Goal: Task Accomplishment & Management: Use online tool/utility

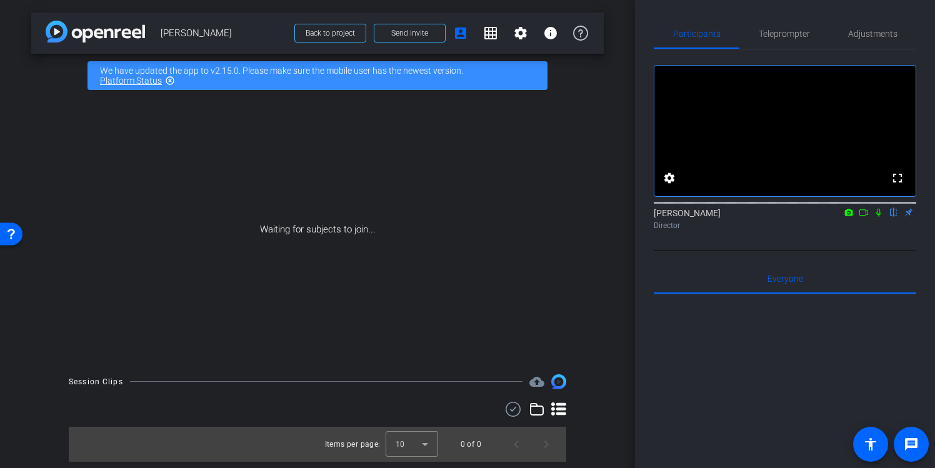
click at [266, 82] on div "We have updated the app to v2.15.0. Please make sure the mobile user has the ne…" at bounding box center [317, 75] width 460 height 29
click at [64, 19] on div "arrow_back Marcos Back to project Send invite account_box grid_on settings info" at bounding box center [317, 32] width 572 height 41
click at [60, 24] on img at bounding box center [95, 32] width 99 height 22
click at [57, 33] on img at bounding box center [95, 32] width 99 height 22
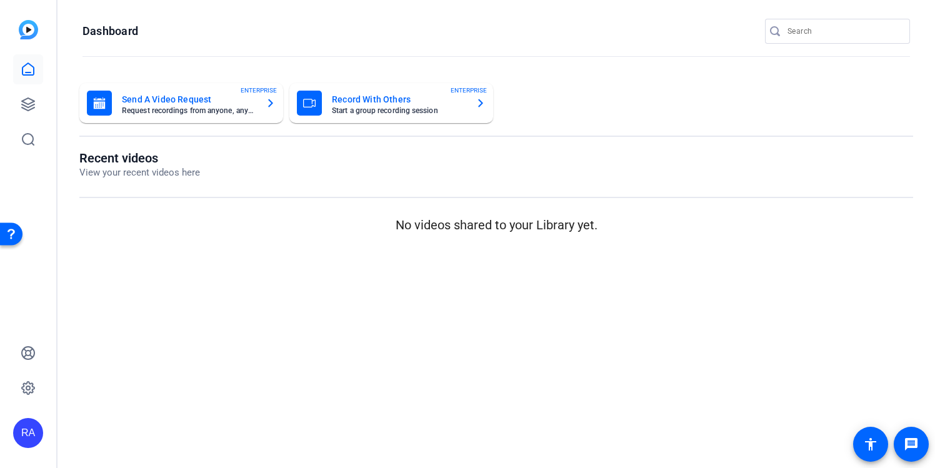
click at [491, 214] on div "Recent videos View your recent videos here No videos shared to your Library yet." at bounding box center [495, 193] width 833 height 84
click at [304, 192] on div "Recent videos View your recent videos here No videos shared to your Library yet." at bounding box center [495, 193] width 833 height 84
click at [18, 61] on link at bounding box center [28, 69] width 30 height 30
click at [28, 66] on icon at bounding box center [28, 69] width 15 height 15
click at [23, 29] on img at bounding box center [28, 29] width 19 height 19
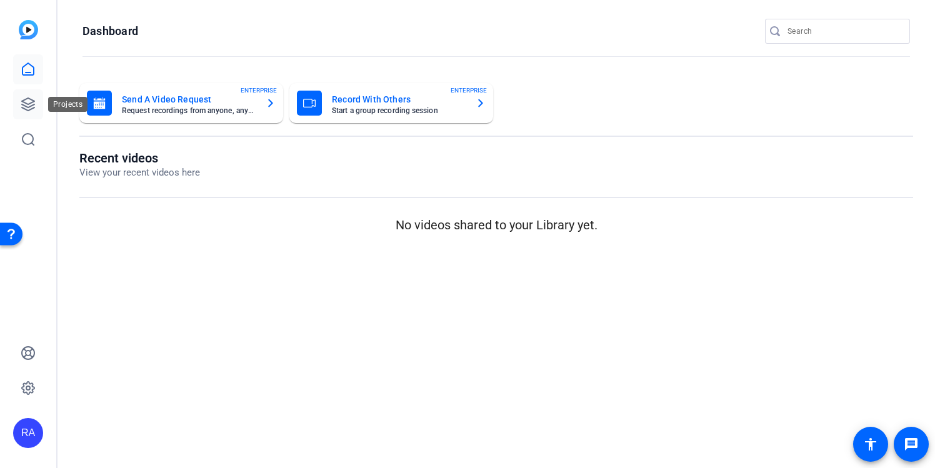
click at [26, 96] on link at bounding box center [28, 104] width 30 height 30
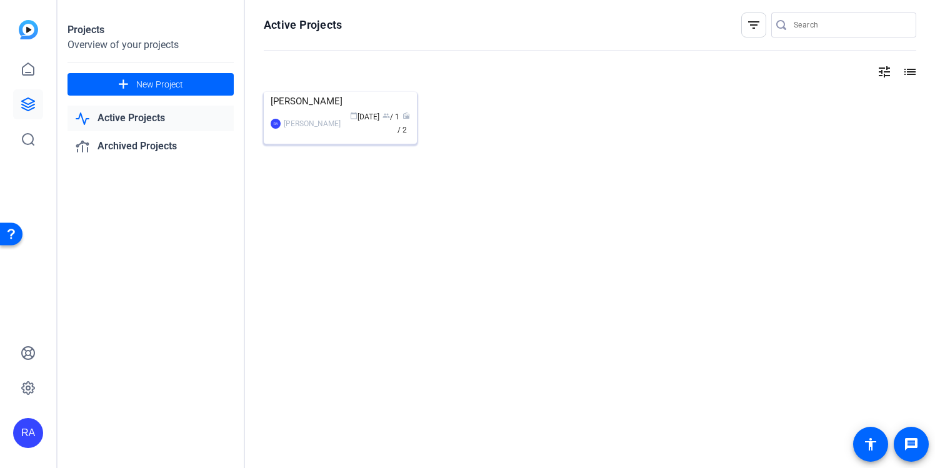
click at [331, 147] on mat-card-content "Marcos RA Rachel Aranha calendar_today Sep 16 group / 1 radio / 2" at bounding box center [340, 119] width 159 height 55
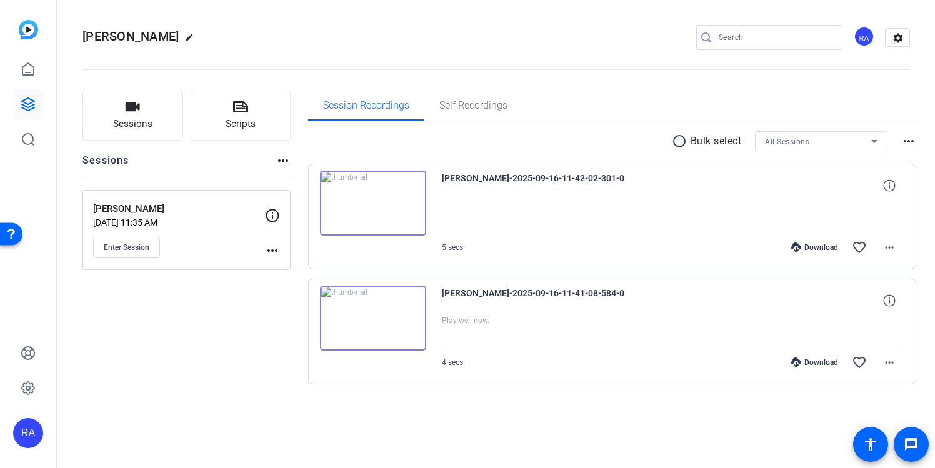
click at [372, 207] on img at bounding box center [373, 203] width 106 height 65
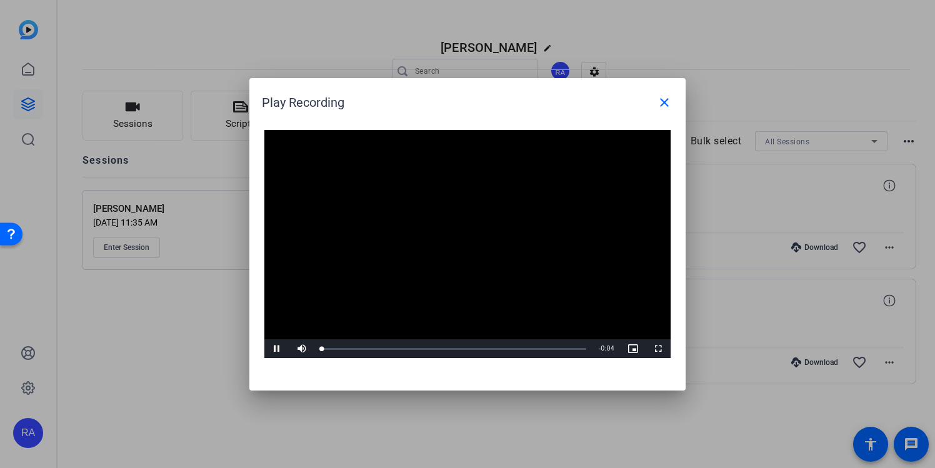
click at [468, 252] on video "Video Player" at bounding box center [467, 244] width 406 height 229
click at [369, 239] on video "Video Player" at bounding box center [467, 244] width 406 height 229
click at [661, 102] on mat-icon "close" at bounding box center [664, 102] width 15 height 15
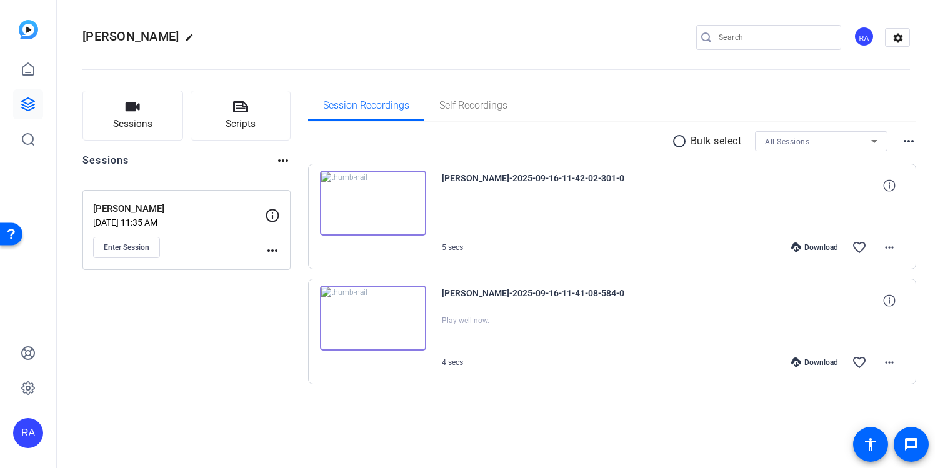
click at [369, 323] on img at bounding box center [373, 318] width 106 height 65
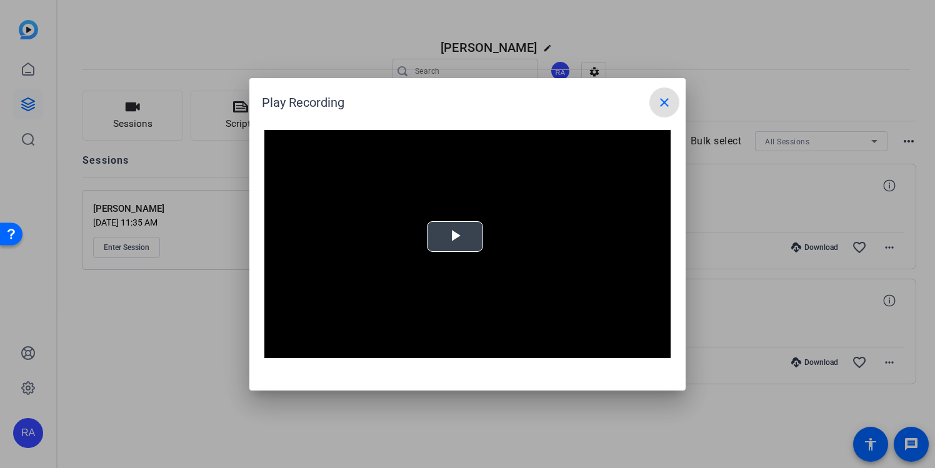
click at [461, 224] on div "Video Player is loading. Play Video Play Mute Current Time 0:00 / Duration -:- …" at bounding box center [467, 244] width 406 height 229
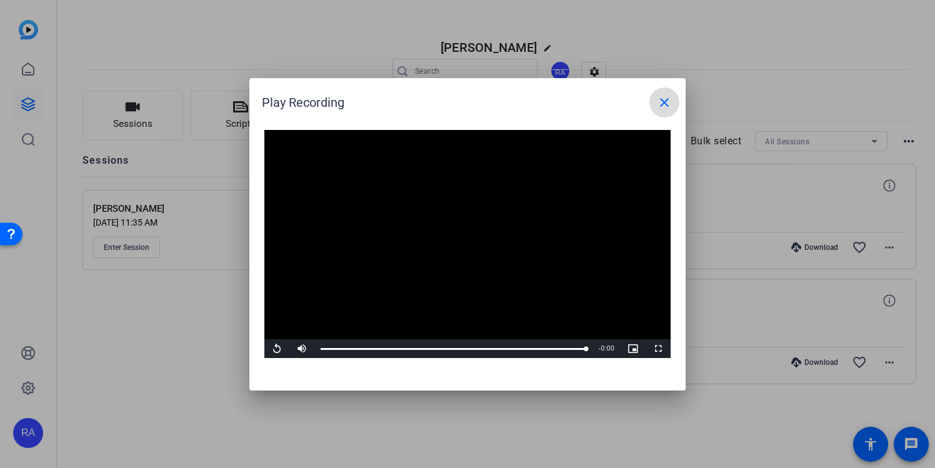
click at [670, 109] on mat-icon "close" at bounding box center [664, 102] width 15 height 15
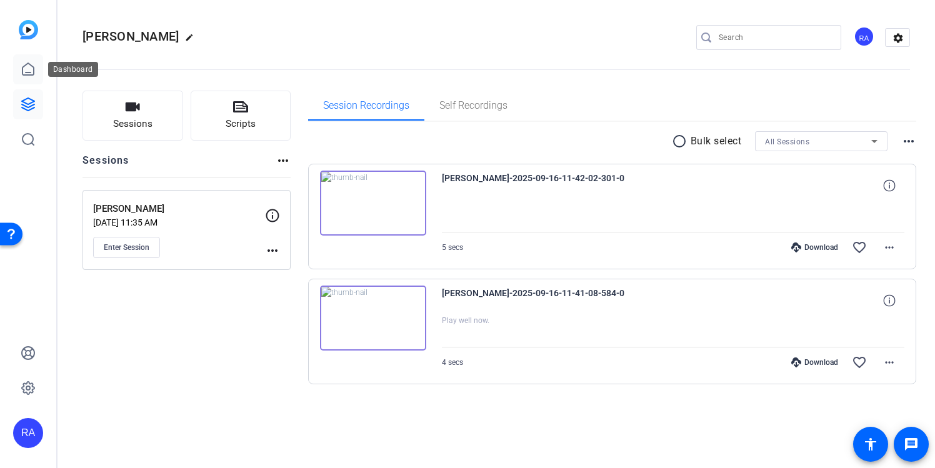
click at [24, 82] on link at bounding box center [28, 69] width 30 height 30
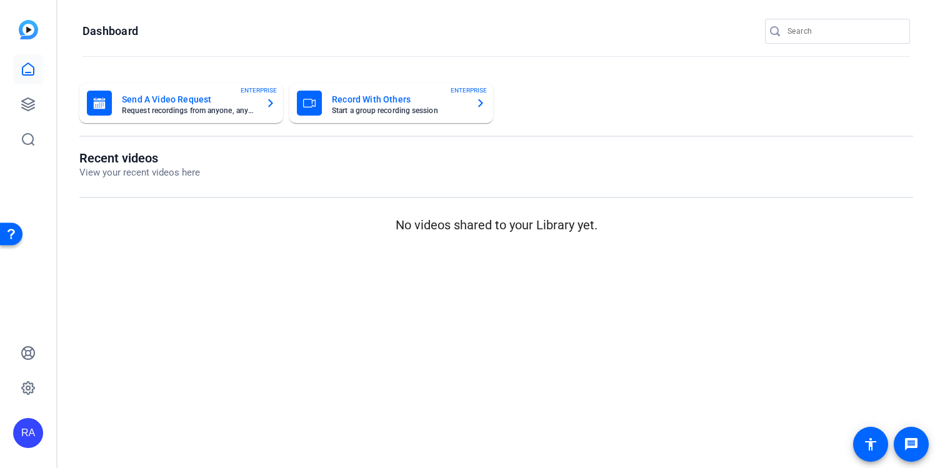
click at [359, 96] on mat-card-title "Record With Others" at bounding box center [399, 99] width 134 height 15
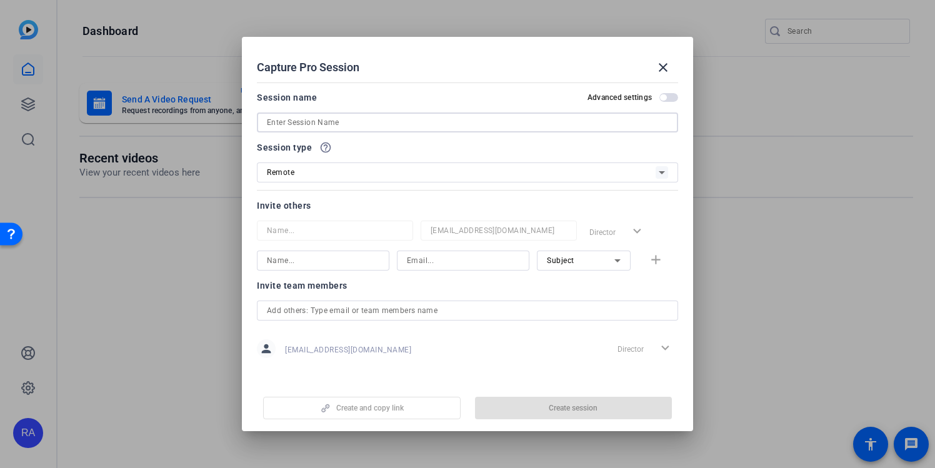
click at [347, 115] on input at bounding box center [467, 122] width 401 height 15
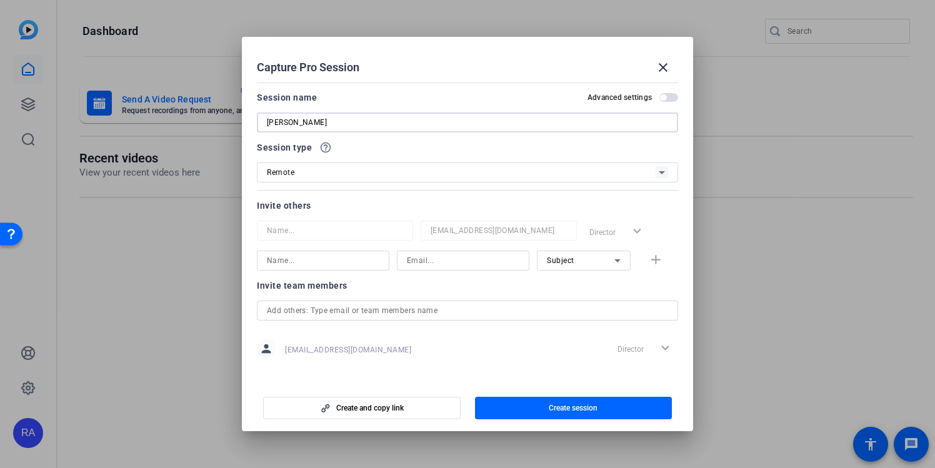
type input "[PERSON_NAME]"
click at [334, 269] on div at bounding box center [323, 261] width 112 height 20
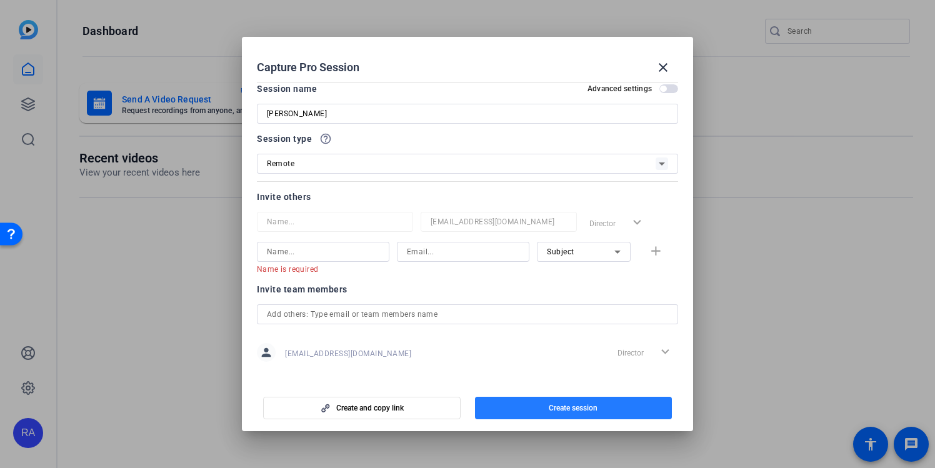
click at [535, 404] on span "button" at bounding box center [573, 408] width 197 height 30
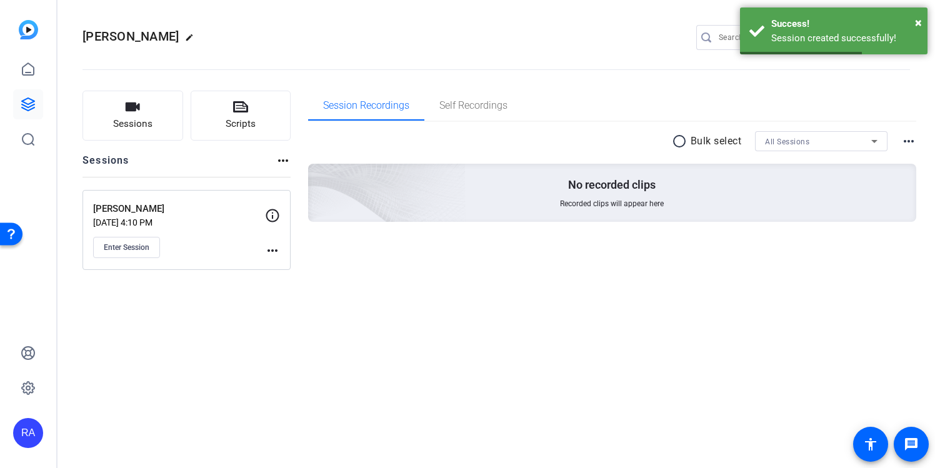
click at [233, 209] on p "[PERSON_NAME]" at bounding box center [179, 209] width 172 height 14
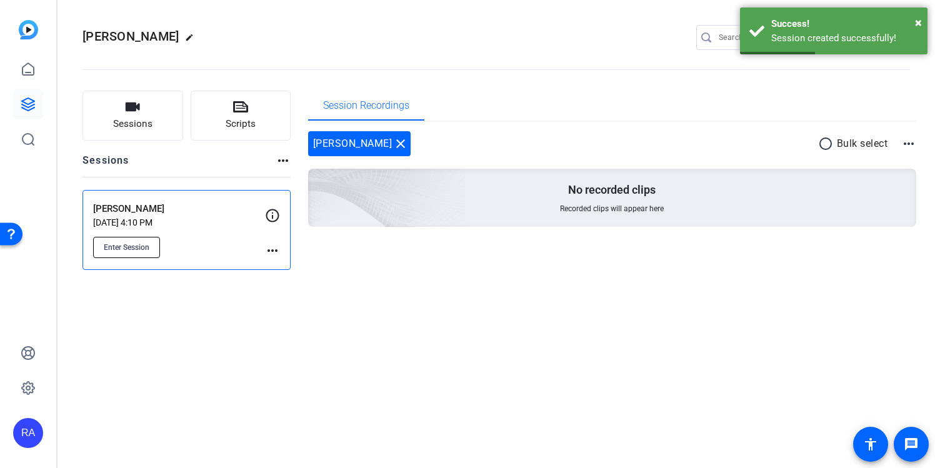
click at [141, 239] on button "Enter Session" at bounding box center [126, 247] width 67 height 21
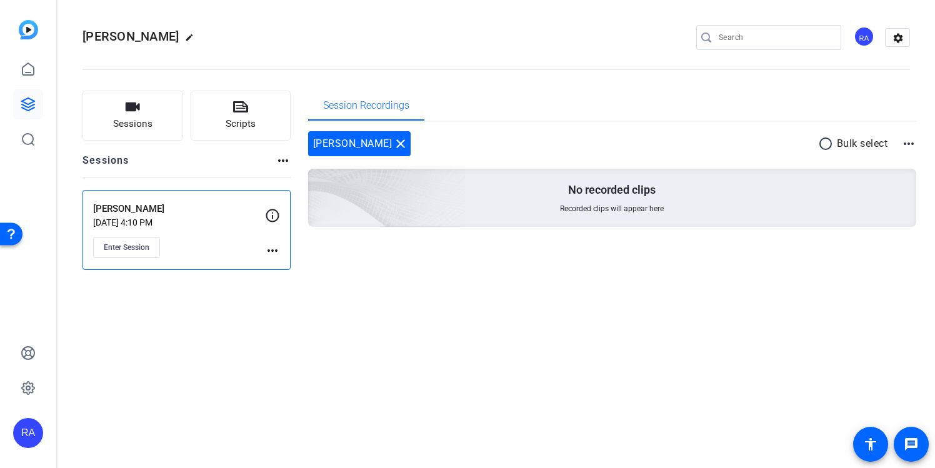
click at [271, 219] on icon at bounding box center [272, 215] width 15 height 15
click at [273, 259] on div "Natasha Sep 16, 2025 @ 4:10 PM Enter Session more_horiz" at bounding box center [186, 230] width 208 height 80
click at [273, 254] on mat-icon "more_horiz" at bounding box center [272, 250] width 15 height 15
click at [314, 271] on span "Edit Session" at bounding box center [303, 268] width 57 height 15
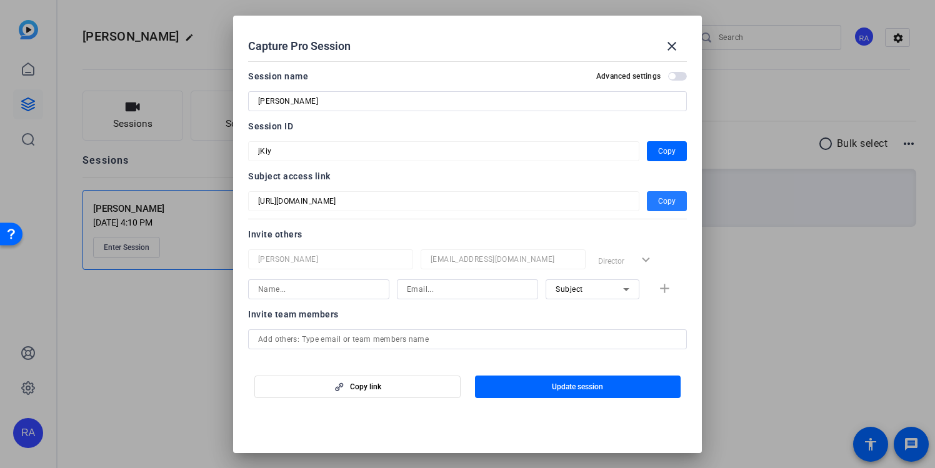
click at [668, 197] on span "Copy" at bounding box center [666, 201] width 17 height 15
click at [677, 201] on span "button" at bounding box center [667, 201] width 40 height 30
click at [675, 156] on span "button" at bounding box center [667, 151] width 40 height 30
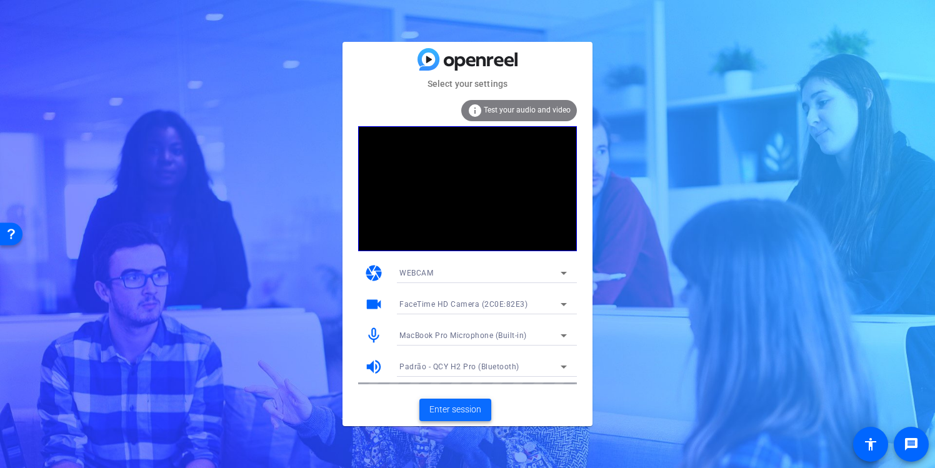
click at [426, 404] on span at bounding box center [455, 410] width 72 height 30
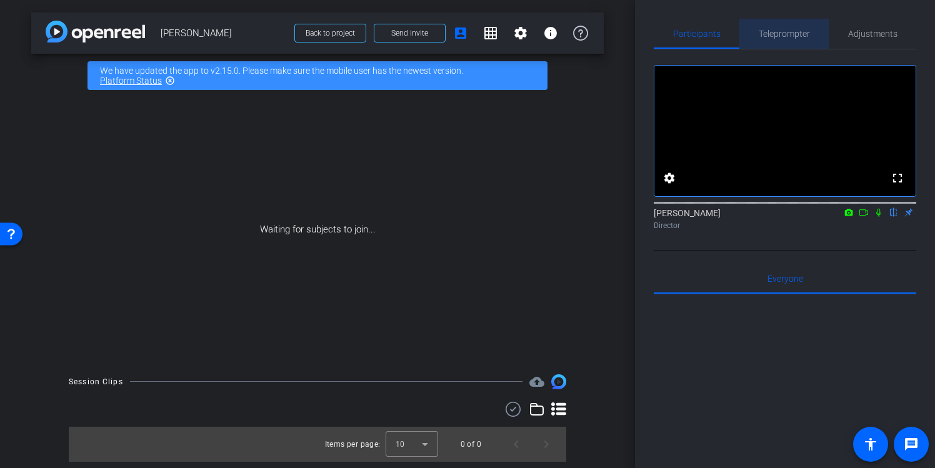
click at [804, 22] on span "Teleprompter" at bounding box center [783, 34] width 51 height 30
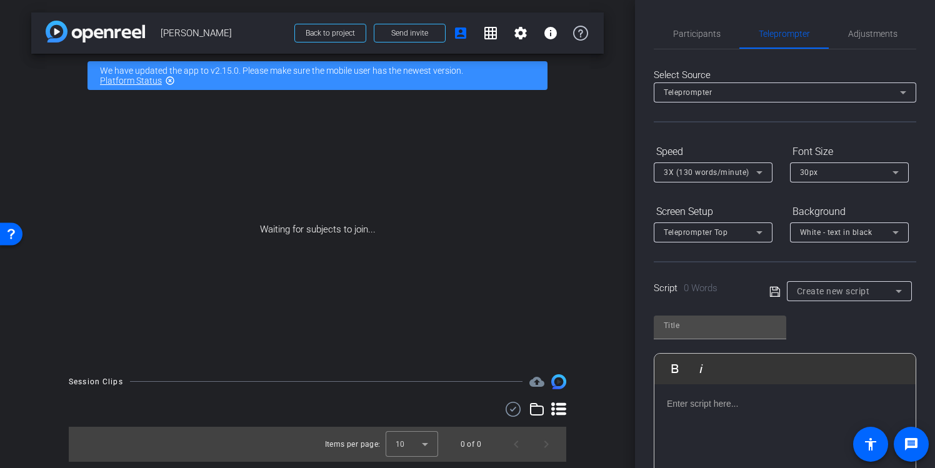
click at [704, 405] on p at bounding box center [785, 404] width 236 height 14
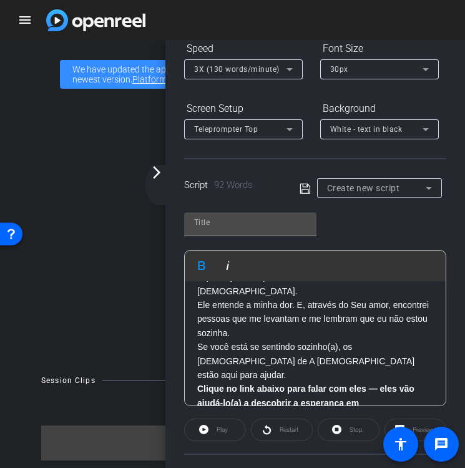
scroll to position [55, 0]
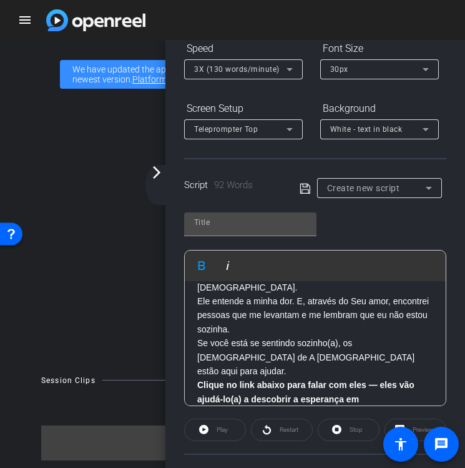
click at [255, 336] on p "Se você está se sentindo sozinho(a), os missionários de A Igreja de Jesus Crist…" at bounding box center [315, 378] width 236 height 84
click at [242, 314] on p "Mas entrar na igreja mudou tudo. Pela primeira vez em muito tempo, senti espera…" at bounding box center [315, 288] width 236 height 98
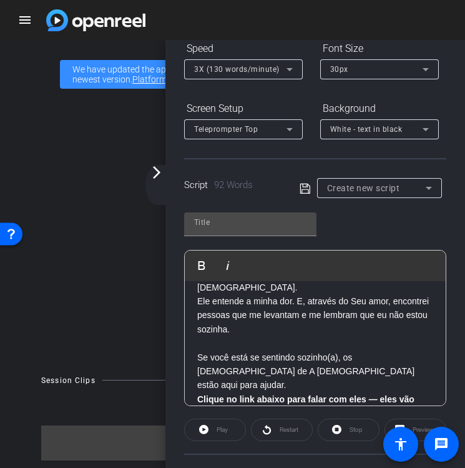
scroll to position [0, 0]
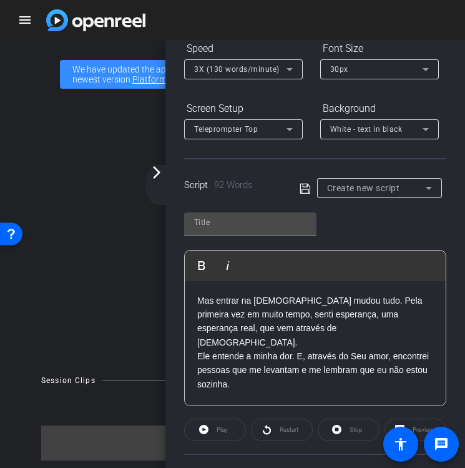
click at [331, 332] on p "Mas entrar na igreja mudou tudo. Pela primeira vez em muito tempo, senti espera…" at bounding box center [315, 343] width 236 height 98
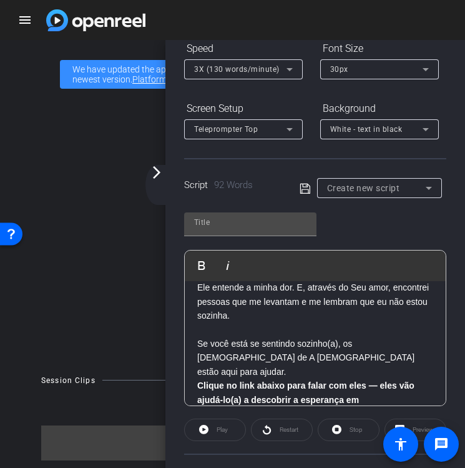
scroll to position [90, 0]
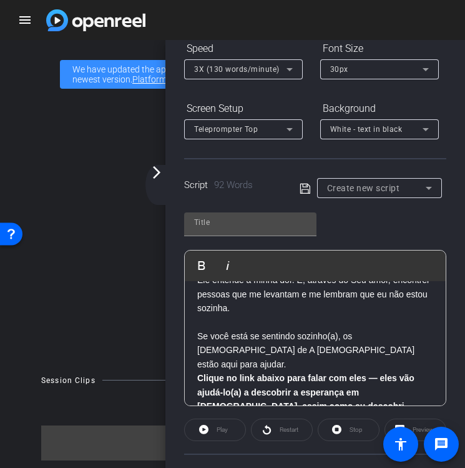
click at [323, 345] on p "Se você está se sentindo sozinho(a), os missionários de A Igreja de Jesus Crist…" at bounding box center [315, 371] width 236 height 84
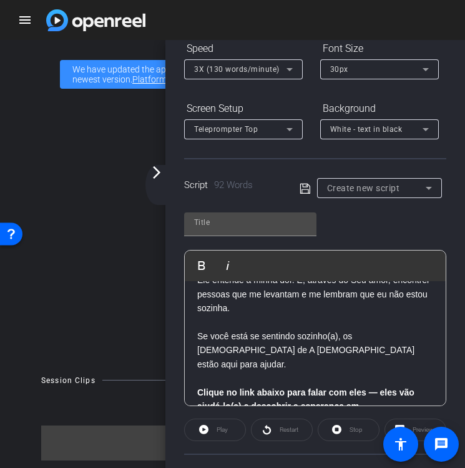
click at [373, 387] on strong "Clique no link abaixo para falar com eles — eles vão ajudá-lo(a) a descobrir a …" at bounding box center [305, 406] width 217 height 38
click at [372, 387] on strong "Clique no link abaixo para falar com eles — eles vão ajudá-lo(a) a descobrir a …" at bounding box center [305, 406] width 217 height 38
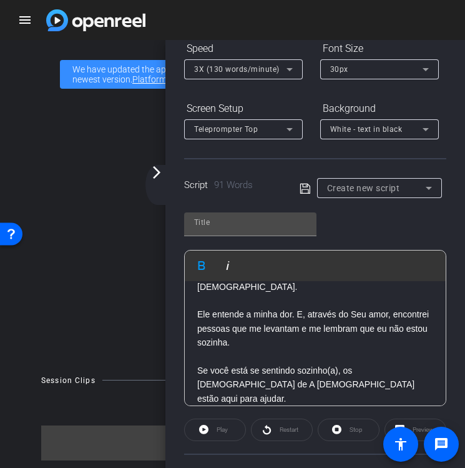
scroll to position [0, 0]
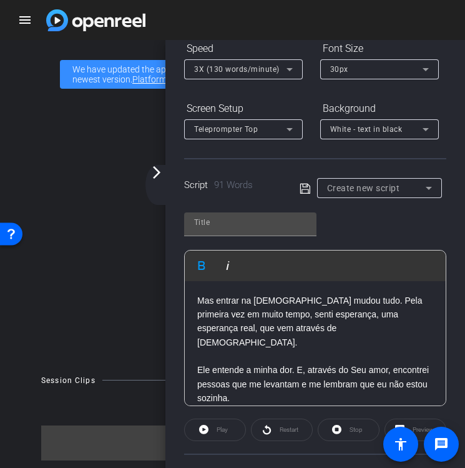
click at [197, 295] on div "Mas entrar na igreja mudou tudo. Pela primeira vez em muito tempo, senti espera…" at bounding box center [315, 405] width 261 height 249
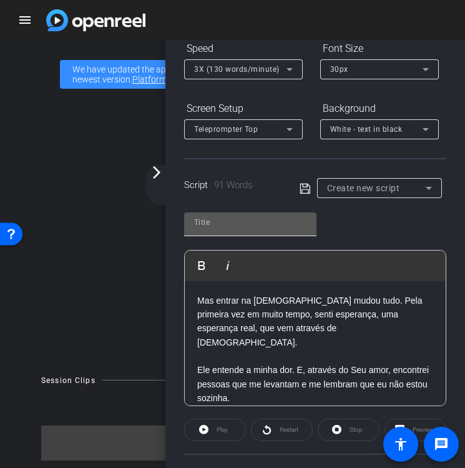
click at [279, 223] on input "text" at bounding box center [250, 222] width 112 height 15
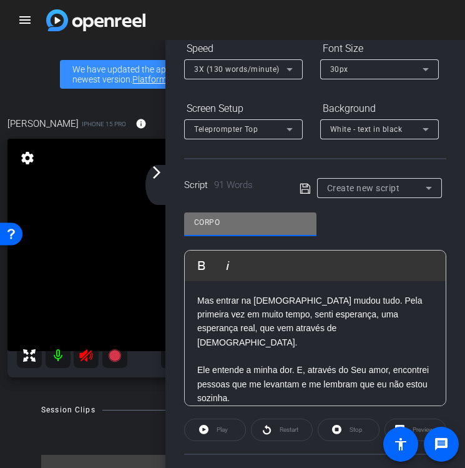
type input "CORPO"
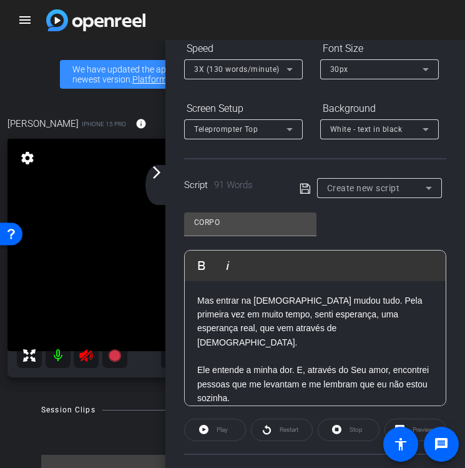
click at [305, 185] on icon at bounding box center [305, 188] width 10 height 10
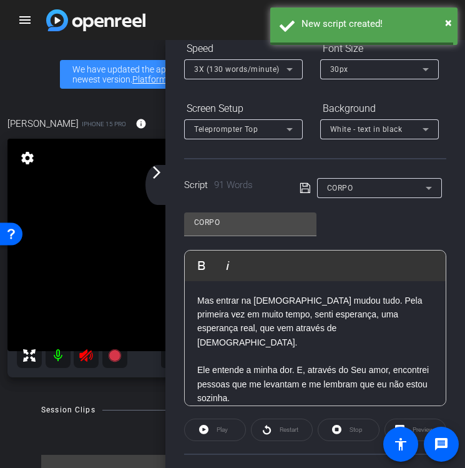
click at [94, 104] on div "Natasha iPhone 15 Pro info ROOM ID: 49825378 35% battery_std fullscreen setting…" at bounding box center [233, 243] width 458 height 294
click at [160, 172] on mat-icon "arrow_forward_ios" at bounding box center [156, 172] width 15 height 15
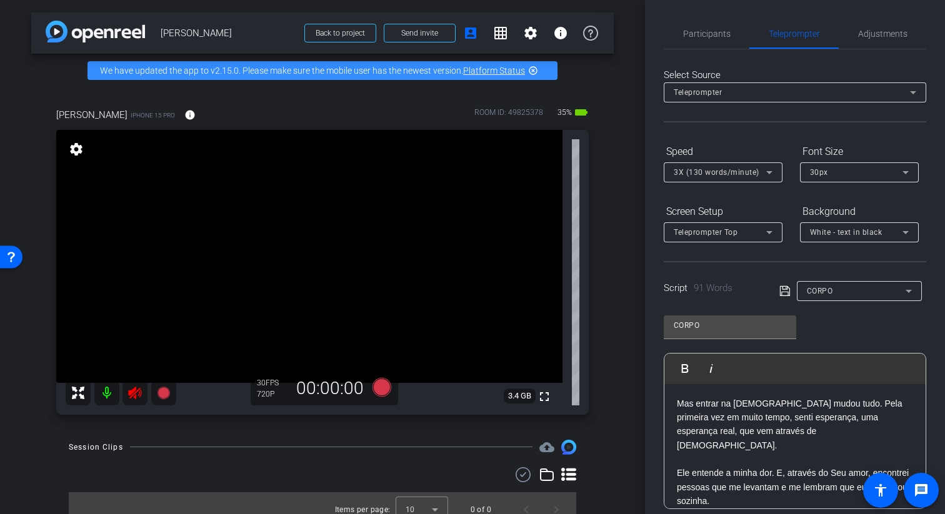
click at [782, 294] on icon at bounding box center [784, 291] width 11 height 15
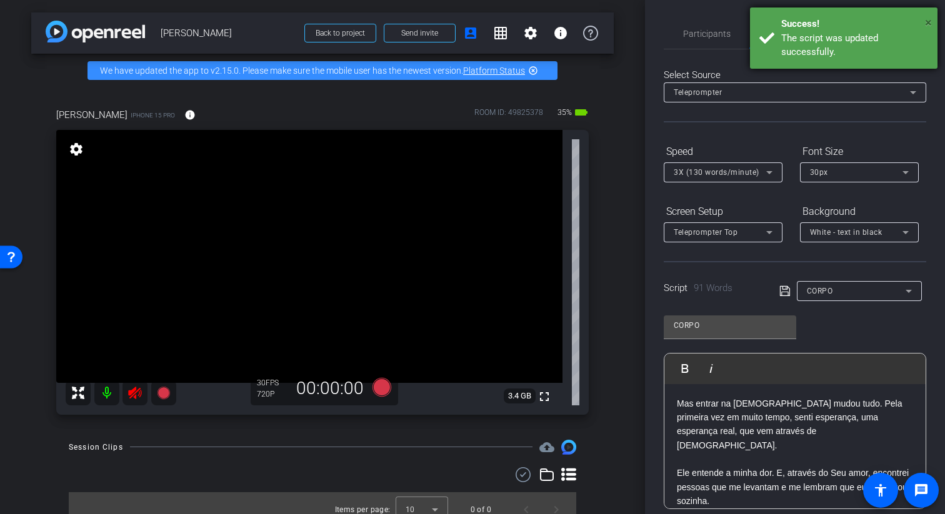
click at [927, 18] on span "×" at bounding box center [928, 22] width 7 height 15
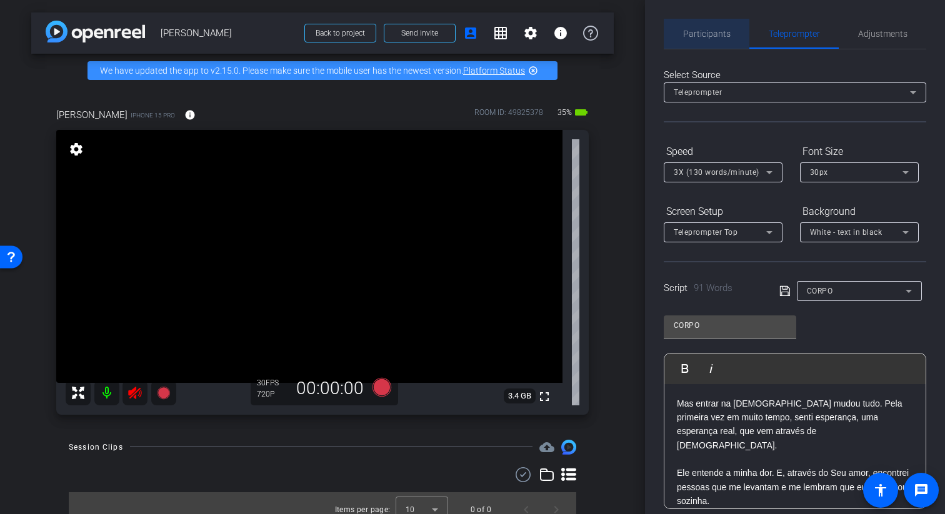
click at [713, 32] on span "Participants" at bounding box center [706, 33] width 47 height 9
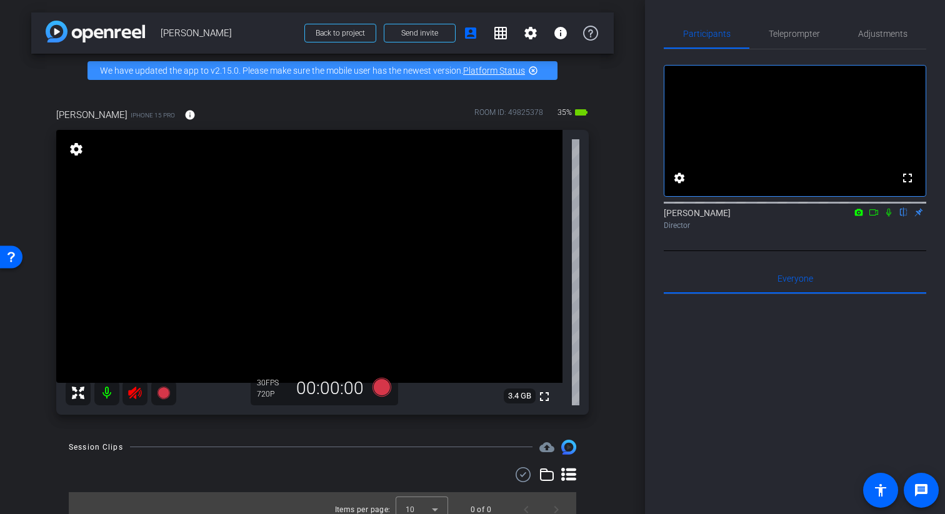
click at [889, 217] on icon at bounding box center [888, 213] width 5 height 8
click at [889, 218] on mat-icon at bounding box center [888, 212] width 15 height 11
click at [129, 391] on icon at bounding box center [134, 393] width 13 height 12
click at [138, 394] on div at bounding box center [121, 392] width 111 height 25
click at [133, 394] on div at bounding box center [121, 392] width 111 height 25
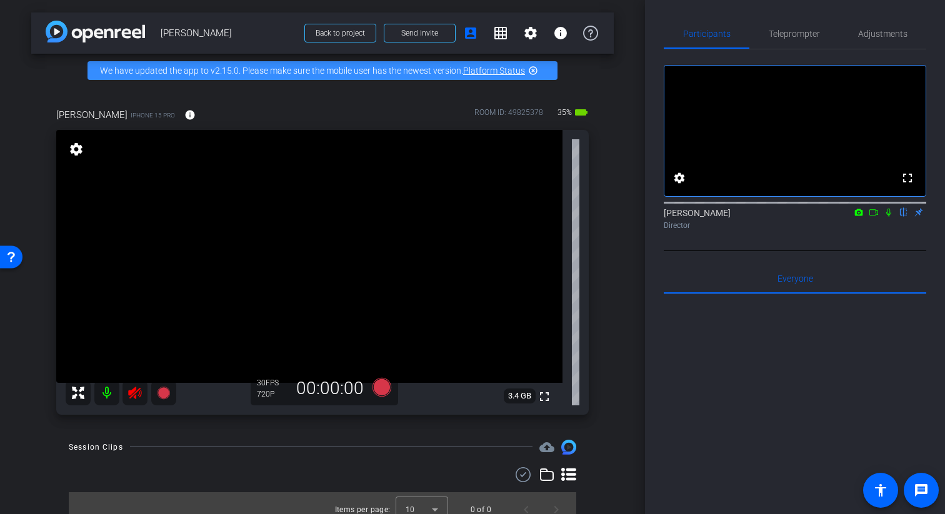
click at [133, 394] on div at bounding box center [121, 392] width 111 height 25
click at [136, 392] on div at bounding box center [121, 392] width 111 height 25
click at [535, 29] on mat-icon "settings" at bounding box center [530, 33] width 15 height 15
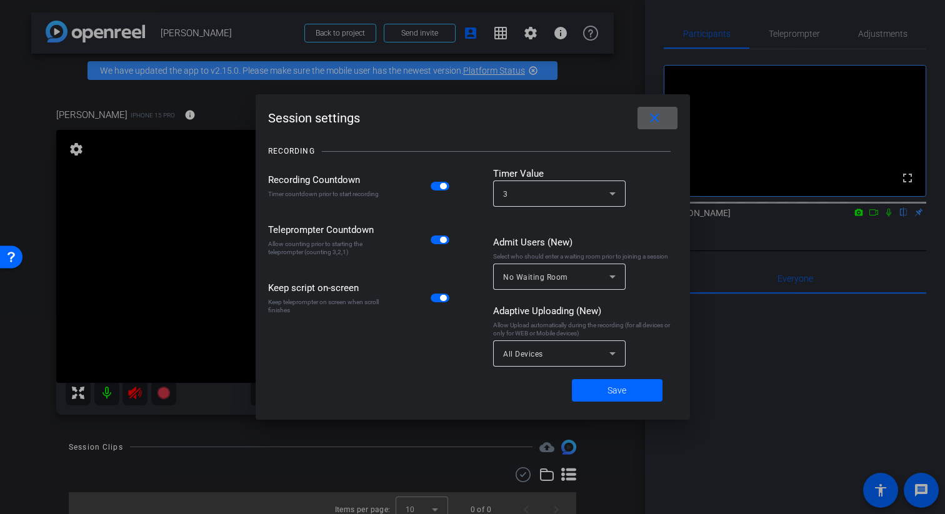
click at [658, 115] on mat-icon "close" at bounding box center [655, 119] width 16 height 16
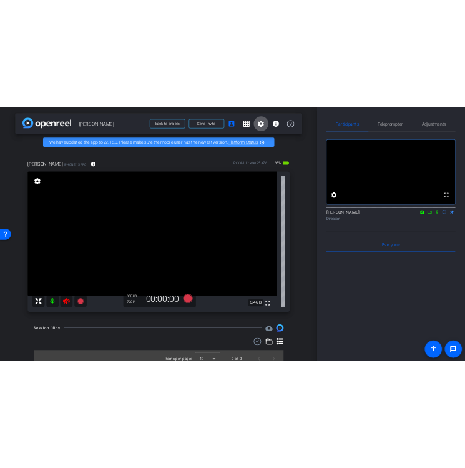
scroll to position [13, 0]
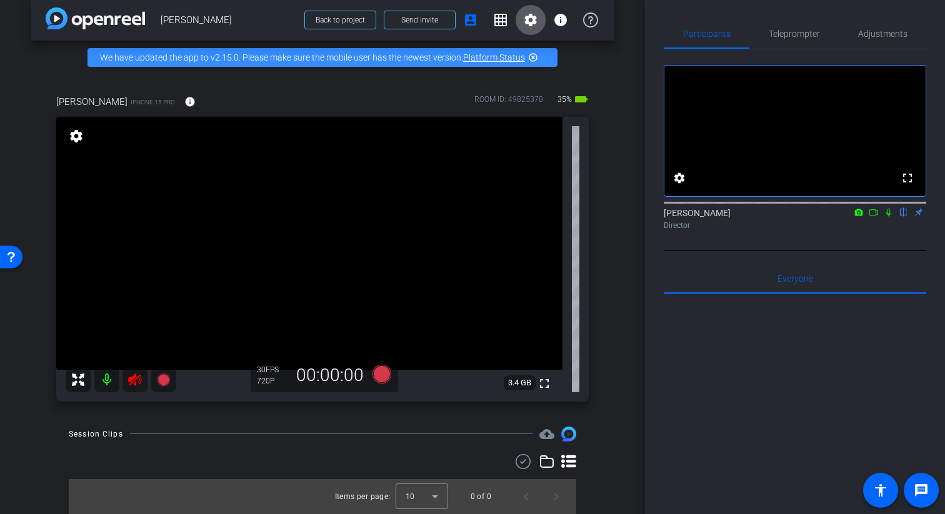
click at [888, 217] on icon at bounding box center [888, 212] width 10 height 9
click at [888, 217] on icon at bounding box center [888, 213] width 7 height 8
click at [136, 372] on icon at bounding box center [134, 379] width 15 height 15
click at [136, 372] on div at bounding box center [121, 379] width 111 height 25
click at [136, 379] on icon at bounding box center [134, 380] width 13 height 12
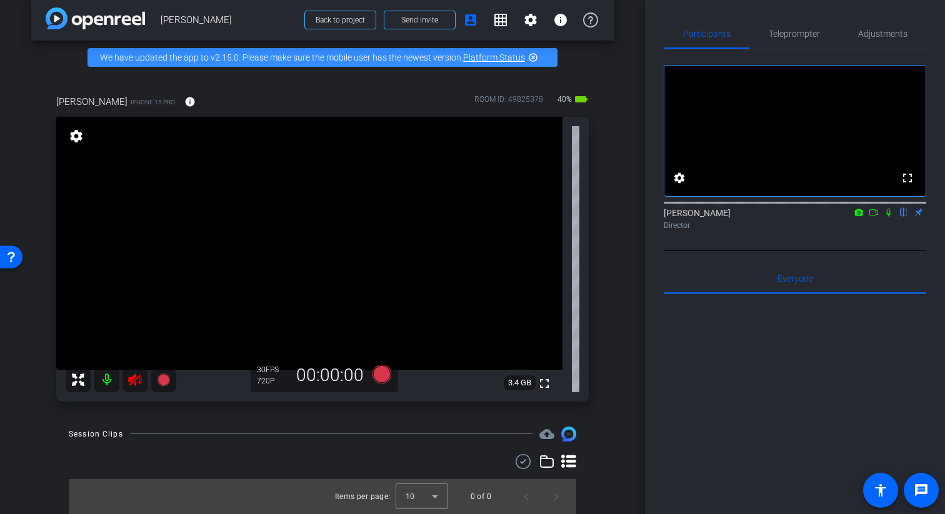
click at [136, 379] on div at bounding box center [121, 379] width 111 height 25
click at [84, 142] on mat-icon "settings" at bounding box center [75, 136] width 17 height 15
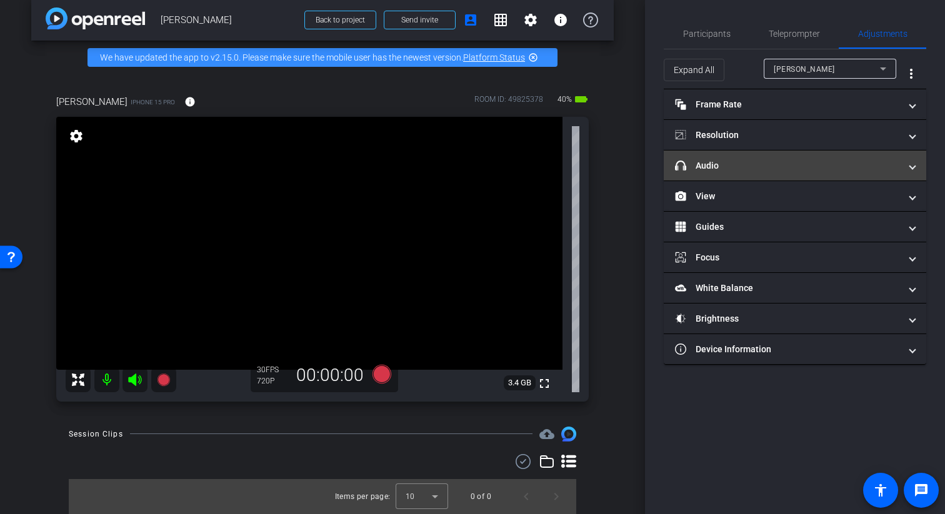
click at [785, 170] on mat-panel-title "headphone icon Audio" at bounding box center [787, 165] width 225 height 13
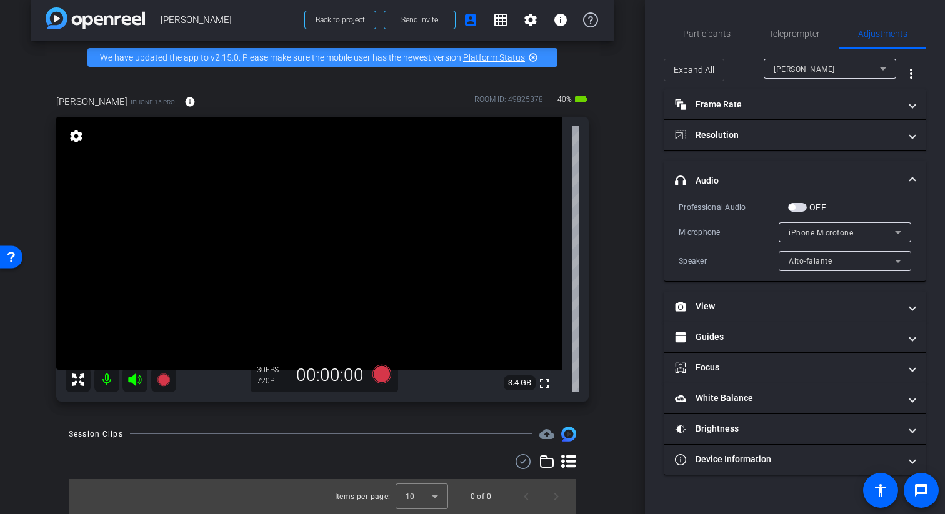
click at [621, 127] on div "arrow_back Natasha Back to project Send invite account_box grid_on settings inf…" at bounding box center [322, 244] width 645 height 514
click at [786, 34] on span "Teleprompter" at bounding box center [793, 33] width 51 height 9
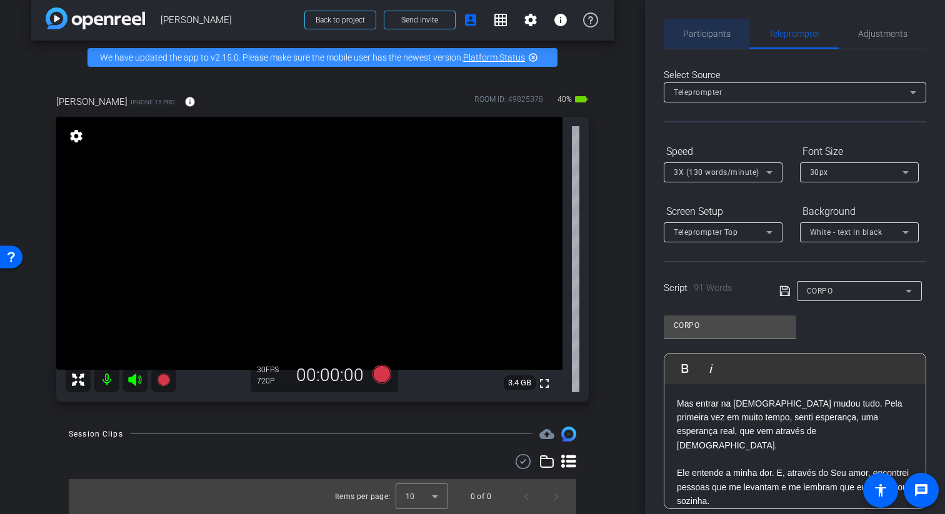
click at [713, 41] on span "Participants" at bounding box center [706, 34] width 47 height 30
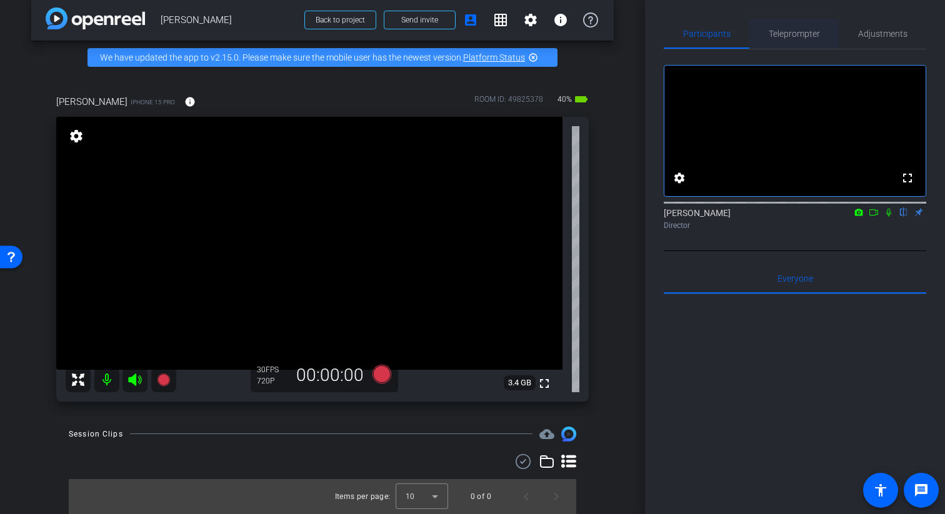
click at [800, 32] on span "Teleprompter" at bounding box center [793, 33] width 51 height 9
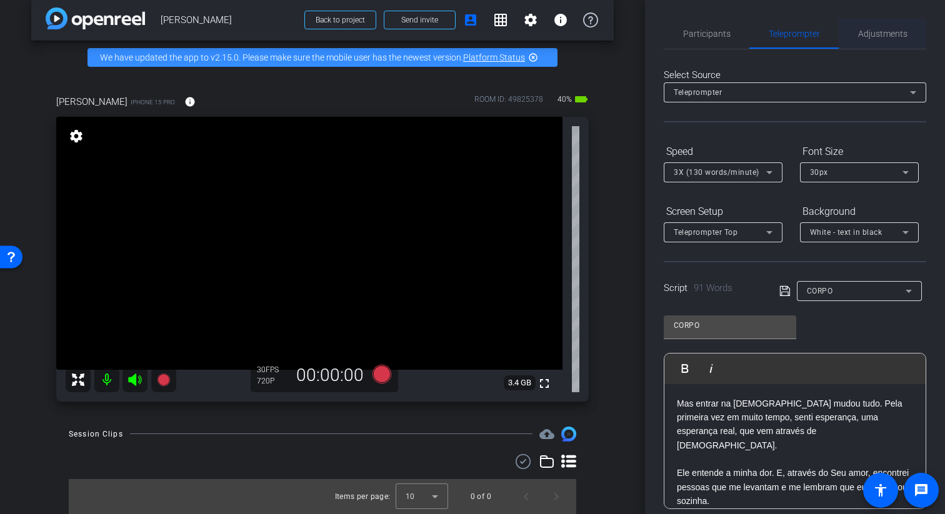
click at [855, 37] on div "Adjustments" at bounding box center [881, 34] width 87 height 30
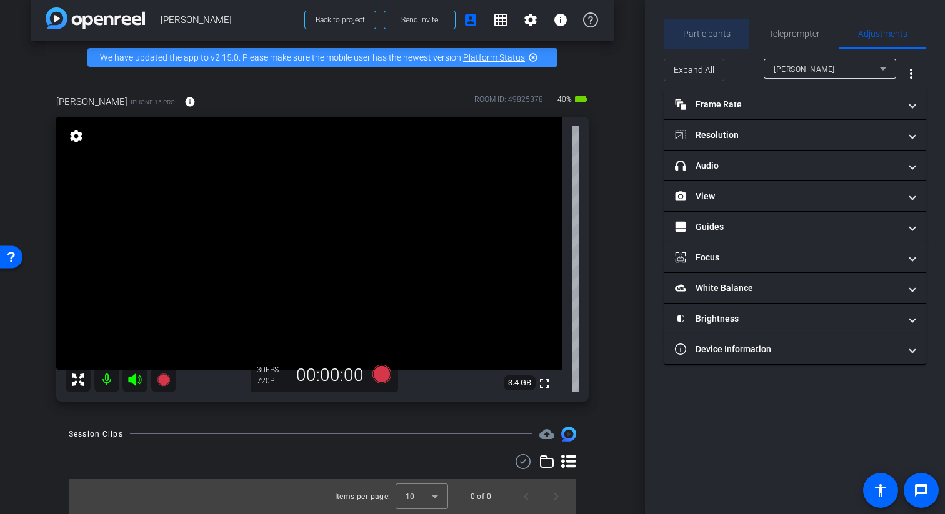
click at [715, 19] on span "Participants" at bounding box center [706, 34] width 47 height 30
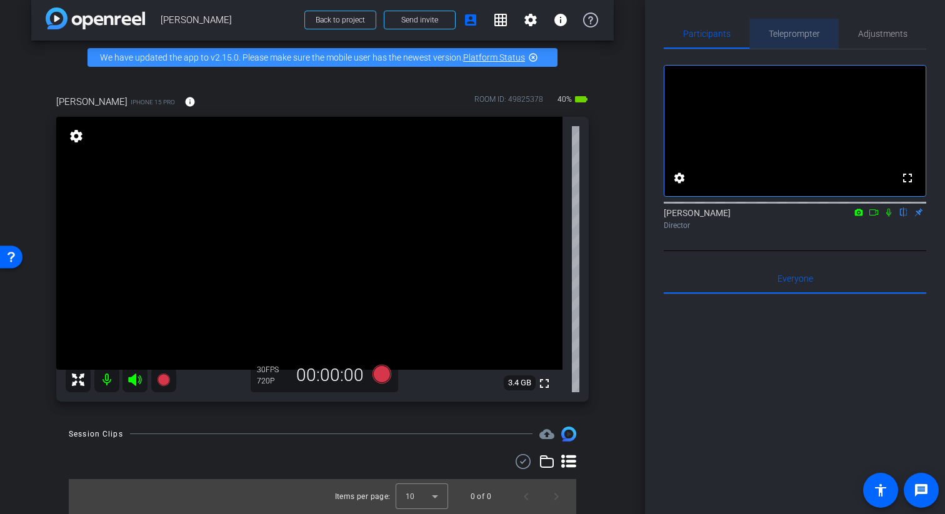
click at [801, 32] on span "Teleprompter" at bounding box center [793, 33] width 51 height 9
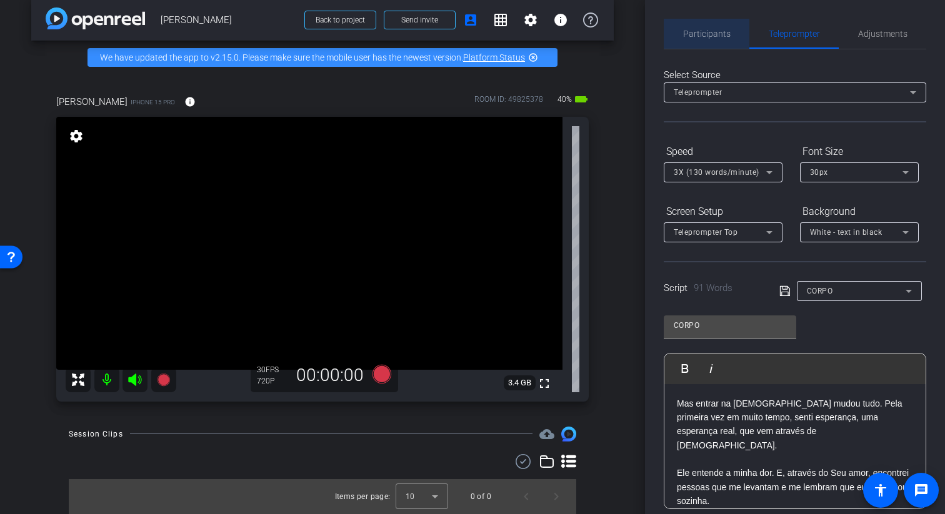
click at [713, 29] on span "Participants" at bounding box center [706, 33] width 47 height 9
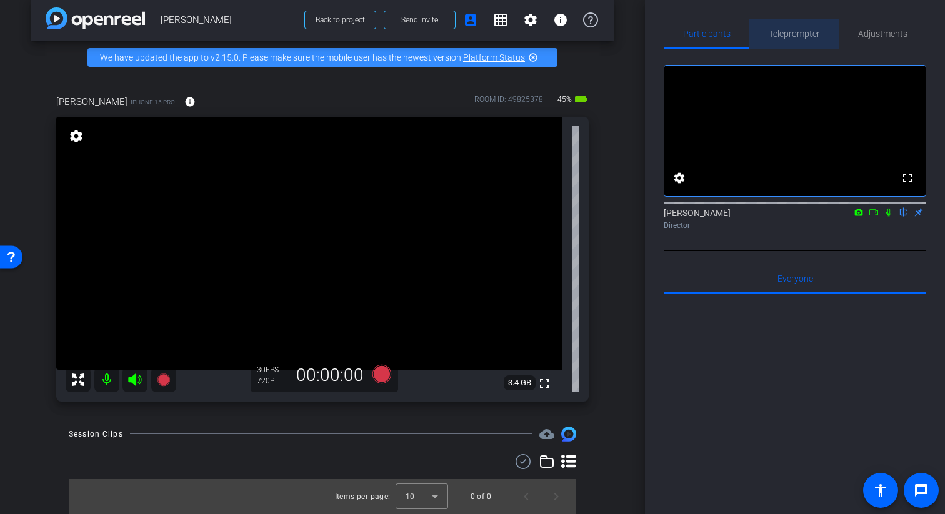
click at [760, 39] on div "Teleprompter" at bounding box center [793, 34] width 89 height 30
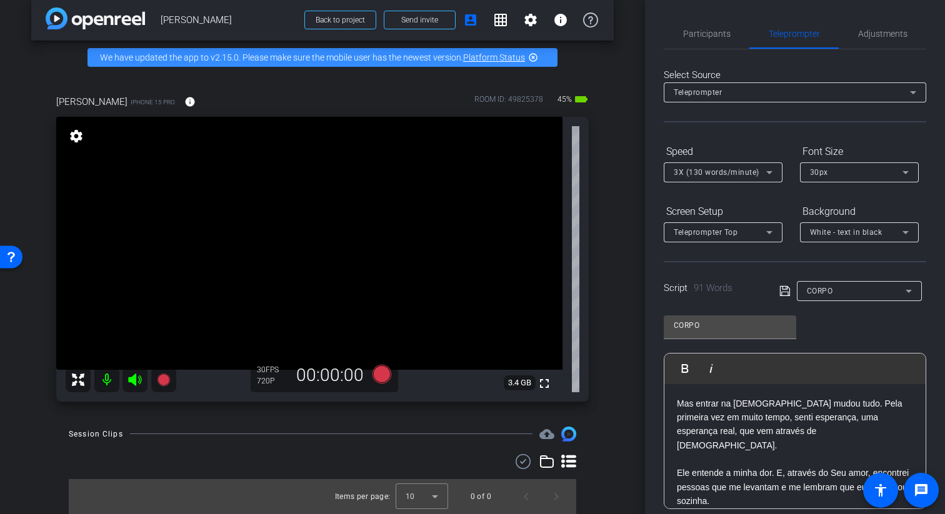
click at [789, 290] on icon at bounding box center [784, 291] width 11 height 15
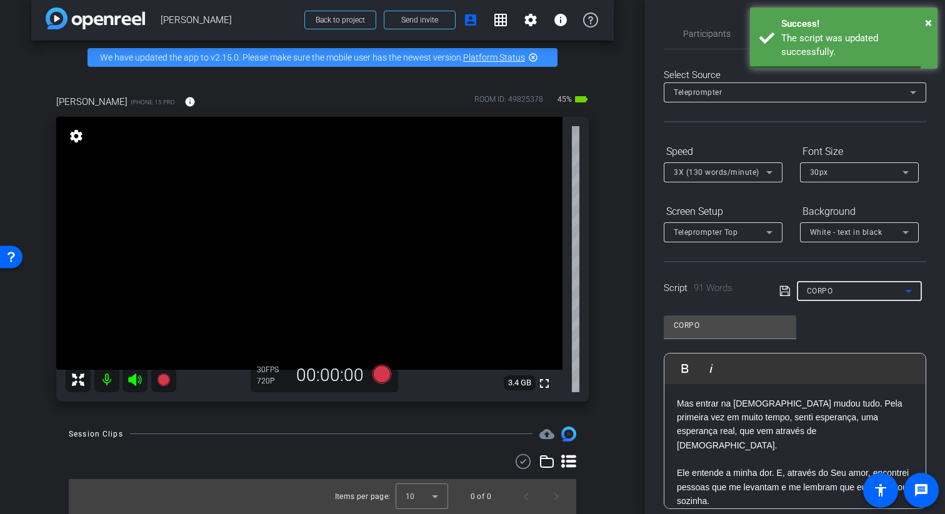
click at [843, 294] on div "CORPO" at bounding box center [856, 291] width 99 height 16
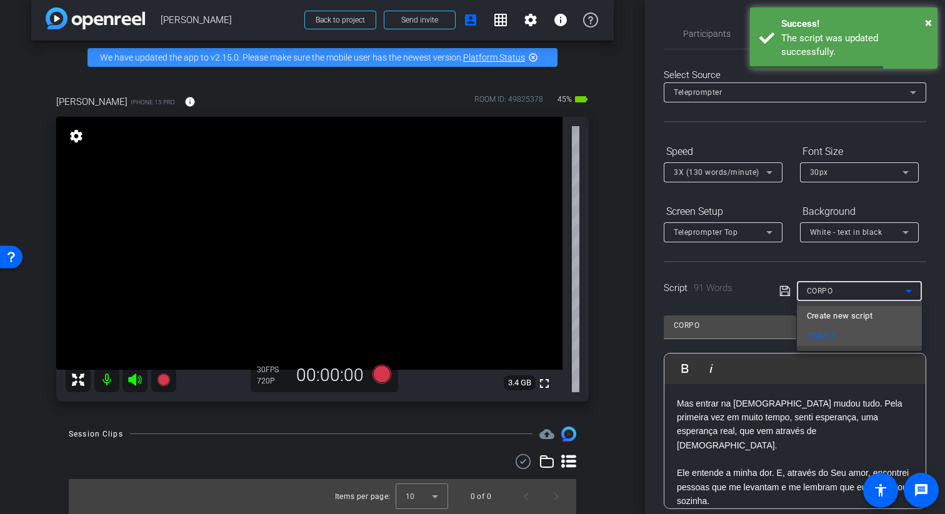
click at [842, 319] on span "Create new script" at bounding box center [840, 316] width 66 height 15
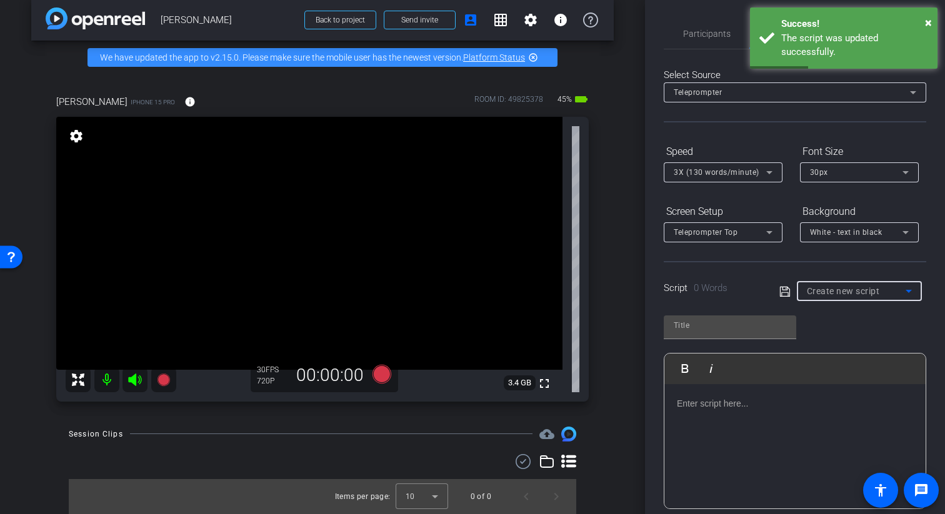
click at [822, 290] on span "Create new script" at bounding box center [843, 291] width 73 height 10
click at [776, 402] on div at bounding box center [472, 257] width 945 height 514
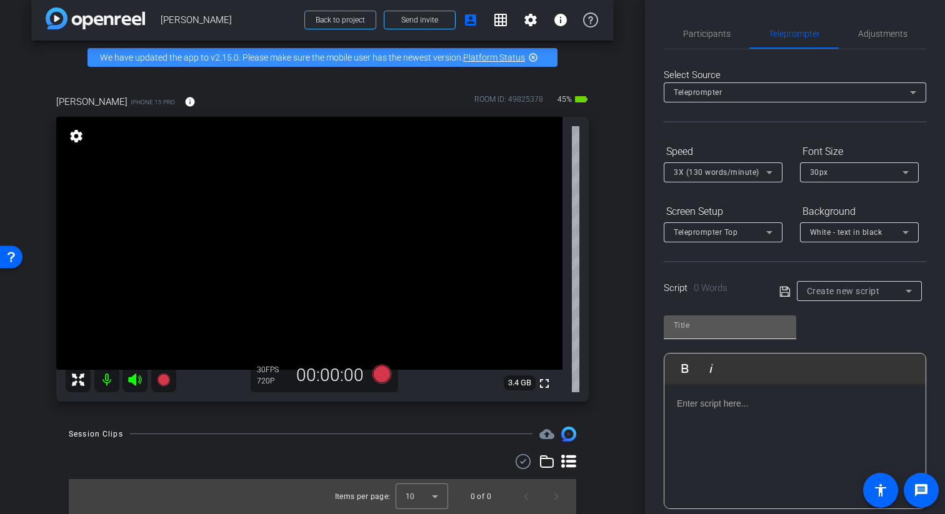
click at [710, 330] on input "text" at bounding box center [729, 325] width 112 height 15
type input "g"
type input "GANCHO"
click at [813, 325] on div "GANCHO Play Play from this location Play Selected Play and display the selected…" at bounding box center [794, 407] width 262 height 203
click at [770, 411] on div at bounding box center [794, 446] width 261 height 125
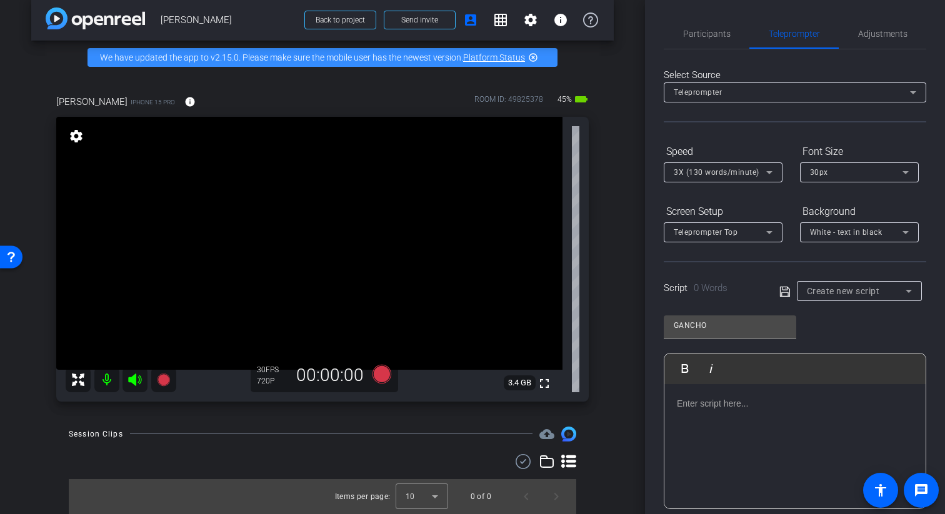
click at [747, 405] on p at bounding box center [795, 404] width 236 height 14
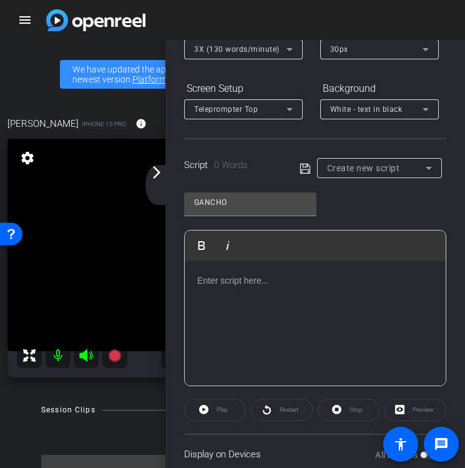
scroll to position [166, 0]
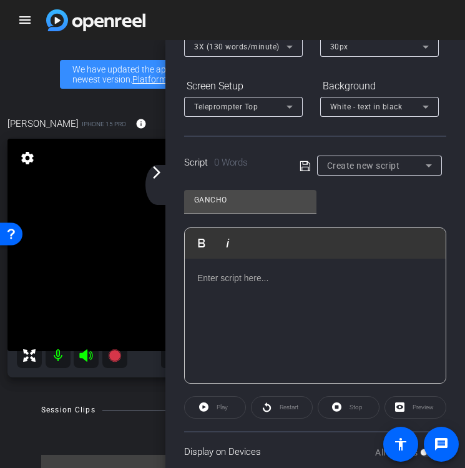
click at [256, 277] on p at bounding box center [315, 278] width 236 height 14
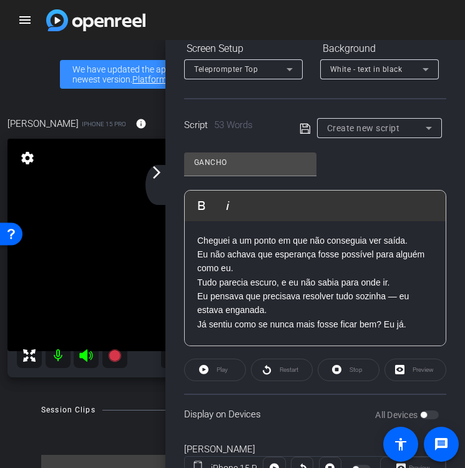
scroll to position [206, 0]
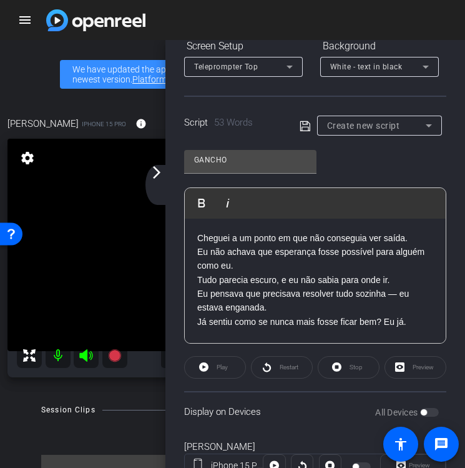
click at [197, 237] on p "Cheguei a um ponto em que não conseguia ver saída." at bounding box center [315, 238] width 236 height 14
click at [413, 240] on p "Cheguei a um ponto em que não conseguia ver saída." at bounding box center [315, 238] width 236 height 14
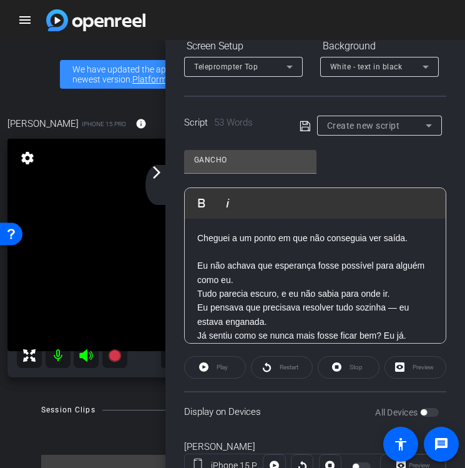
click at [352, 276] on p "Eu não achava que esperança fosse possível para alguém como eu." at bounding box center [315, 273] width 236 height 28
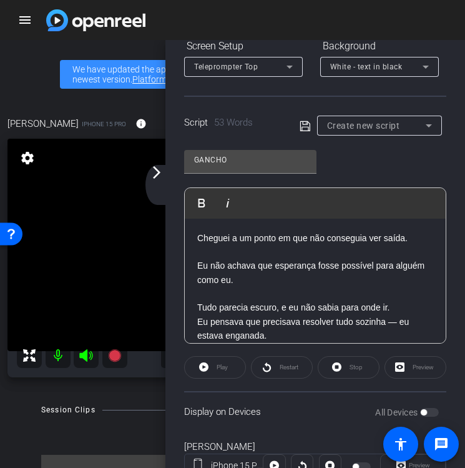
click at [400, 324] on p "Eu pensava que precisava resolver tudo sozinha — eu estava enganada." at bounding box center [315, 329] width 236 height 28
click at [398, 324] on p "Eu pensava que precisava resolver tudo sozinha — eu estava enganada." at bounding box center [315, 329] width 236 height 28
click at [395, 324] on p "Eu pensava que precisava resolver tudo sozinha — eu estava enganada." at bounding box center [315, 329] width 236 height 28
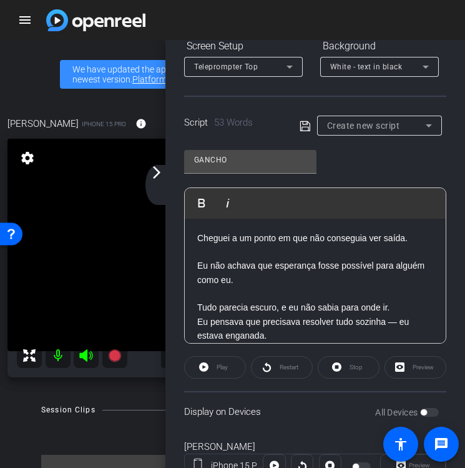
click at [393, 324] on p "Eu pensava que precisava resolver tudo sozinha — eu estava enganada." at bounding box center [315, 329] width 236 height 28
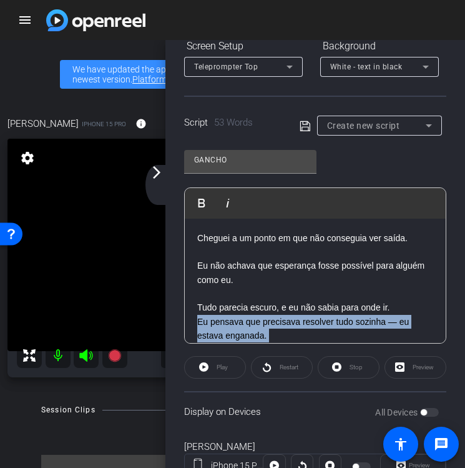
click at [393, 324] on p "Eu pensava que precisava resolver tudo sozinha — eu estava enganada." at bounding box center [315, 329] width 236 height 28
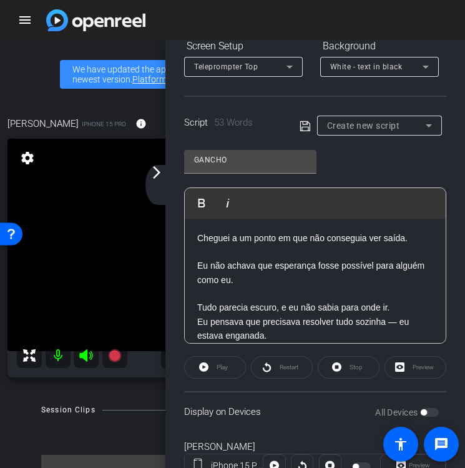
click at [393, 323] on p "Eu pensava que precisava resolver tudo sozinha — eu estava enganada." at bounding box center [315, 329] width 236 height 28
click at [396, 310] on p "Tudo parecia escuro, e eu não sabia para onde ir." at bounding box center [315, 307] width 236 height 14
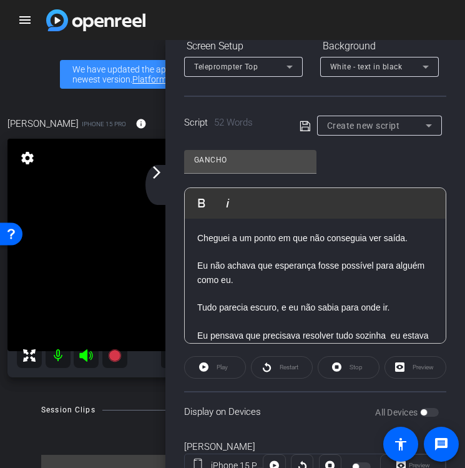
scroll to position [40, 0]
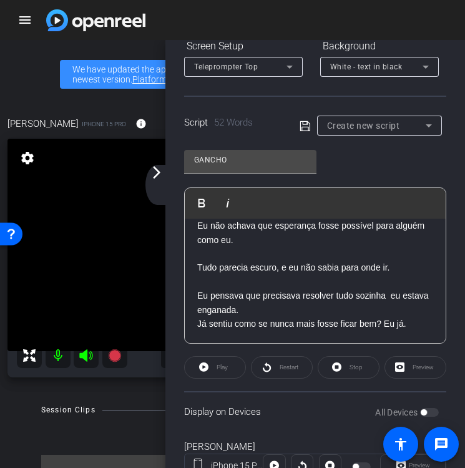
click at [342, 307] on p "Eu pensava que precisava resolver tudo sozinha eu estava enganada." at bounding box center [315, 303] width 236 height 28
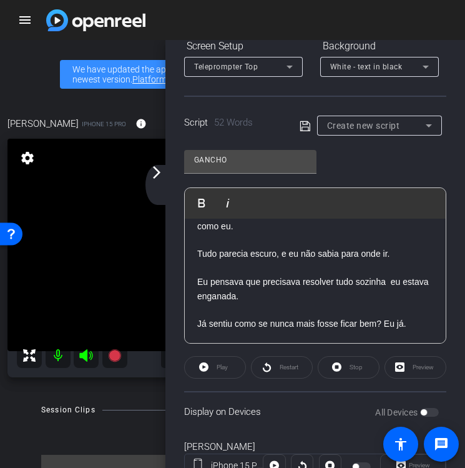
scroll to position [215, 0]
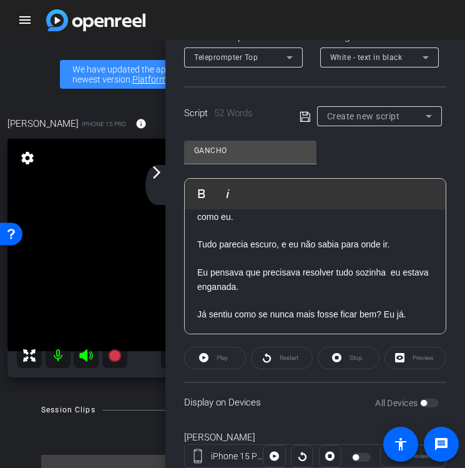
click at [412, 316] on p "Já sentiu como se nunca mais fosse ficar bem? Eu já." at bounding box center [315, 314] width 236 height 14
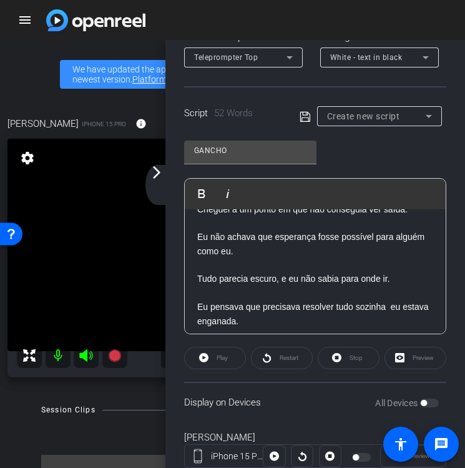
scroll to position [0, 0]
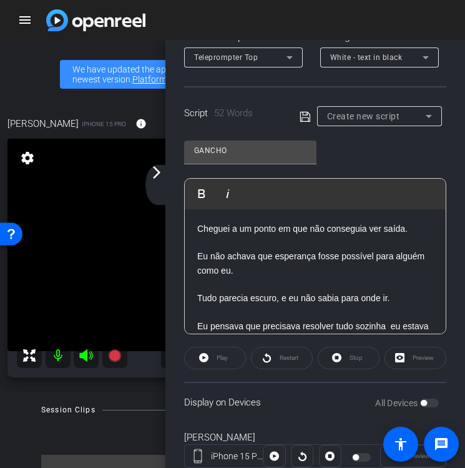
click at [197, 229] on div "Cheguei a um ponto em que não conseguia ver saída. Eu não achava que esperança …" at bounding box center [315, 298] width 261 height 179
click at [194, 256] on div "1- Cheguei a um ponto em que não conseguia ver saída. Eu não achava que esperan…" at bounding box center [315, 298] width 261 height 179
click at [196, 301] on div "1- Cheguei a um ponto em que não conseguia ver saída. 2- Eu não achava que espe…" at bounding box center [315, 298] width 261 height 179
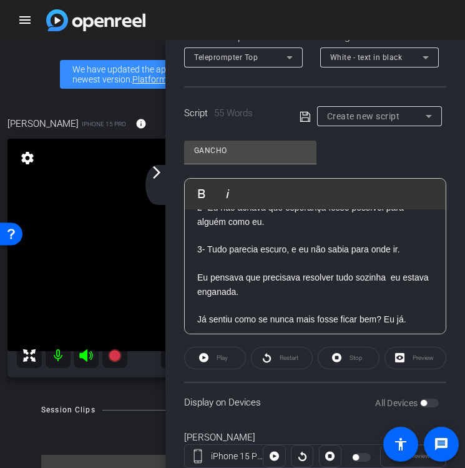
scroll to position [54, 0]
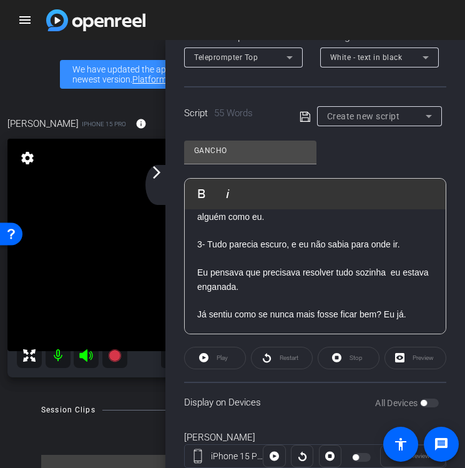
click at [196, 273] on div "1- Cheguei a um ponto em que não conseguia ver saída. 2- Eu não achava que espe…" at bounding box center [315, 245] width 261 height 179
click at [198, 314] on p "Já sentiu como se nunca mais fosse ficar bem? Eu já." at bounding box center [315, 314] width 236 height 14
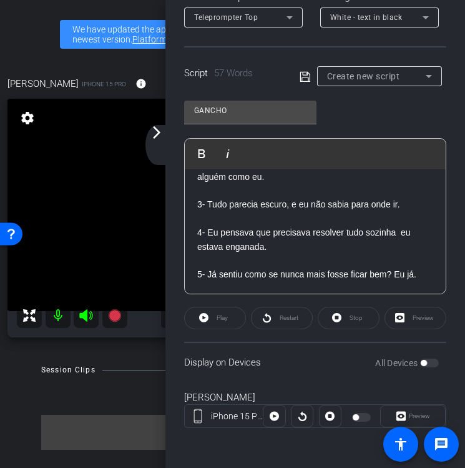
click at [309, 76] on icon at bounding box center [305, 76] width 11 height 15
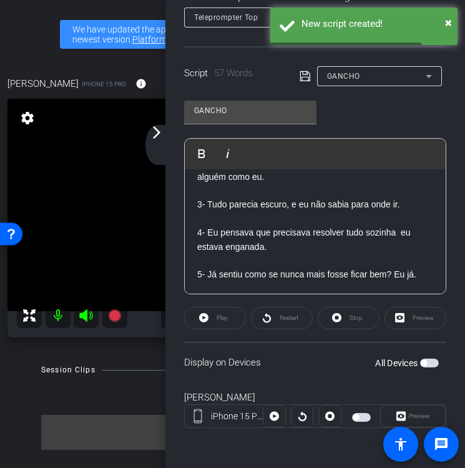
click at [369, 86] on div at bounding box center [379, 93] width 125 height 14
click at [429, 360] on span "button" at bounding box center [429, 363] width 19 height 9
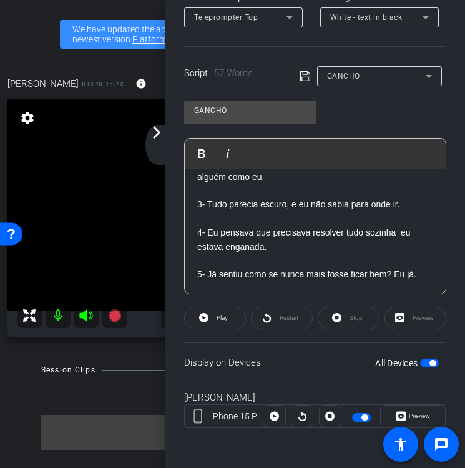
click at [161, 142] on div "arrow_back_ios_new arrow_forward_ios" at bounding box center [159, 145] width 26 height 40
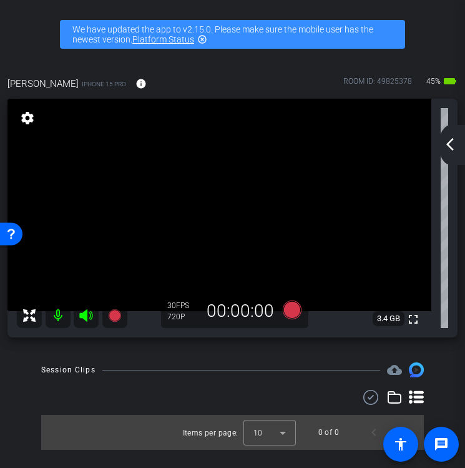
scroll to position [0, 0]
click at [451, 152] on div "arrow_back_ios_new arrow_forward_ios" at bounding box center [452, 145] width 26 height 40
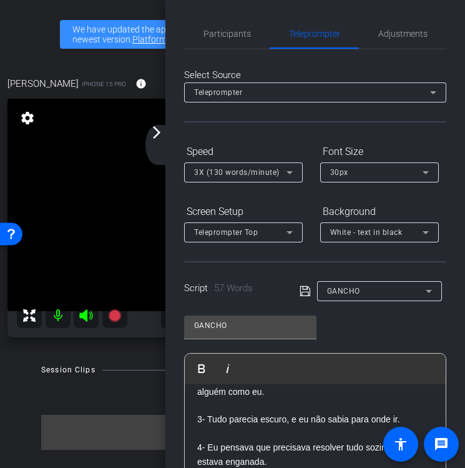
click at [211, 51] on div "Select Source Teleprompter Speed 3X (130 words/minute) Font Size 30px Screen Se…" at bounding box center [315, 356] width 262 height 615
click at [212, 45] on span "Participants" at bounding box center [227, 34] width 47 height 30
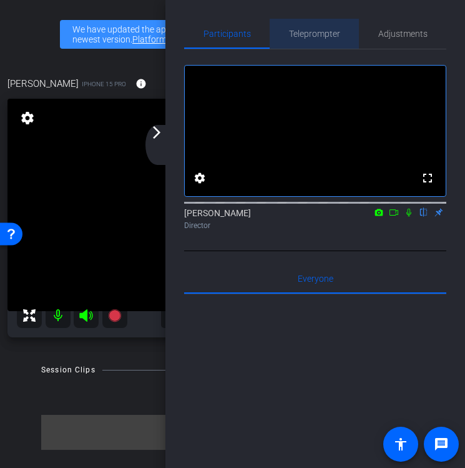
click at [322, 39] on span "Teleprompter" at bounding box center [314, 34] width 51 height 30
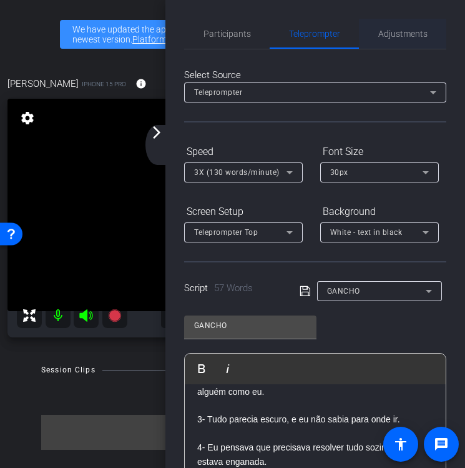
click at [397, 36] on span "Adjustments" at bounding box center [403, 33] width 49 height 9
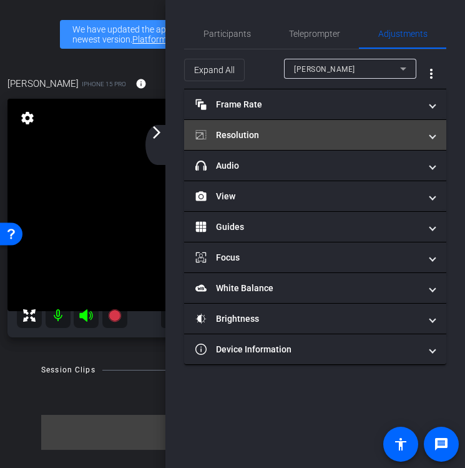
click at [373, 129] on mat-panel-title "Resolution" at bounding box center [308, 135] width 225 height 13
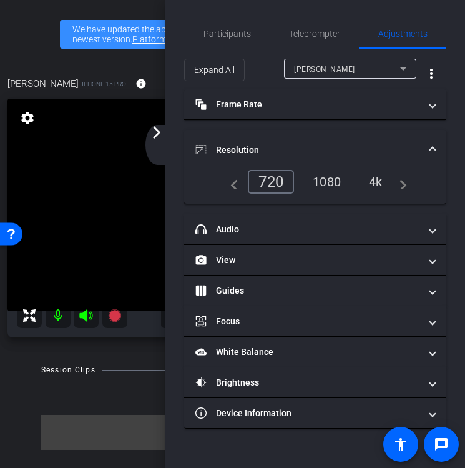
click at [379, 177] on div "4k" at bounding box center [376, 181] width 32 height 21
click at [379, 182] on div "4k" at bounding box center [372, 182] width 37 height 24
click at [431, 146] on span at bounding box center [432, 150] width 5 height 13
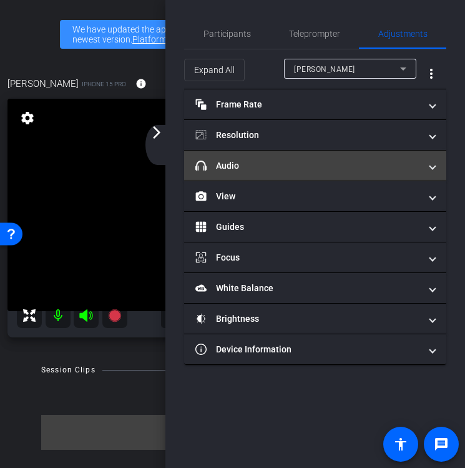
click at [428, 162] on span "headphone icon Audio" at bounding box center [313, 165] width 235 height 13
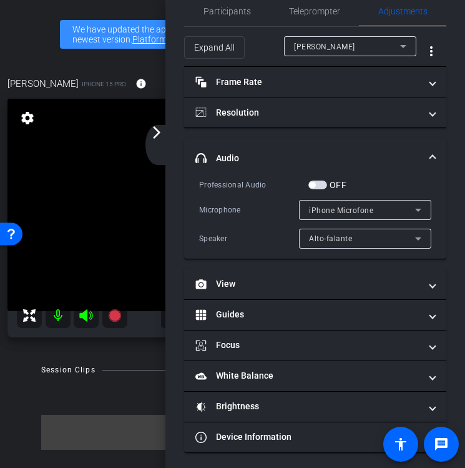
scroll to position [26, 0]
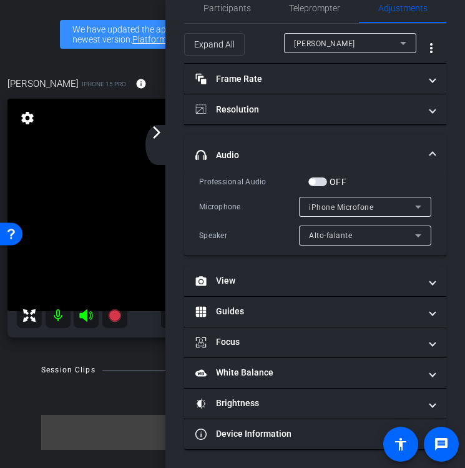
click at [319, 186] on div "OFF" at bounding box center [328, 182] width 38 height 12
click at [319, 181] on span "button" at bounding box center [318, 181] width 19 height 9
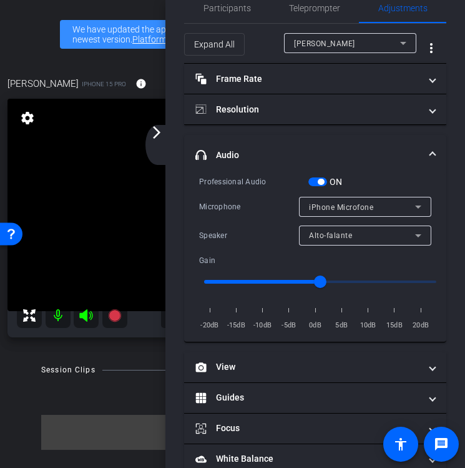
click at [314, 176] on div "ON" at bounding box center [326, 182] width 34 height 12
click at [314, 183] on span "button" at bounding box center [318, 181] width 19 height 9
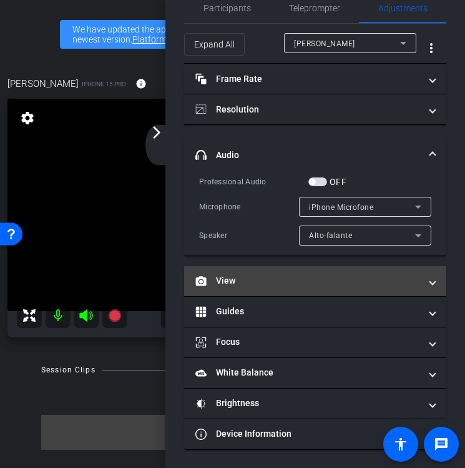
click at [425, 274] on span "View" at bounding box center [313, 280] width 235 height 13
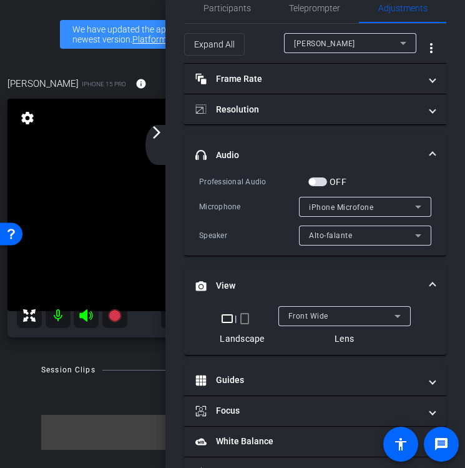
scroll to position [94, 0]
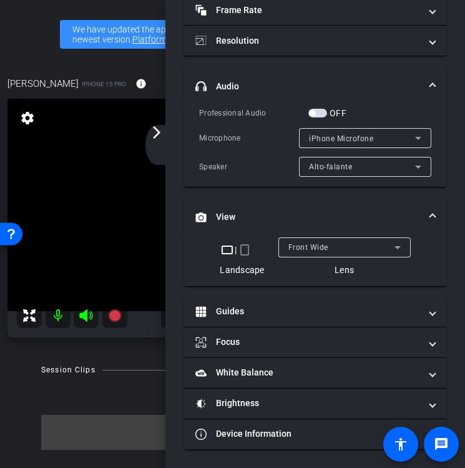
click at [241, 251] on mat-icon "crop_portrait" at bounding box center [244, 249] width 15 height 15
click at [248, 252] on mat-icon "crop_portrait" at bounding box center [244, 249] width 15 height 15
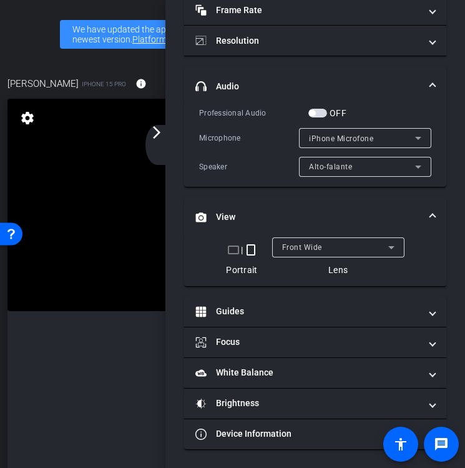
click at [155, 132] on mat-icon "arrow_forward_ios" at bounding box center [156, 132] width 15 height 15
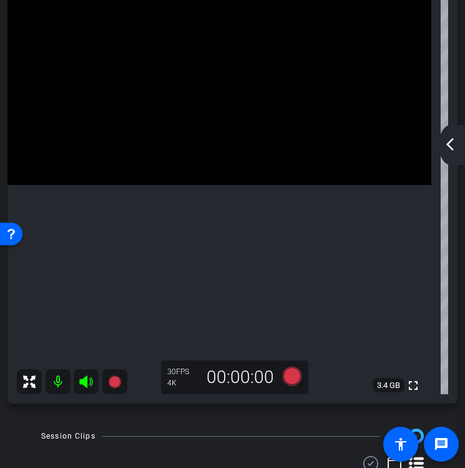
scroll to position [129, 0]
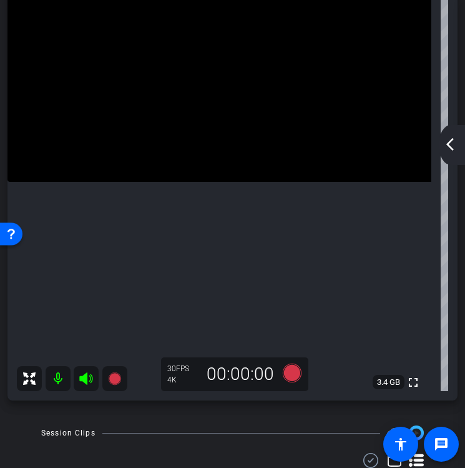
click at [453, 149] on mat-icon "arrow_back_ios_new" at bounding box center [450, 144] width 15 height 15
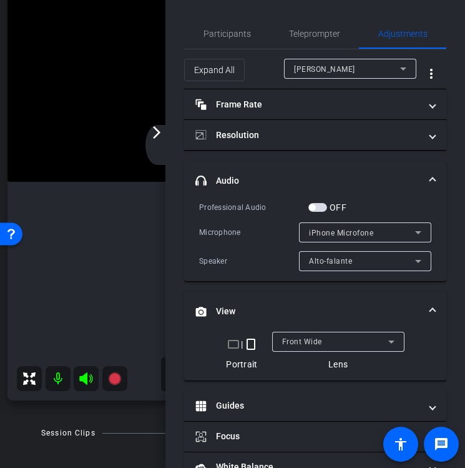
scroll to position [94, 0]
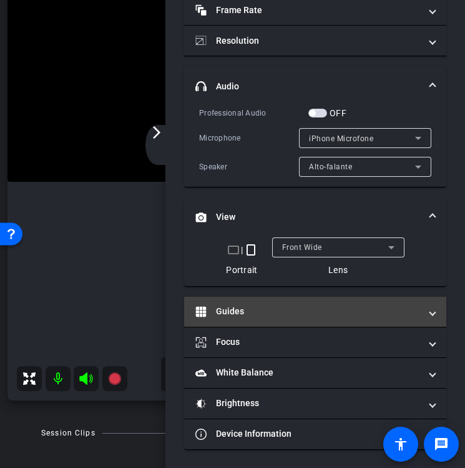
click at [262, 309] on mat-panel-title "Guides" at bounding box center [308, 311] width 225 height 13
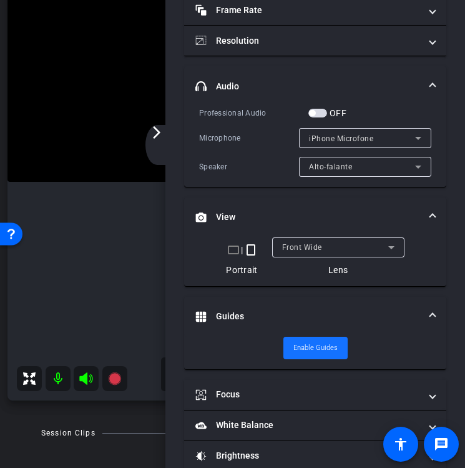
click at [322, 354] on span "Enable Guides" at bounding box center [316, 348] width 44 height 19
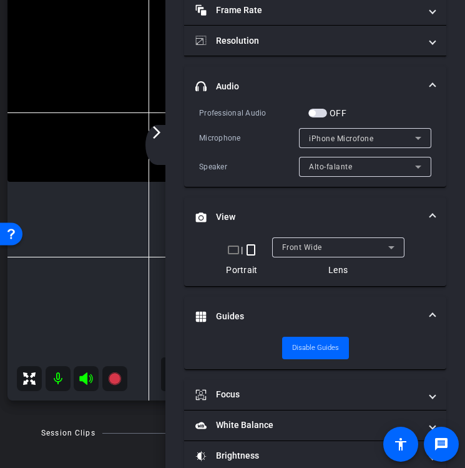
click at [158, 144] on div "arrow_back_ios_new arrow_forward_ios" at bounding box center [159, 145] width 26 height 40
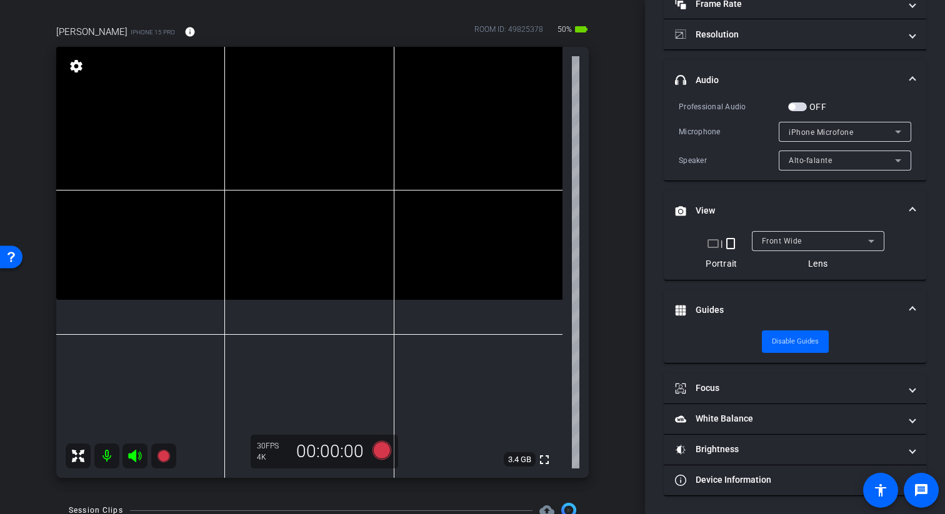
scroll to position [0, 0]
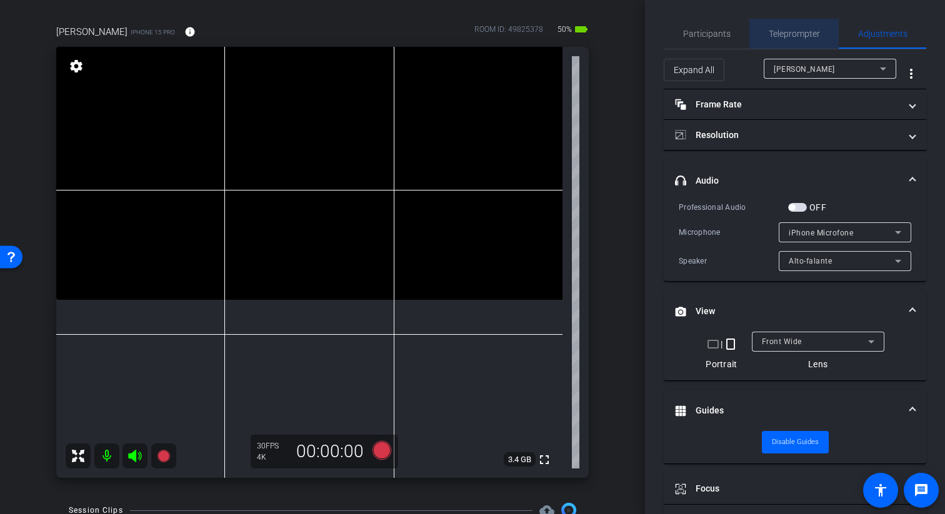
click at [782, 27] on span "Teleprompter" at bounding box center [793, 34] width 51 height 30
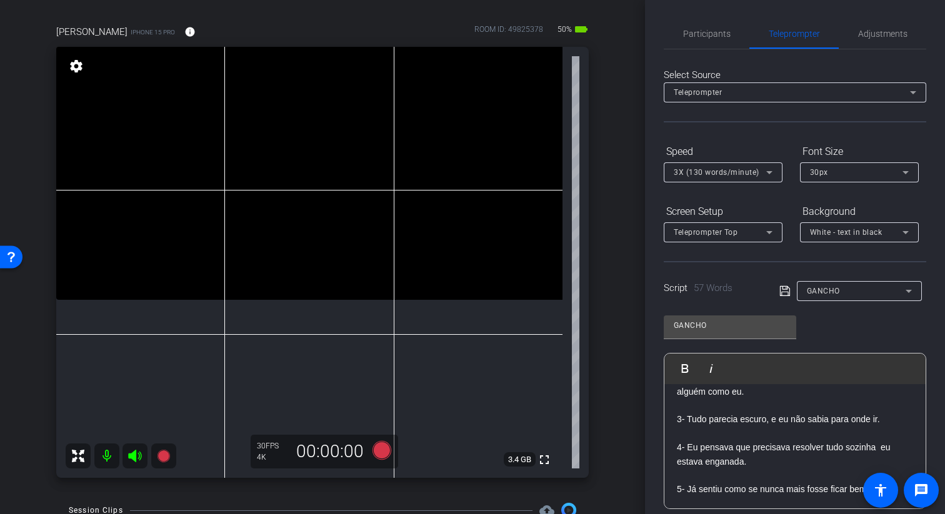
scroll to position [169, 0]
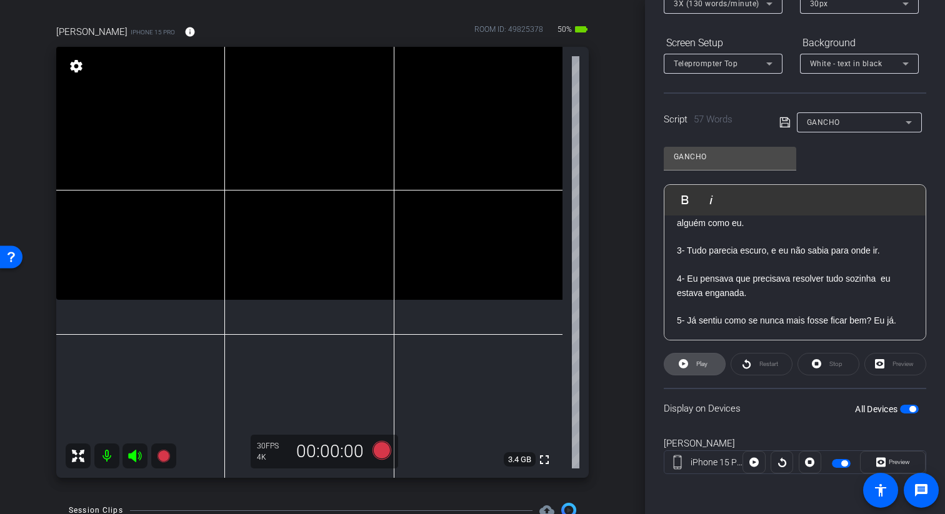
click at [702, 369] on span "Play" at bounding box center [700, 363] width 14 height 17
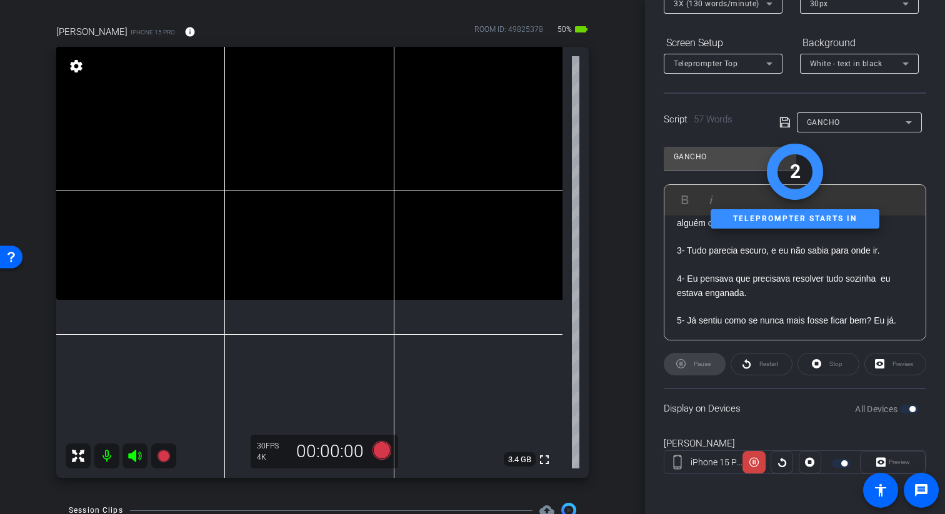
click at [699, 368] on div "Pause" at bounding box center [694, 364] width 62 height 22
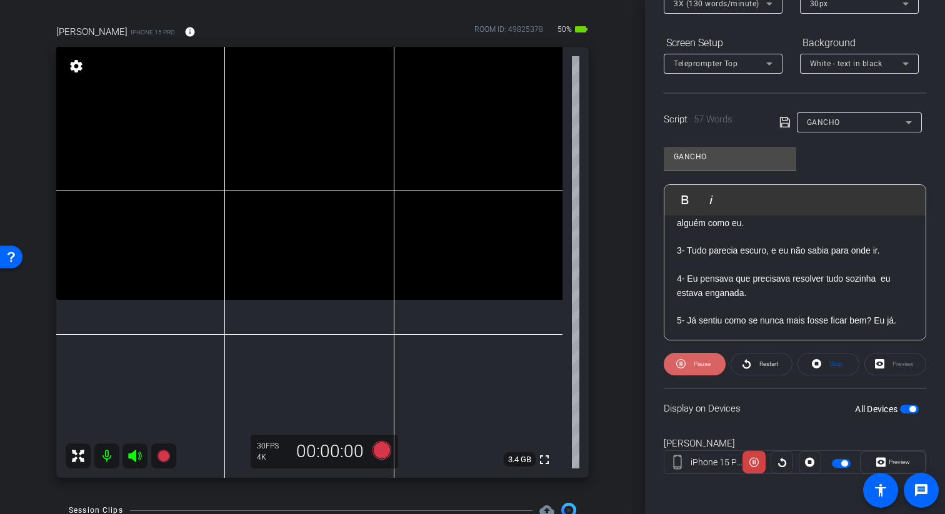
click at [683, 364] on icon at bounding box center [680, 364] width 9 height 16
click at [827, 117] on div "GANCHO" at bounding box center [856, 122] width 99 height 16
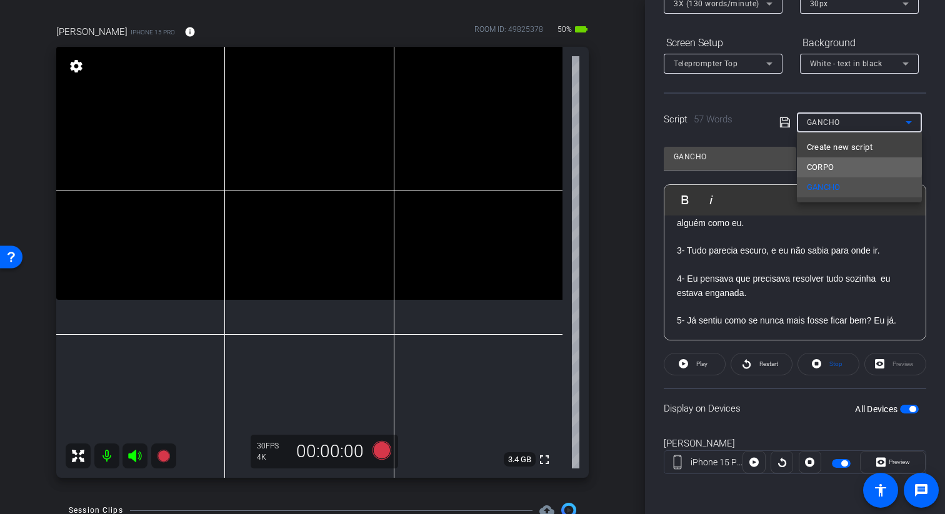
click at [830, 160] on span "CORPO" at bounding box center [820, 167] width 27 height 15
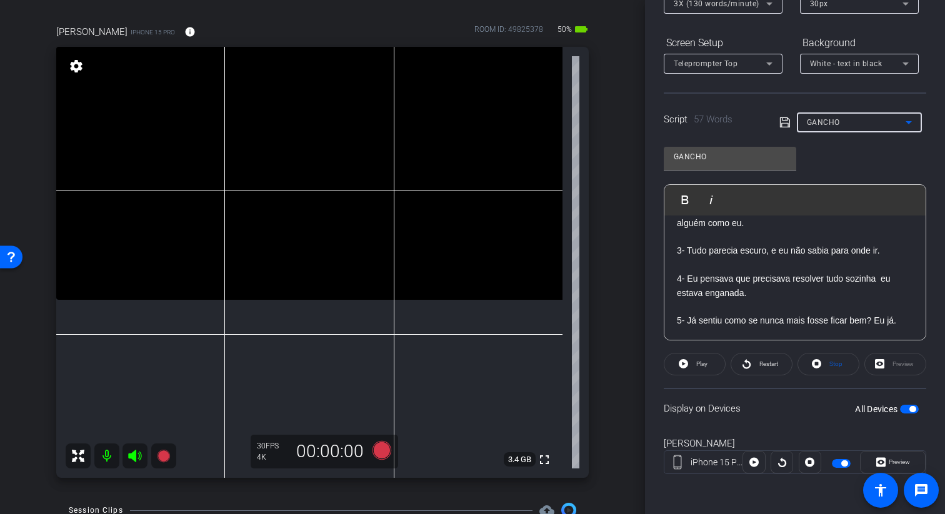
type input "CORPO"
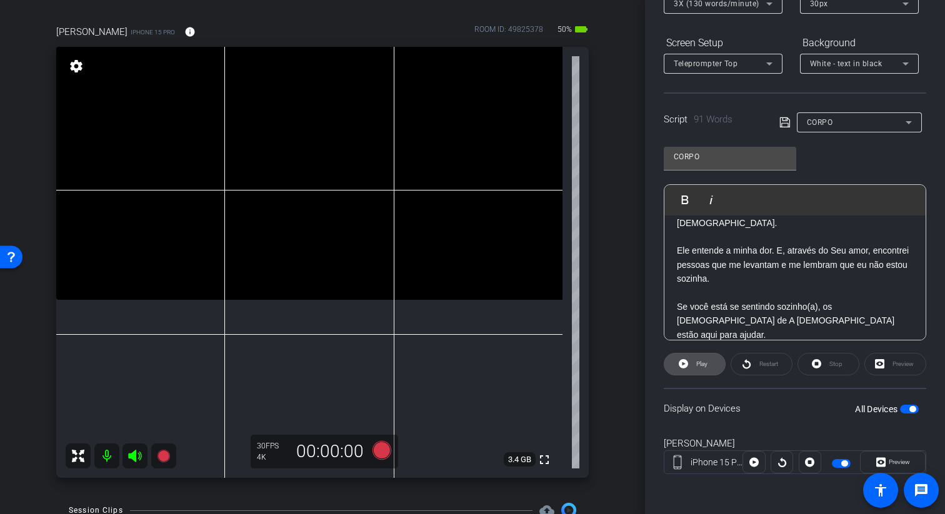
click at [683, 360] on icon at bounding box center [682, 363] width 9 height 9
click at [709, 367] on span "Pause" at bounding box center [701, 363] width 17 height 7
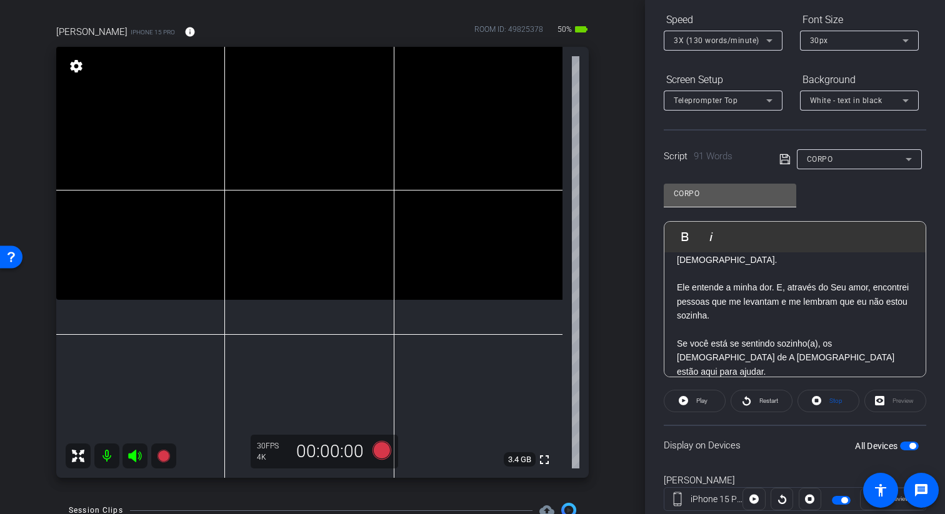
scroll to position [134, 0]
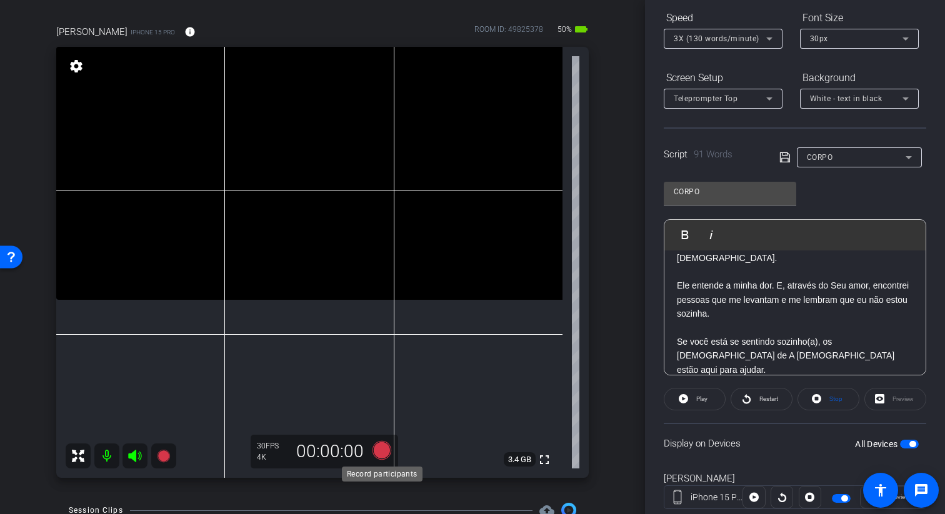
click at [380, 457] on icon at bounding box center [381, 450] width 19 height 19
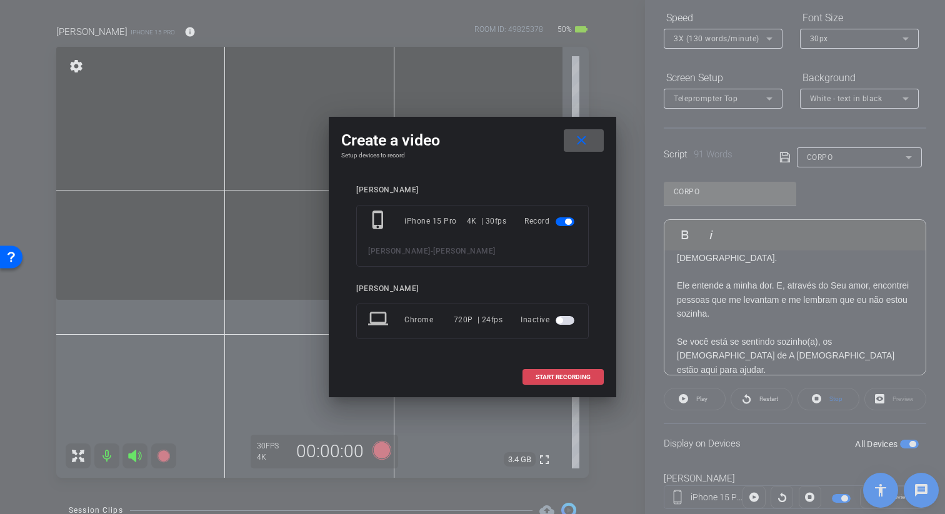
click at [556, 375] on span "START RECORDING" at bounding box center [562, 377] width 55 height 6
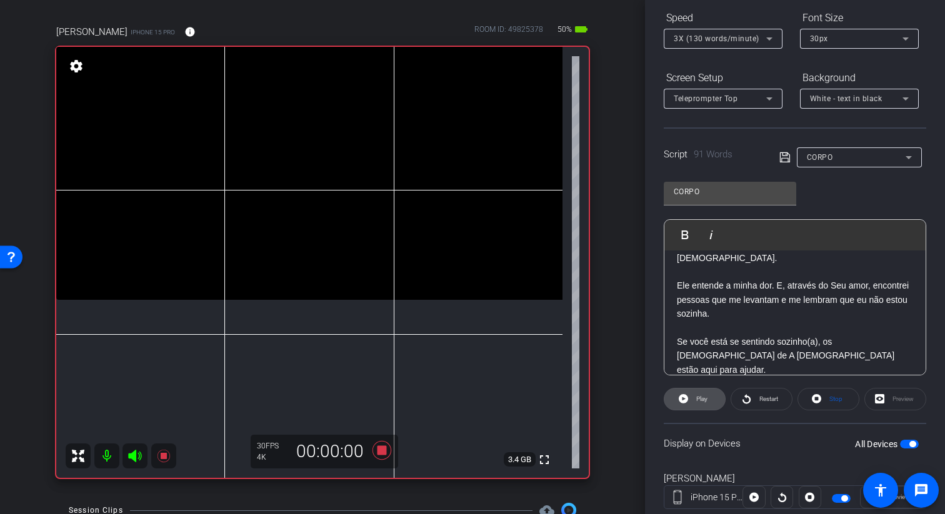
click at [685, 400] on icon at bounding box center [682, 398] width 9 height 9
click at [685, 400] on icon at bounding box center [680, 398] width 9 height 9
click at [382, 449] on icon at bounding box center [381, 450] width 19 height 19
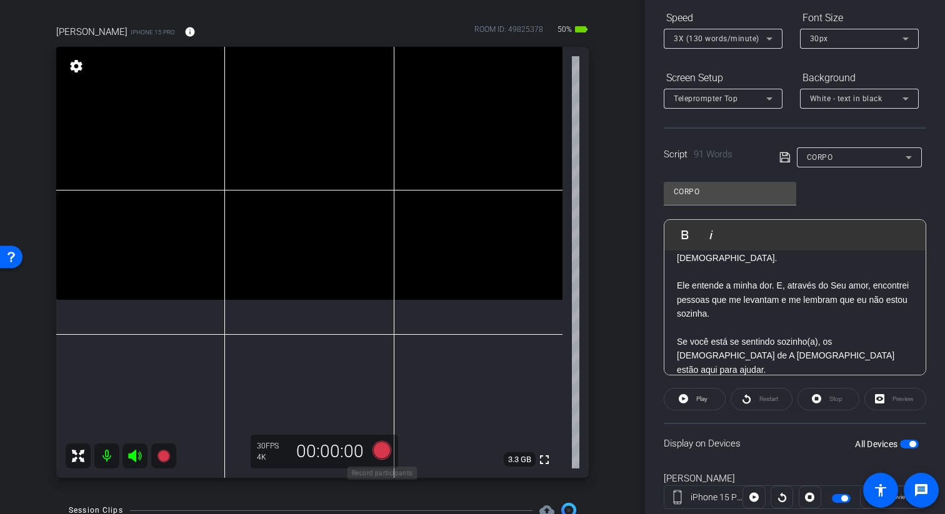
click at [390, 451] on icon at bounding box center [382, 450] width 30 height 22
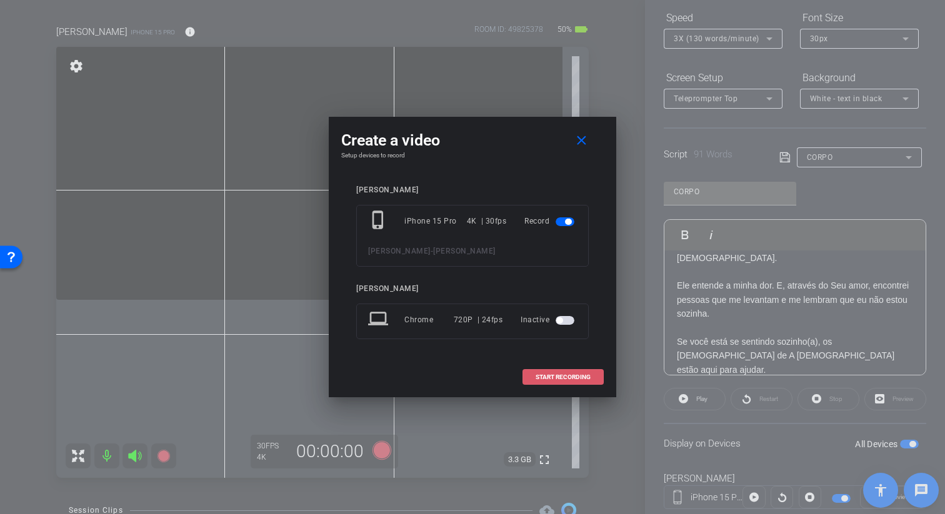
click at [535, 379] on span "START RECORDING" at bounding box center [562, 377] width 55 height 6
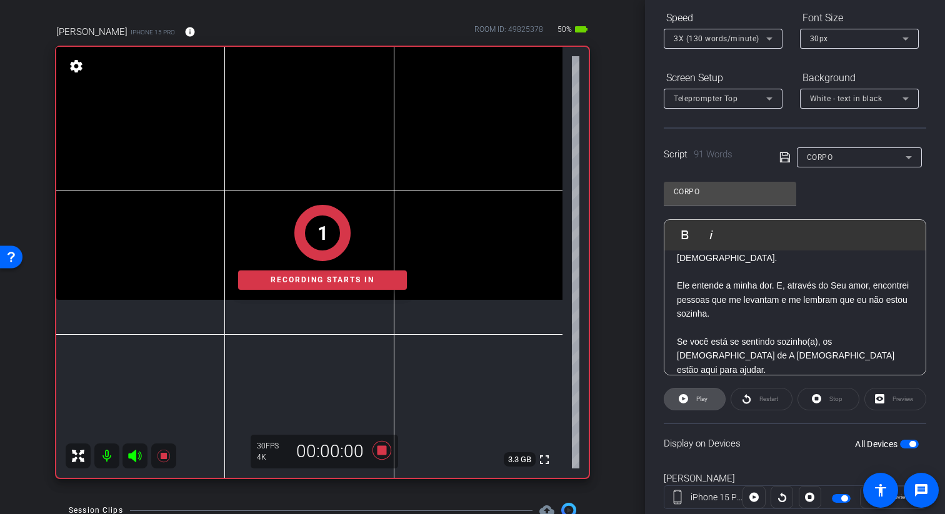
click at [683, 407] on span at bounding box center [694, 399] width 61 height 30
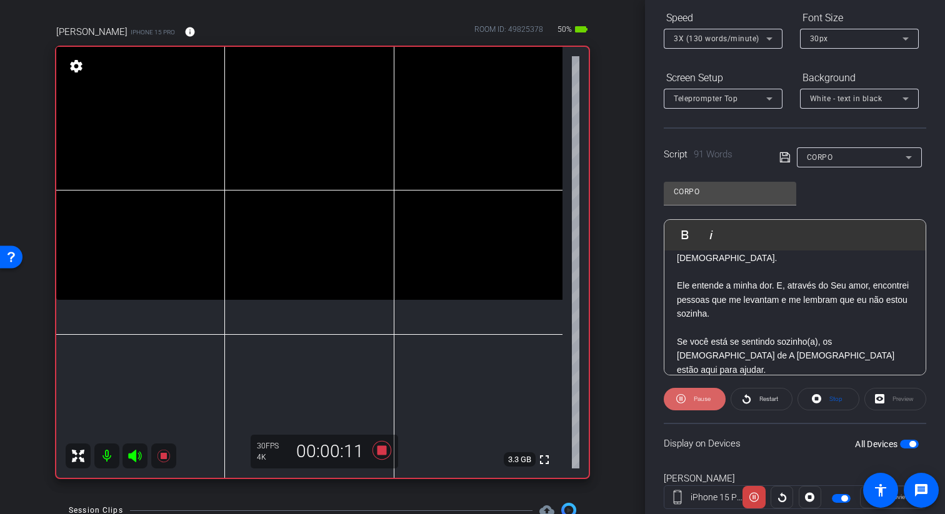
click at [688, 402] on span at bounding box center [694, 399] width 62 height 30
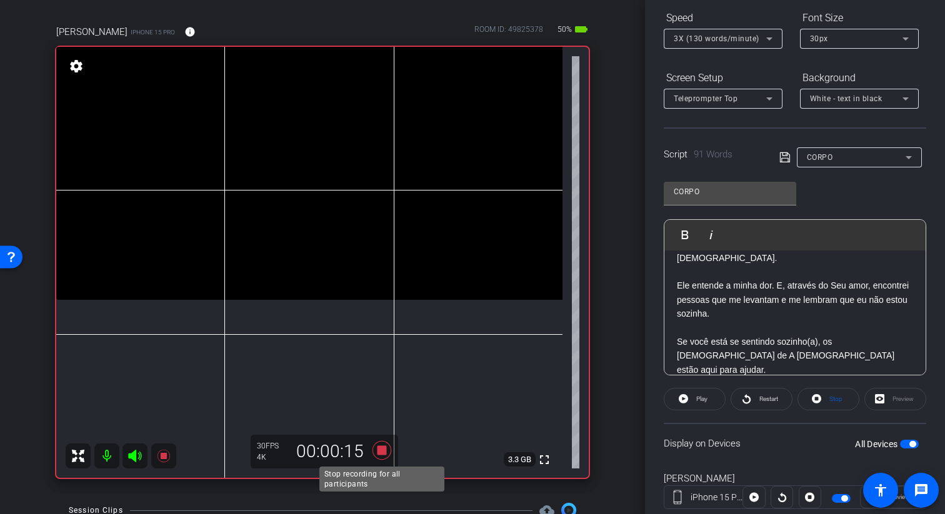
click at [387, 446] on icon at bounding box center [382, 450] width 30 height 22
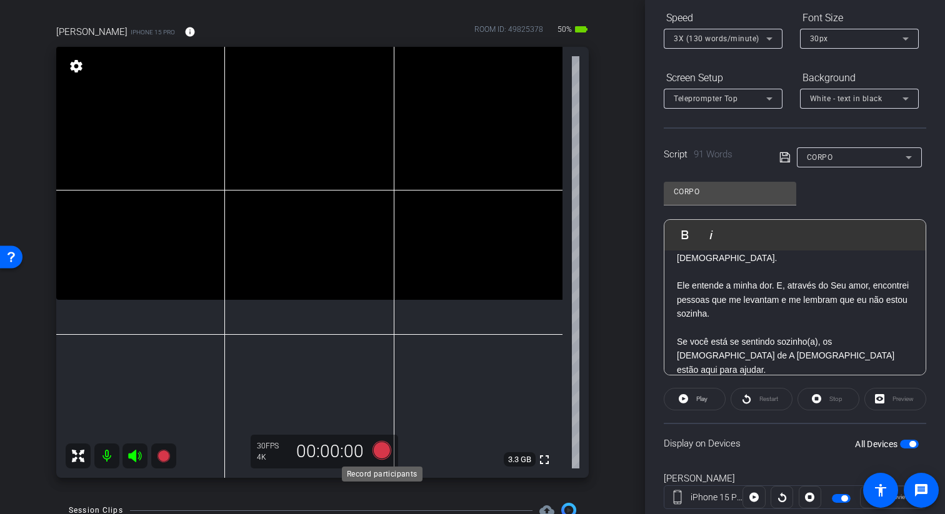
click at [385, 457] on icon at bounding box center [381, 450] width 19 height 19
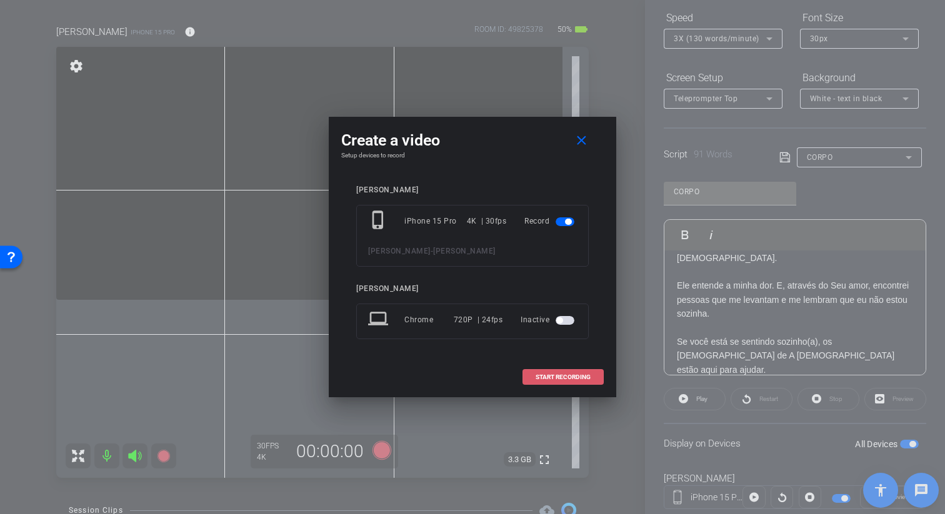
click at [588, 377] on span "START RECORDING" at bounding box center [562, 377] width 55 height 6
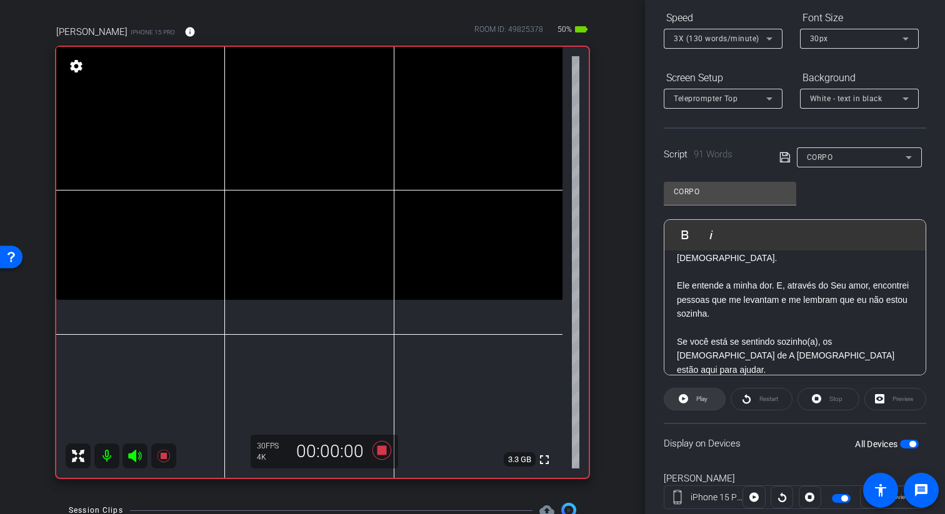
click at [693, 397] on span "Play" at bounding box center [700, 398] width 14 height 17
click at [707, 402] on span "Pause" at bounding box center [701, 398] width 17 height 7
click at [377, 455] on icon at bounding box center [382, 450] width 30 height 22
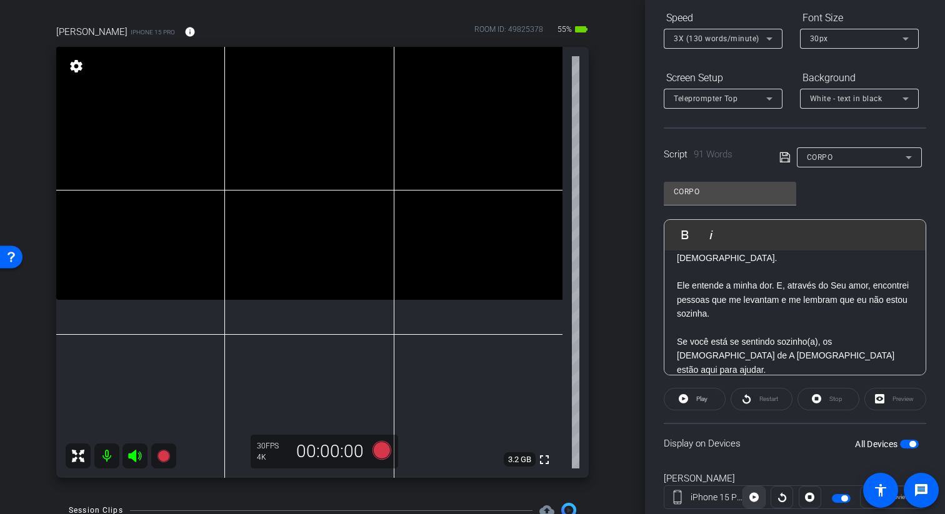
scroll to position [101, 0]
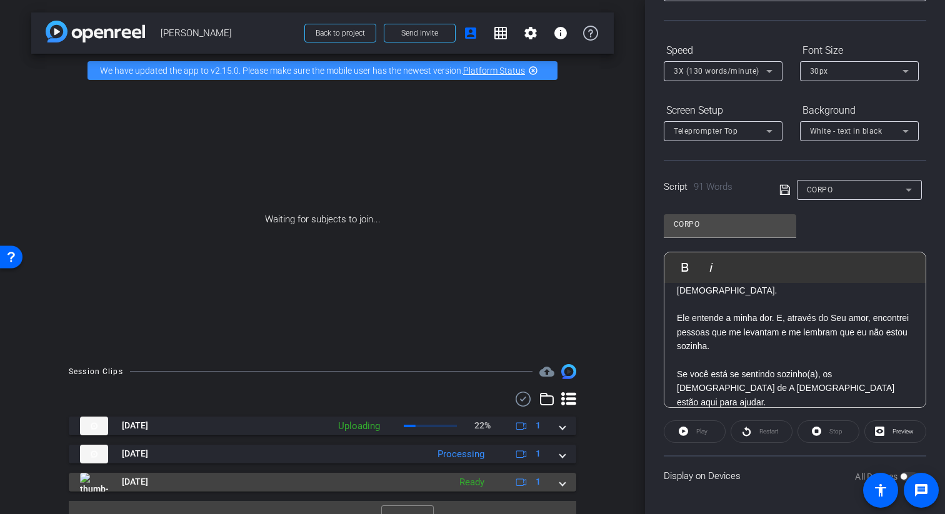
click at [383, 467] on mat-panel-title "Sep 16, 2025" at bounding box center [261, 482] width 363 height 19
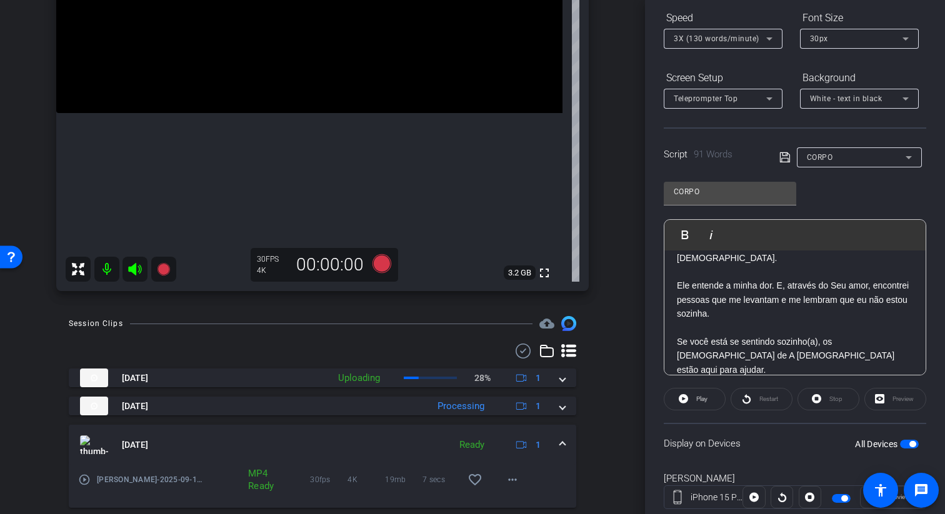
scroll to position [308, 0]
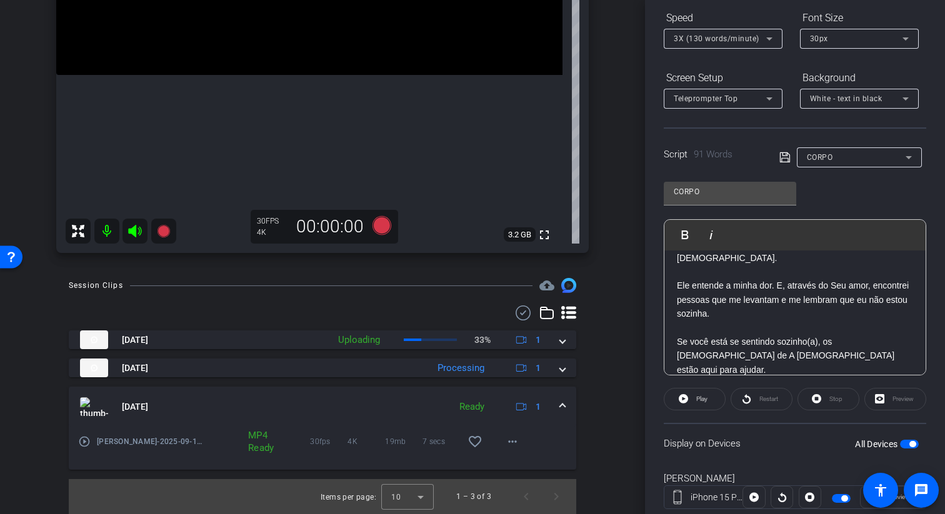
click at [89, 440] on mat-icon "play_circle_outline" at bounding box center [84, 441] width 12 height 12
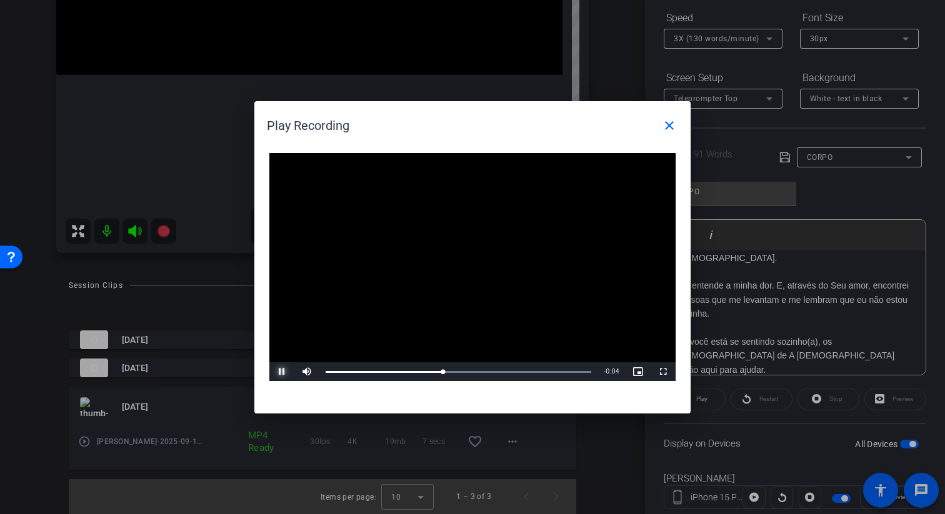
click at [277, 372] on span "Video Player" at bounding box center [281, 372] width 25 height 0
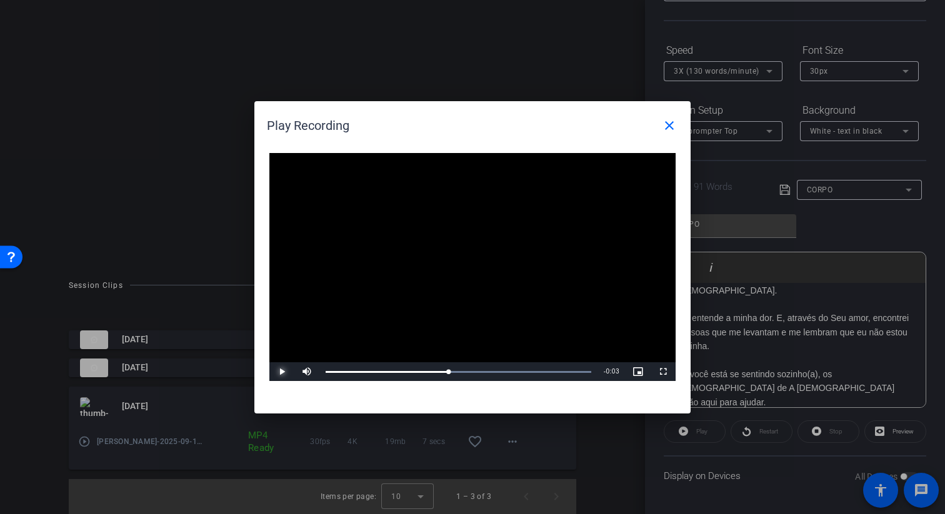
click at [284, 372] on span "Video Player" at bounding box center [281, 372] width 25 height 0
click at [672, 117] on span at bounding box center [669, 126] width 30 height 30
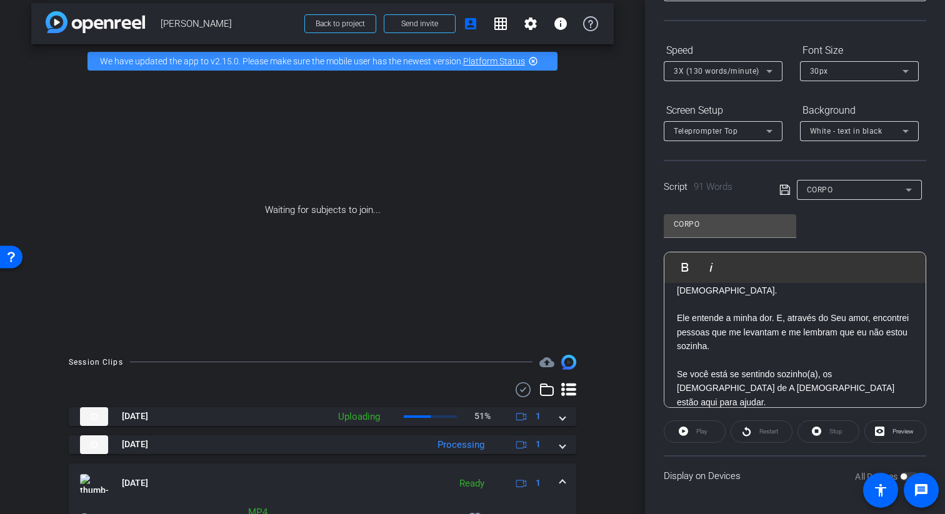
scroll to position [0, 0]
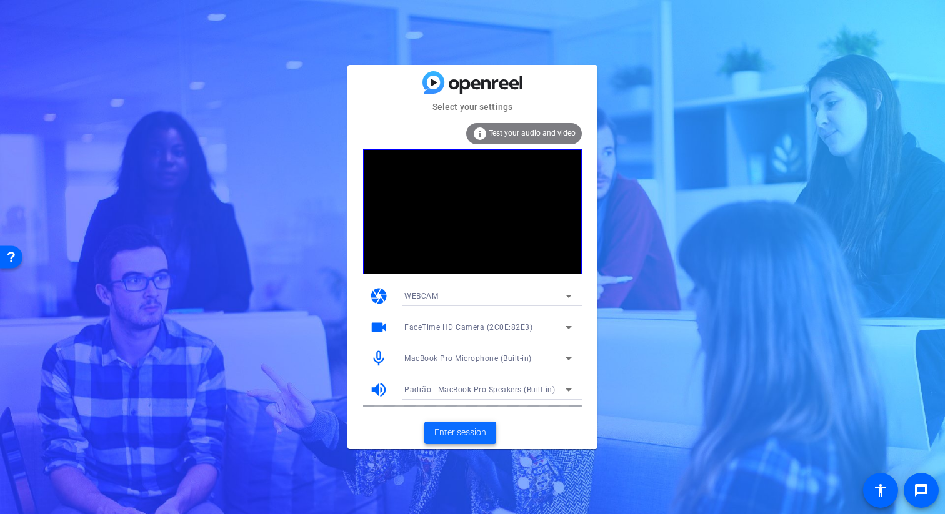
click at [470, 442] on span at bounding box center [460, 433] width 72 height 30
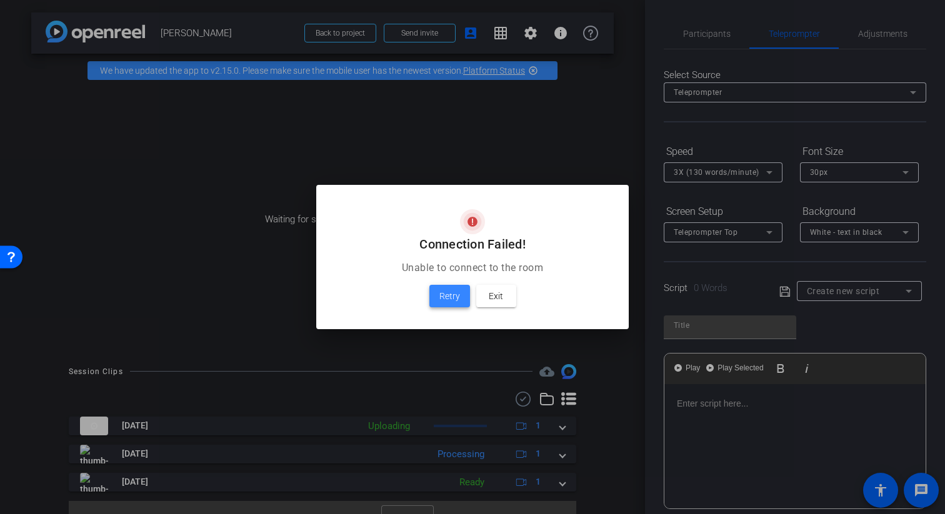
click at [455, 304] on span at bounding box center [449, 296] width 41 height 30
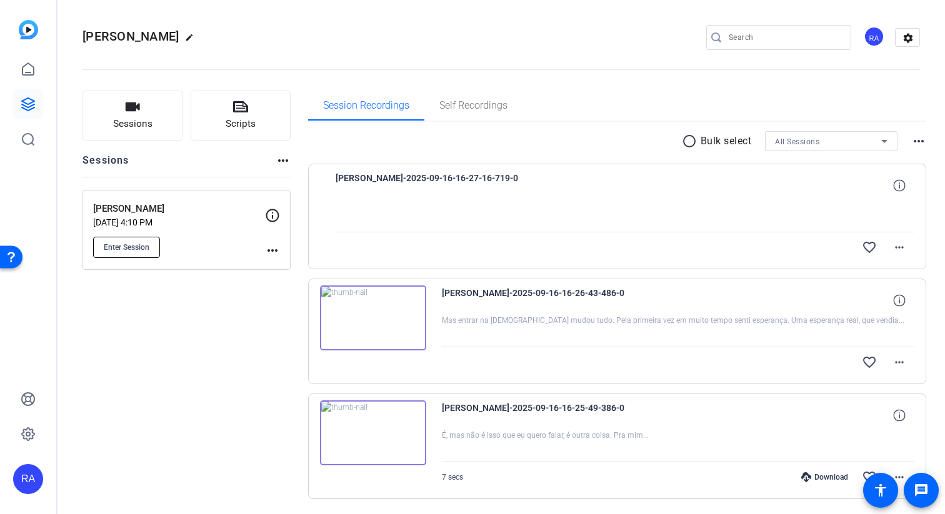
click at [134, 247] on span "Enter Session" at bounding box center [127, 247] width 46 height 10
click at [455, 103] on span "Self Recordings" at bounding box center [473, 106] width 68 height 10
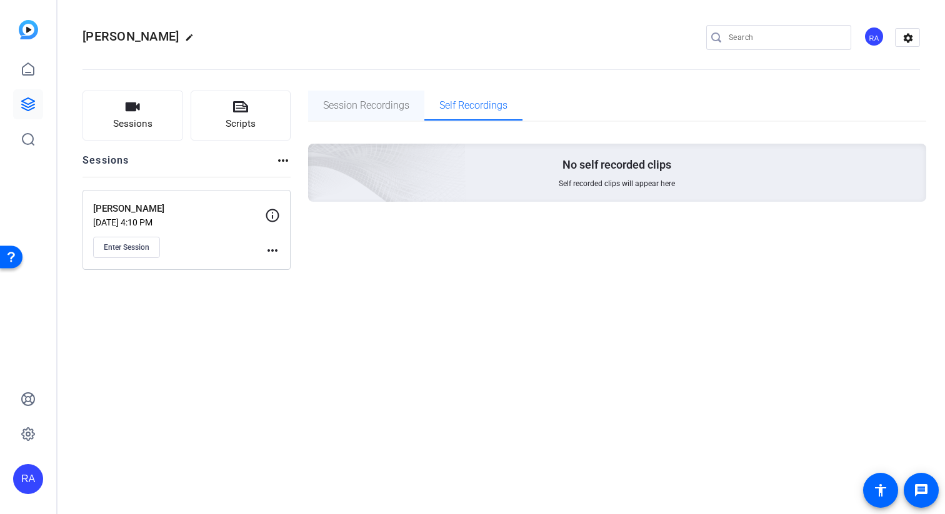
click at [378, 109] on span "Session Recordings" at bounding box center [366, 106] width 86 height 10
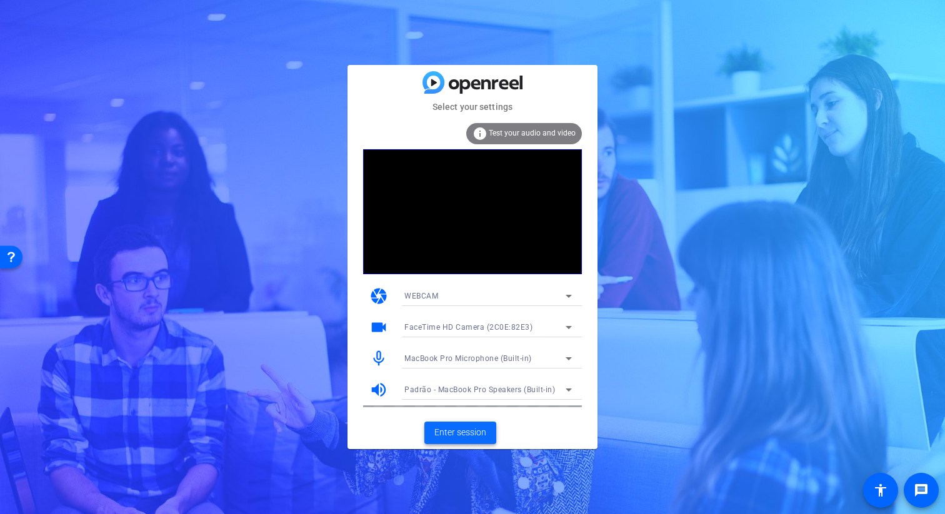
click at [485, 434] on span "Enter session" at bounding box center [460, 432] width 52 height 13
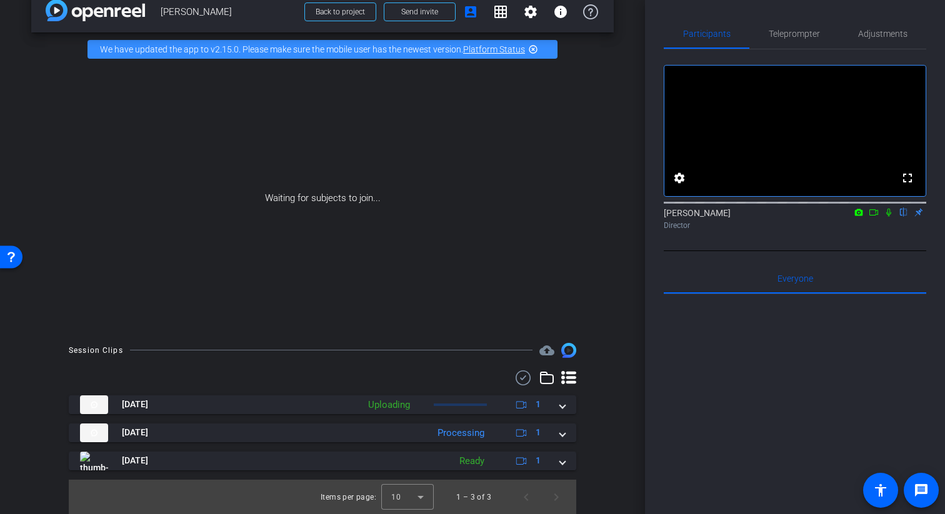
scroll to position [22, 0]
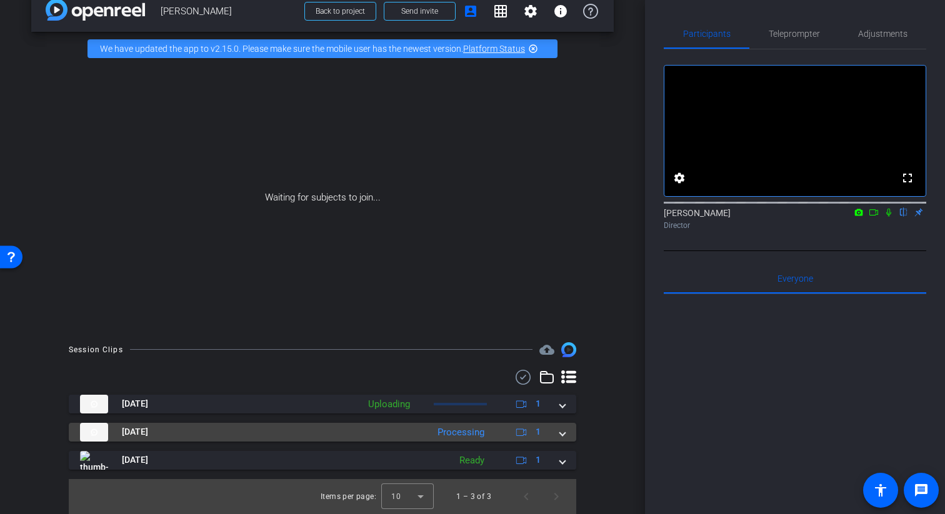
click at [462, 435] on div "Processing" at bounding box center [460, 432] width 59 height 14
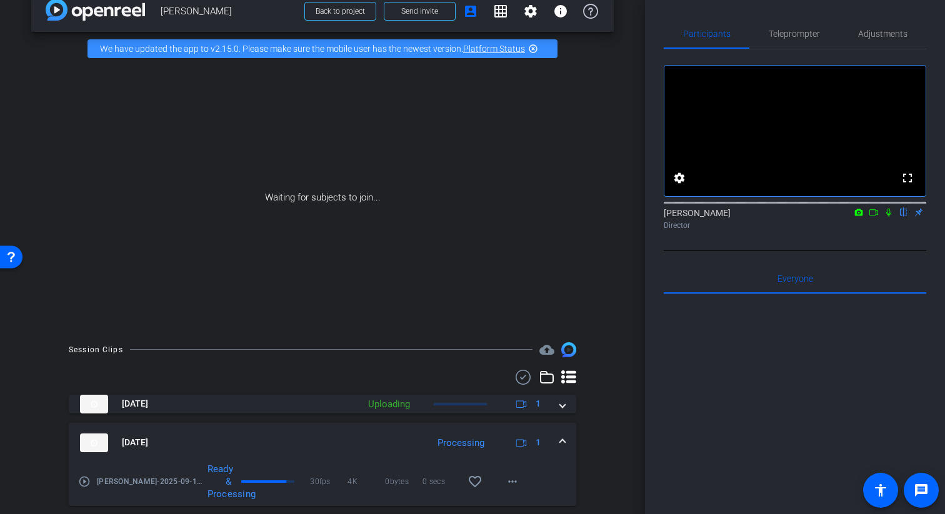
scroll to position [86, 0]
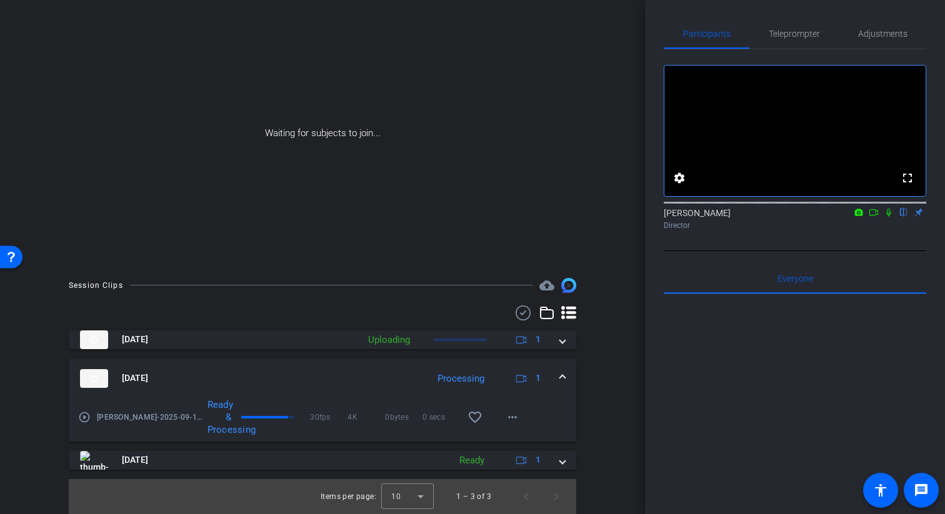
click at [79, 421] on mat-icon "play_circle_outline" at bounding box center [84, 417] width 12 height 12
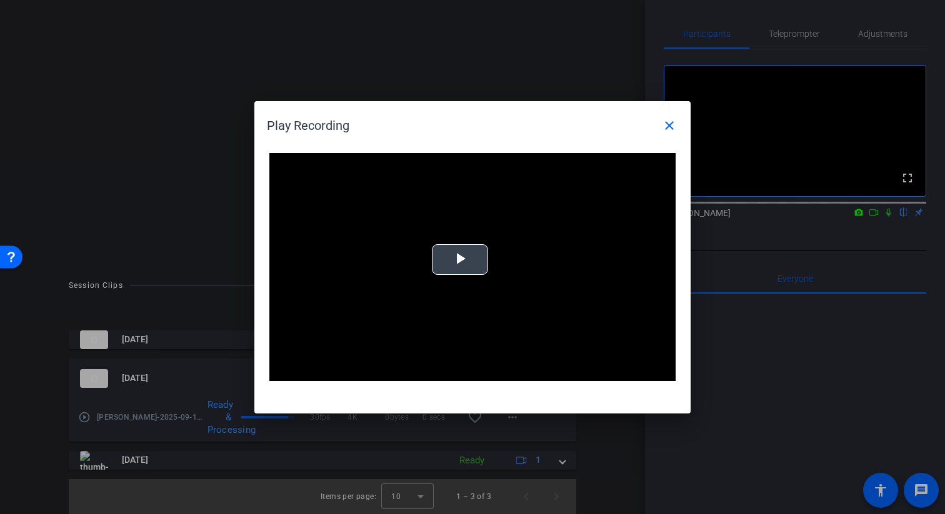
click at [460, 259] on span "Video Player" at bounding box center [460, 259] width 0 height 0
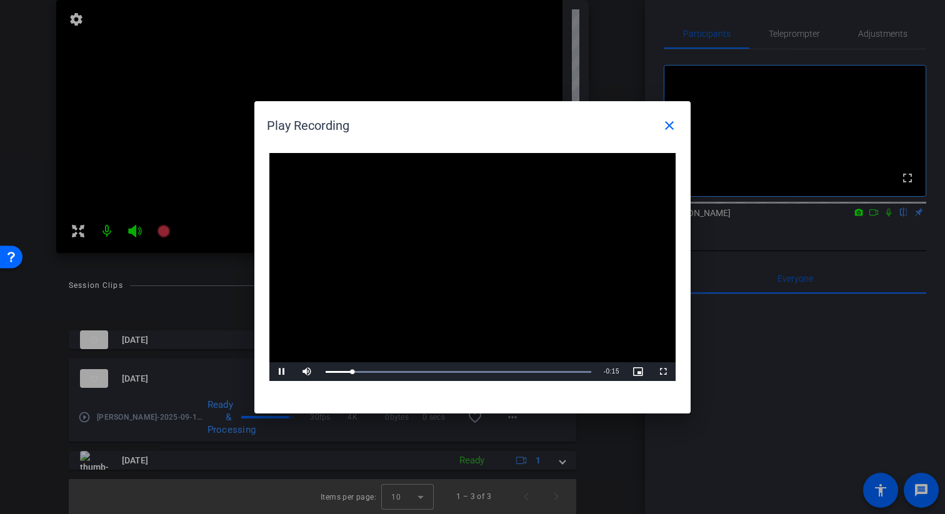
scroll to position [308, 0]
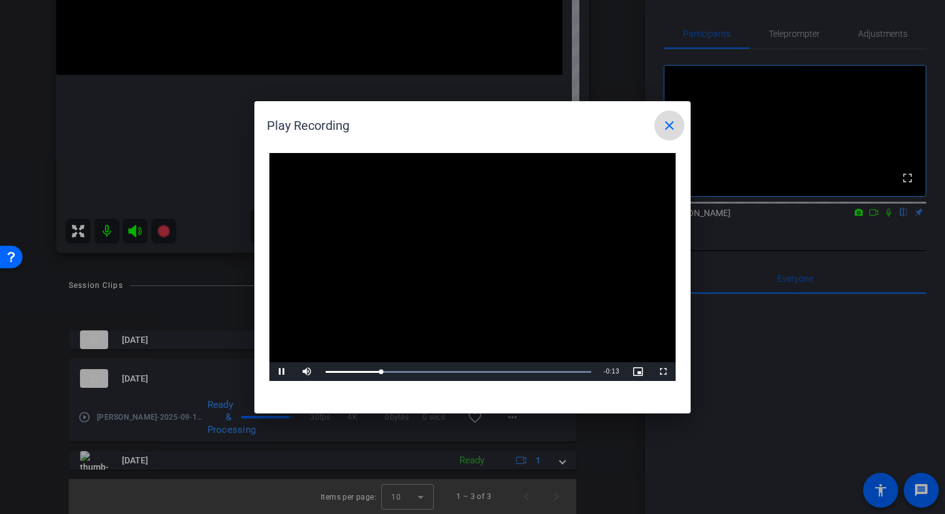
click at [670, 121] on mat-icon "close" at bounding box center [669, 125] width 15 height 15
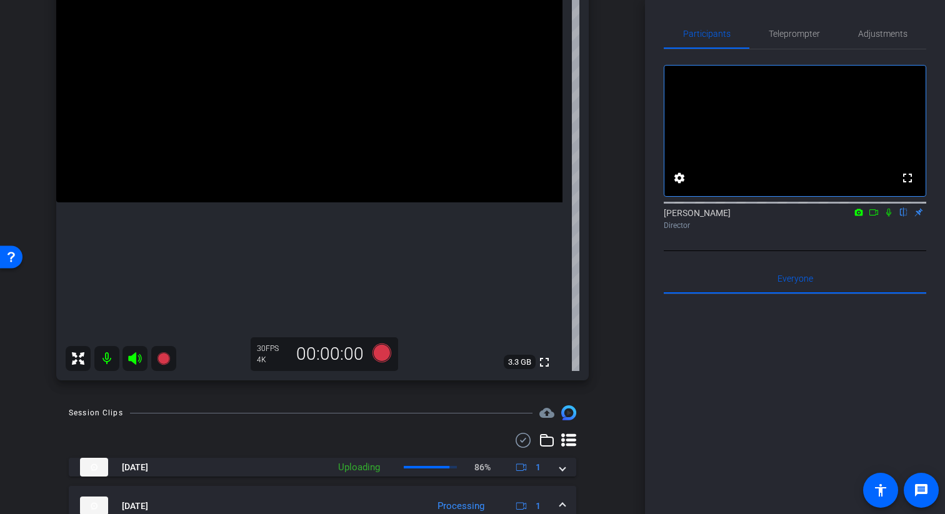
scroll to position [182, 0]
click at [600, 353] on div "Natasha iPhone 15 Pro info ROOM ID: 49825378 55% battery_std fullscreen setting…" at bounding box center [322, 148] width 582 height 486
click at [772, 27] on span "Teleprompter" at bounding box center [793, 34] width 51 height 30
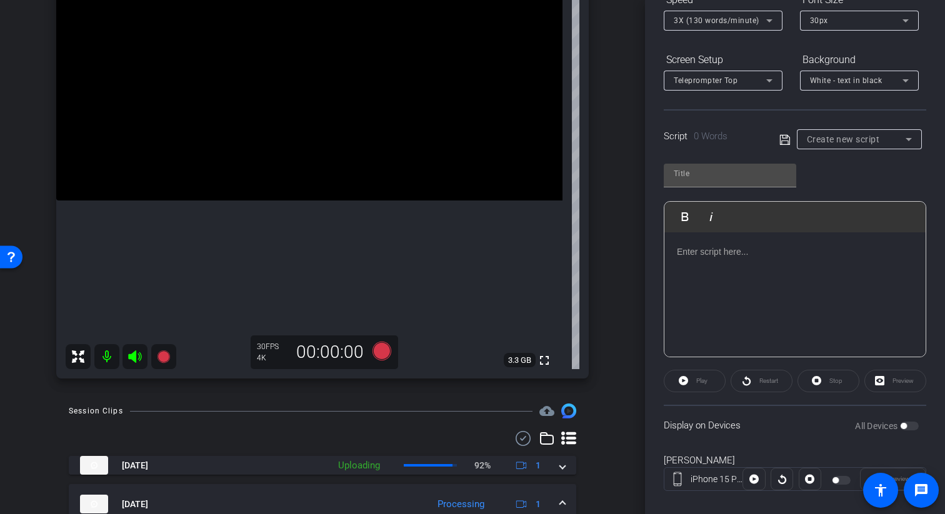
scroll to position [164, 0]
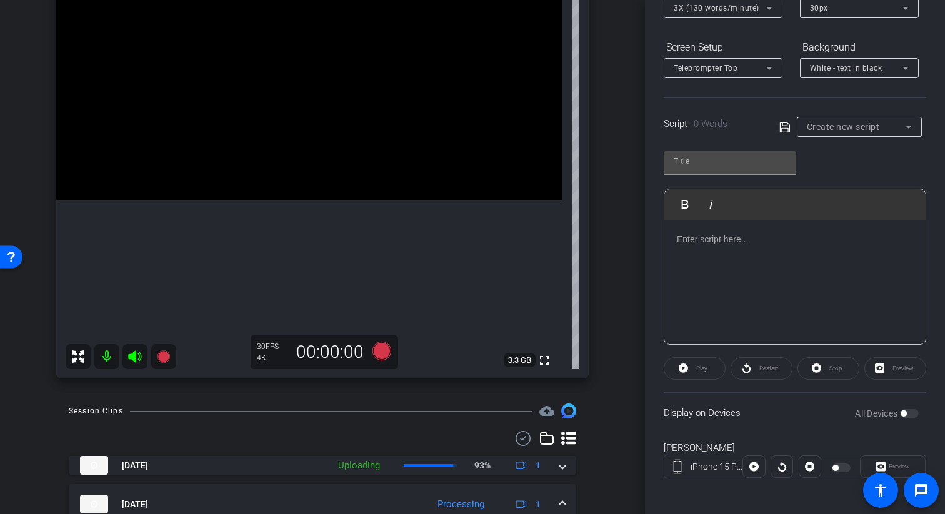
click at [846, 132] on div "Create new script" at bounding box center [856, 126] width 99 height 15
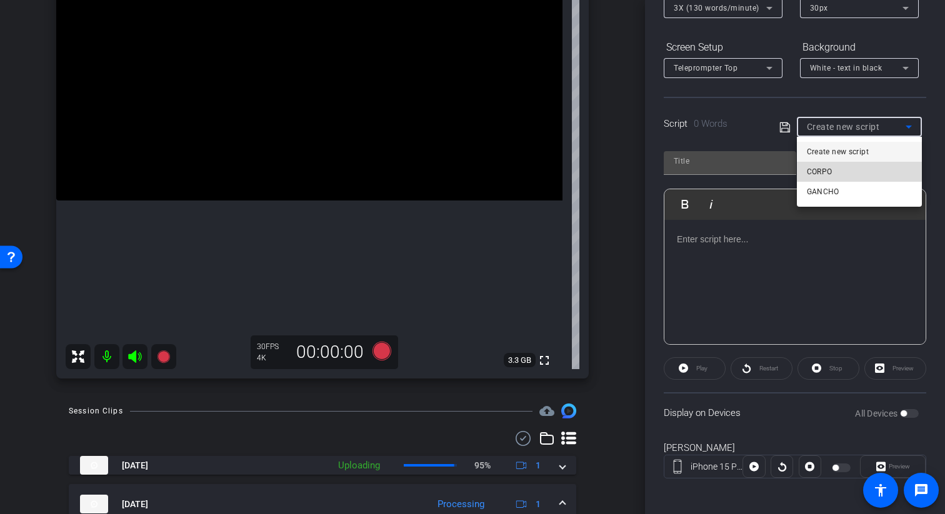
click at [844, 171] on mat-option "CORPO" at bounding box center [859, 172] width 125 height 20
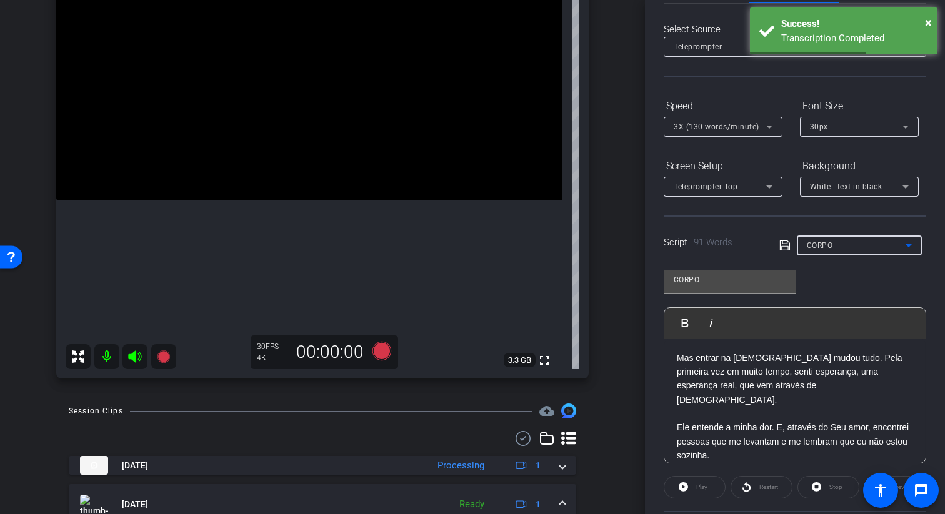
scroll to position [0, 0]
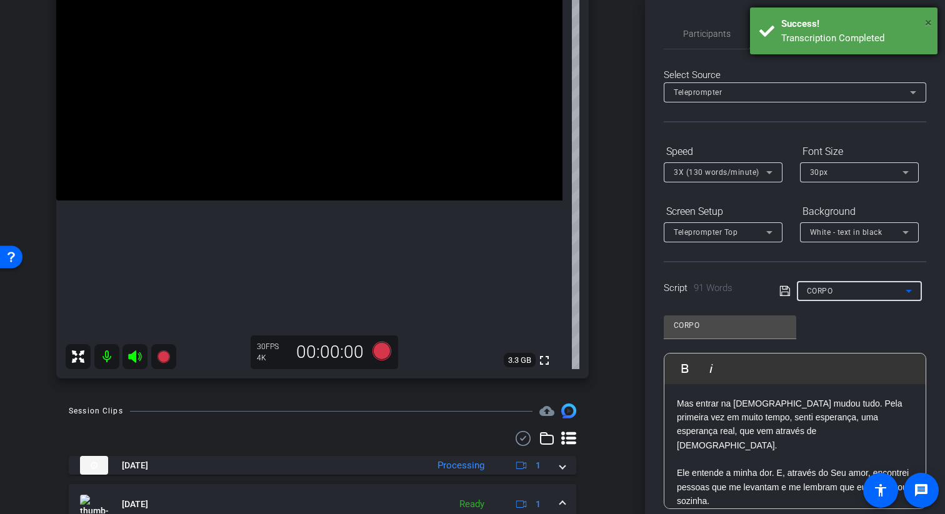
click at [931, 24] on span "×" at bounding box center [928, 22] width 7 height 15
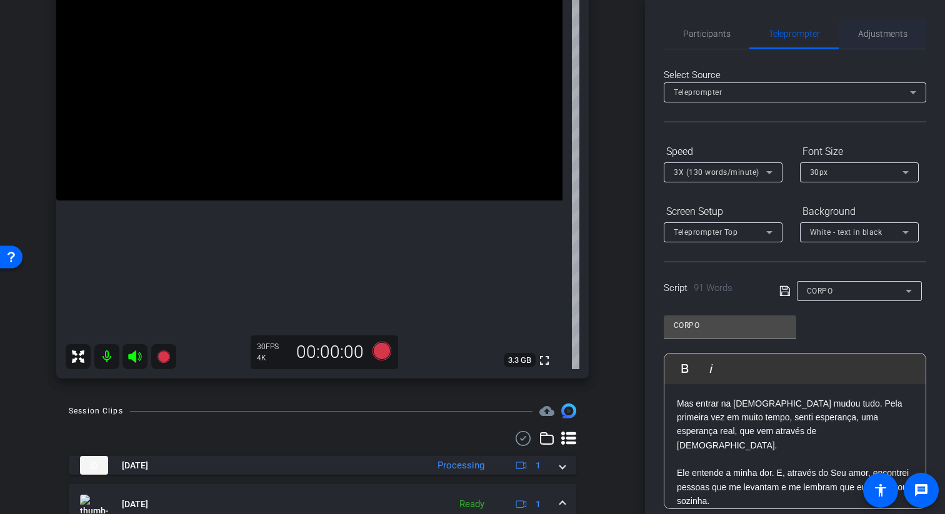
click at [889, 40] on span "Adjustments" at bounding box center [882, 34] width 49 height 30
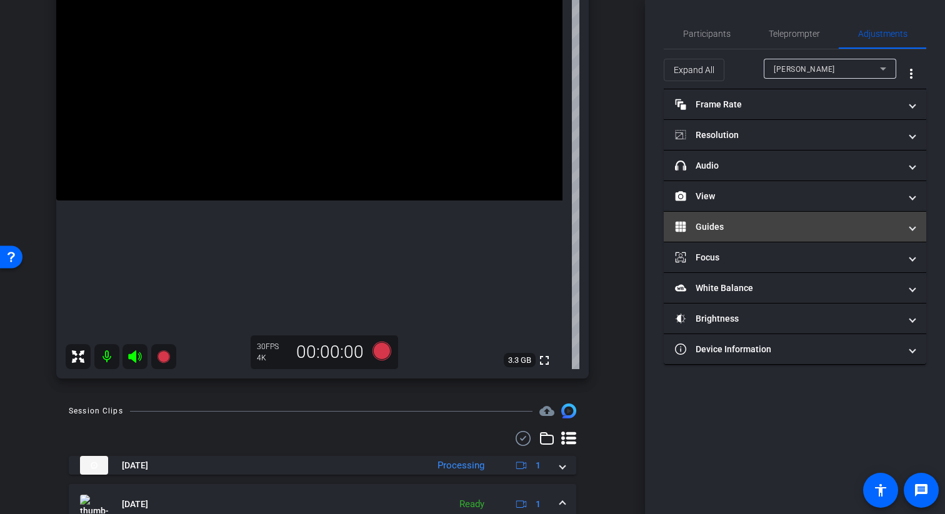
click at [783, 229] on mat-panel-title "Guides" at bounding box center [787, 227] width 225 height 13
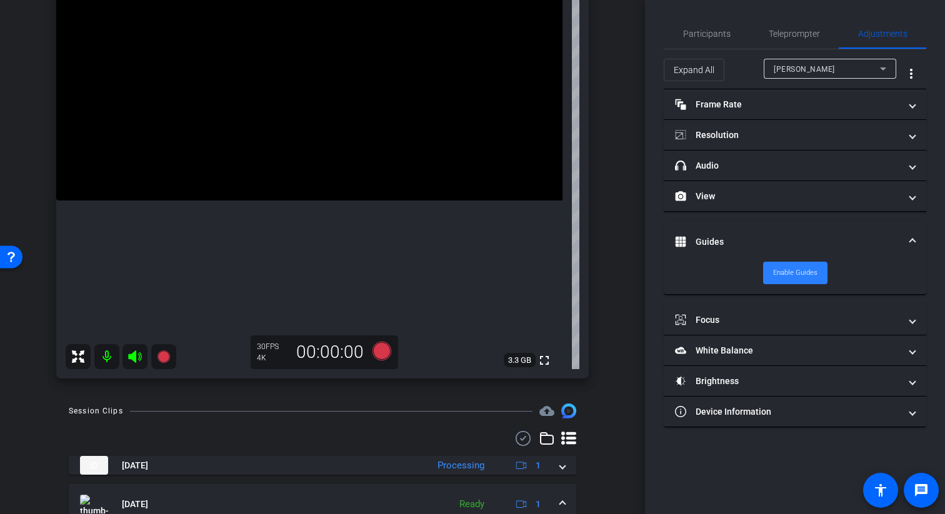
click at [784, 274] on span "Enable Guides" at bounding box center [795, 273] width 44 height 19
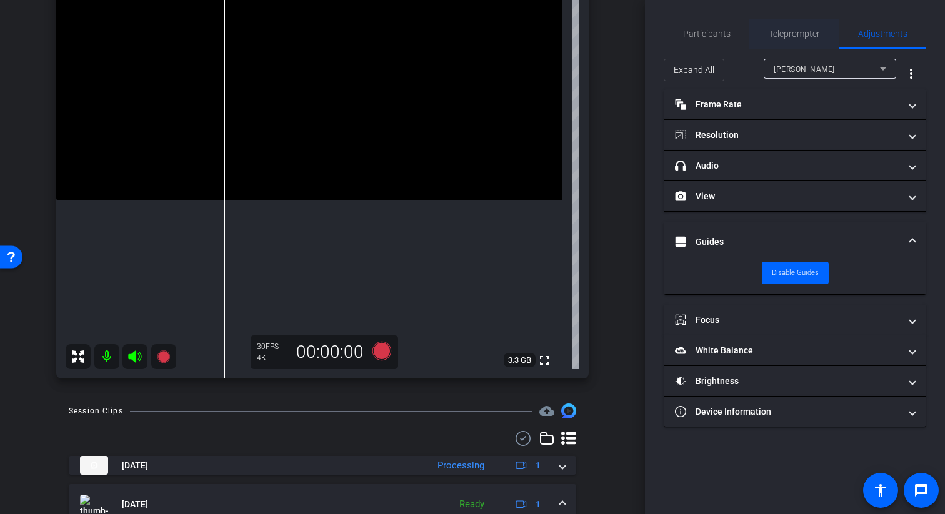
click at [778, 34] on span "Teleprompter" at bounding box center [793, 33] width 51 height 9
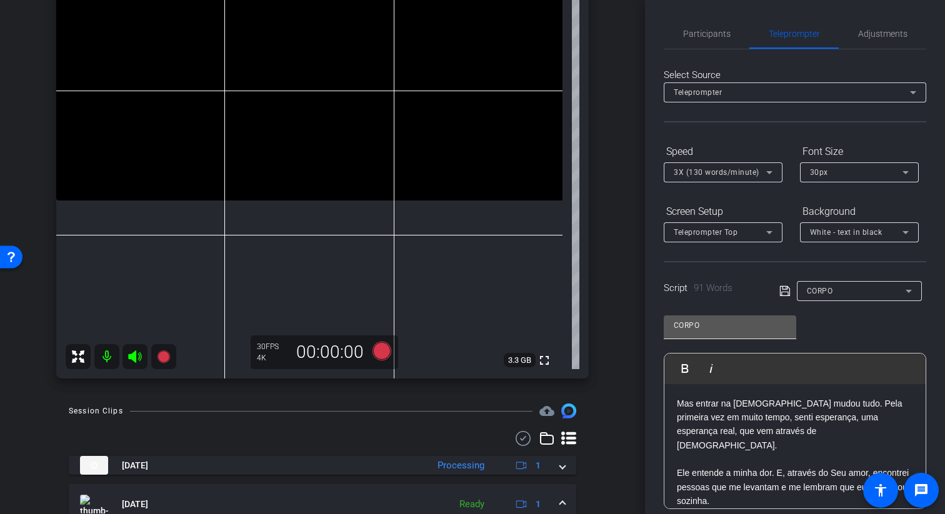
scroll to position [169, 0]
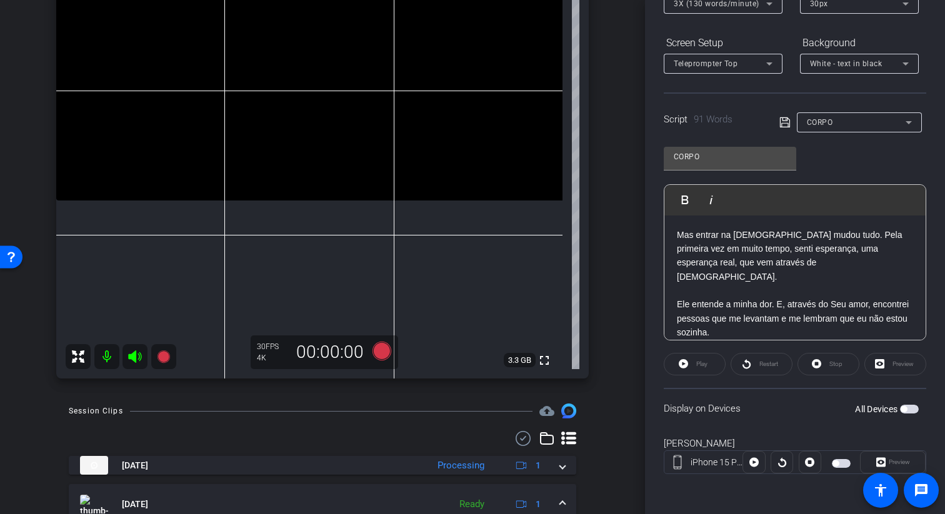
click at [901, 367] on div "Preview" at bounding box center [895, 364] width 62 height 22
click at [883, 367] on div "Preview" at bounding box center [895, 364] width 62 height 22
click at [880, 363] on div "Preview" at bounding box center [895, 364] width 62 height 22
click at [913, 409] on span "button" at bounding box center [909, 409] width 19 height 9
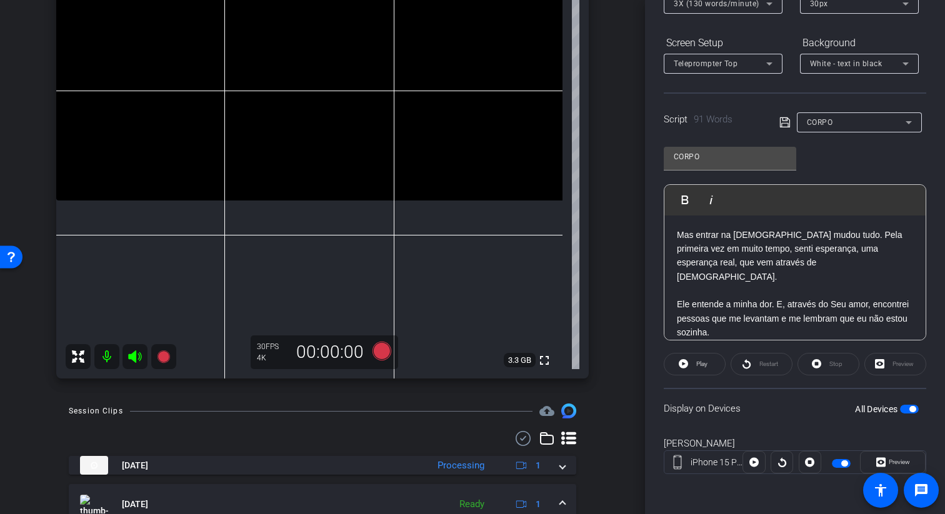
click at [883, 364] on div "Preview" at bounding box center [895, 364] width 62 height 22
click at [879, 363] on div "Preview" at bounding box center [895, 364] width 62 height 22
click at [686, 365] on icon at bounding box center [682, 363] width 9 height 9
click at [384, 350] on icon at bounding box center [381, 351] width 19 height 19
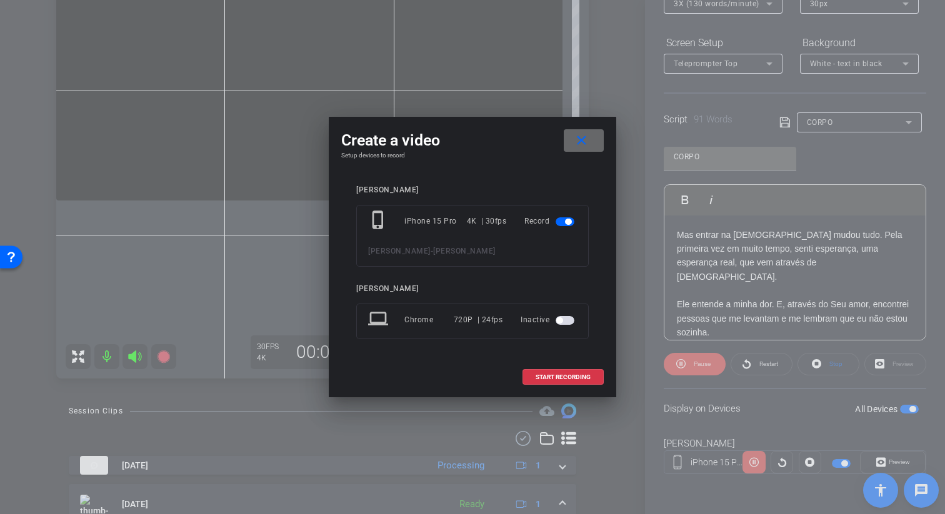
click at [592, 143] on span at bounding box center [584, 141] width 40 height 30
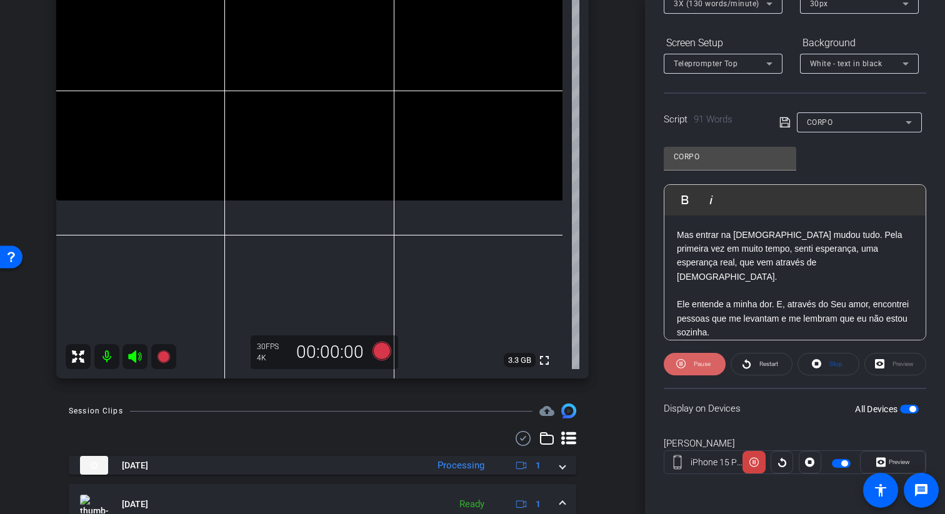
click at [708, 367] on span "Pause" at bounding box center [701, 363] width 17 height 7
click at [384, 352] on icon at bounding box center [381, 351] width 19 height 19
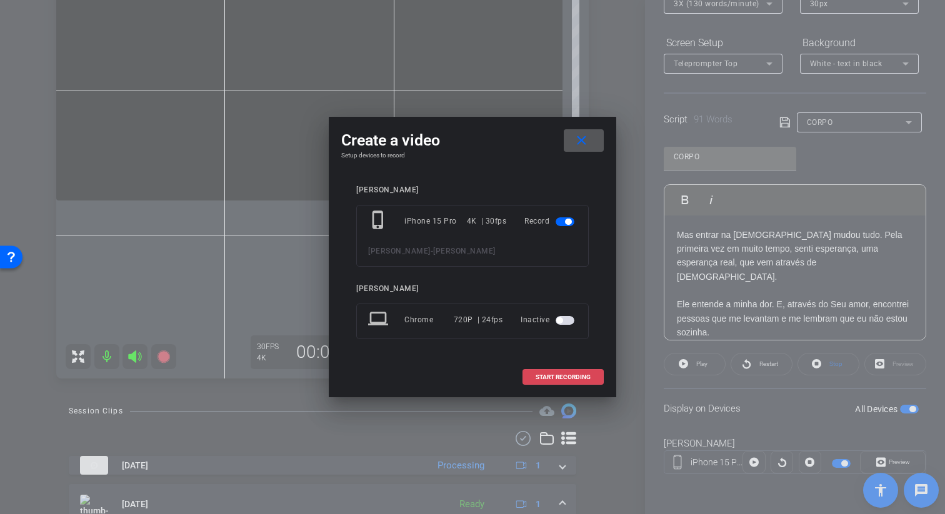
click at [566, 381] on span at bounding box center [563, 377] width 80 height 30
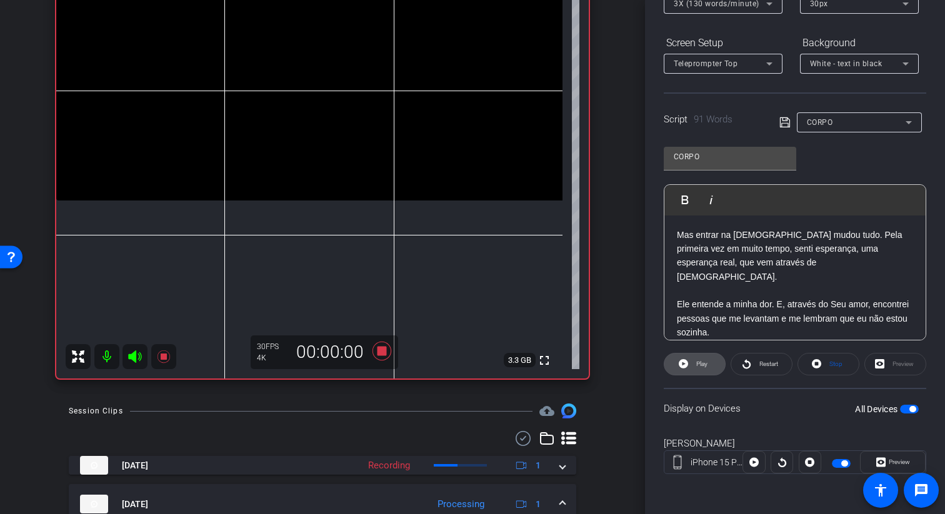
click at [696, 364] on span "Play" at bounding box center [701, 363] width 11 height 7
click at [698, 369] on span "Pause" at bounding box center [700, 363] width 20 height 17
click at [388, 350] on icon at bounding box center [382, 351] width 30 height 22
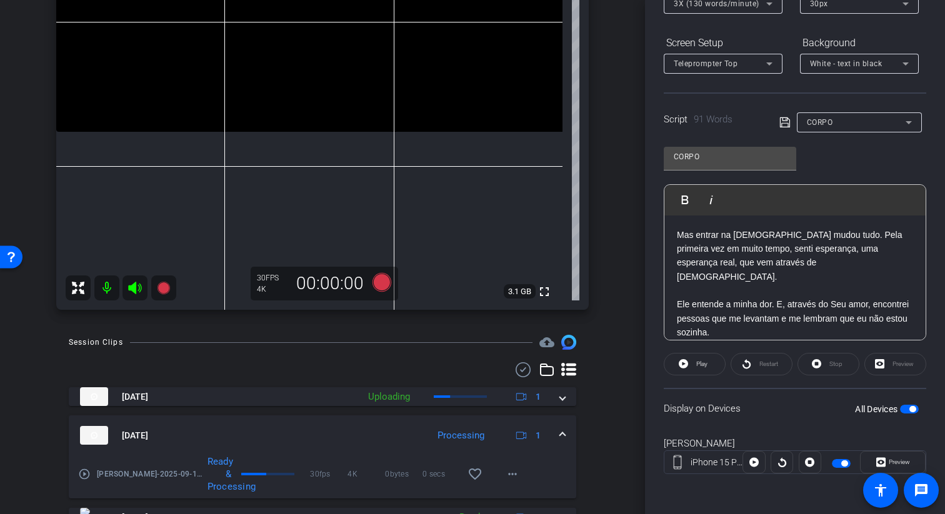
scroll to position [280, 0]
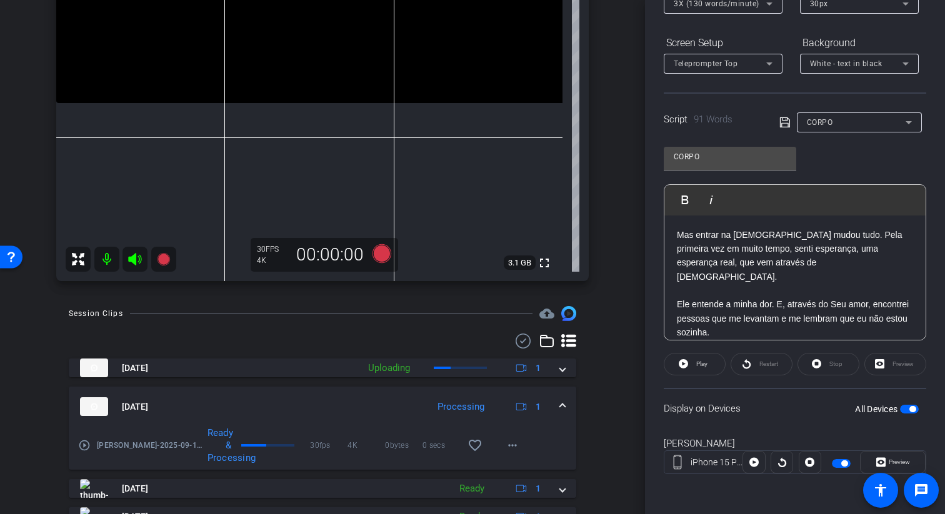
click at [562, 401] on span at bounding box center [562, 406] width 5 height 13
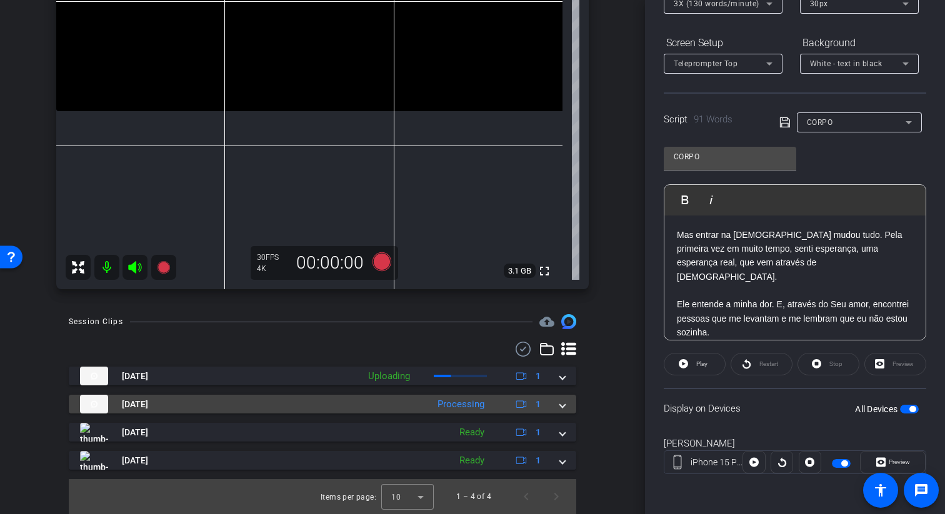
scroll to position [272, 0]
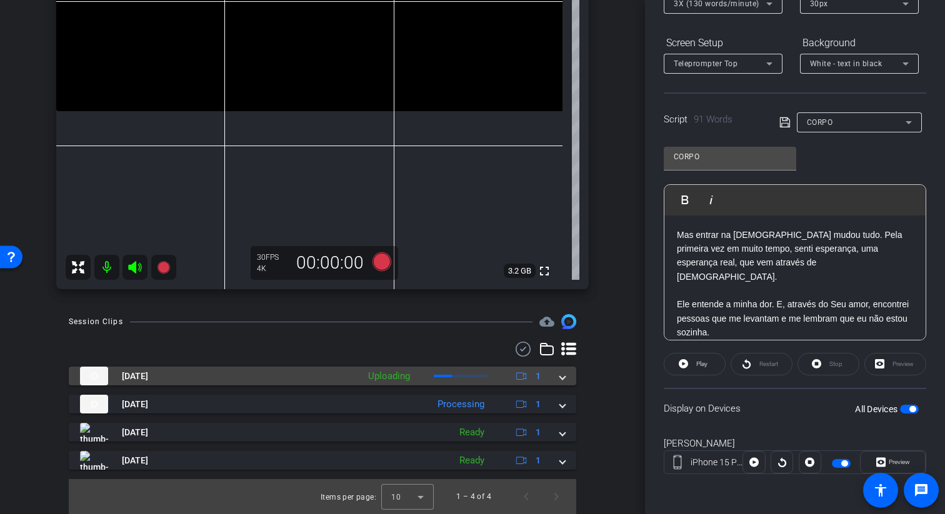
click at [561, 379] on span at bounding box center [562, 376] width 5 height 13
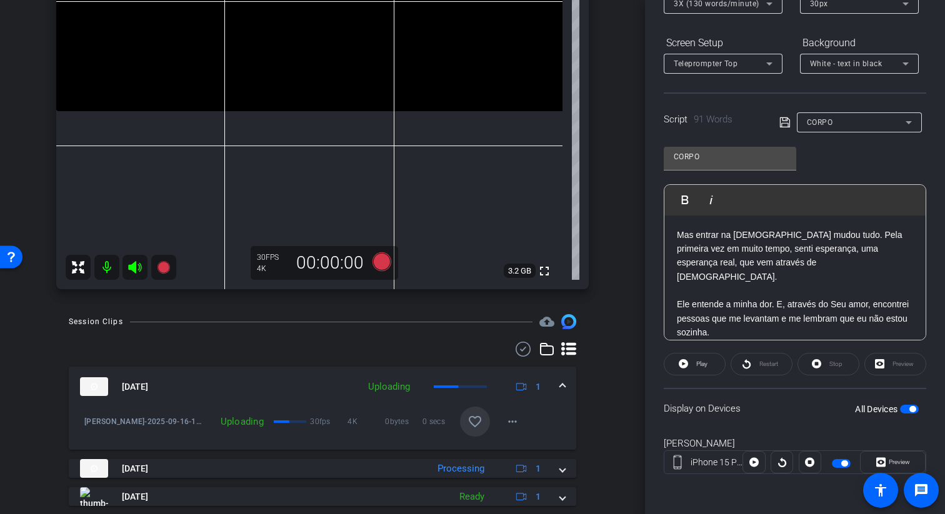
click at [476, 424] on mat-icon "favorite_border" at bounding box center [474, 421] width 15 height 15
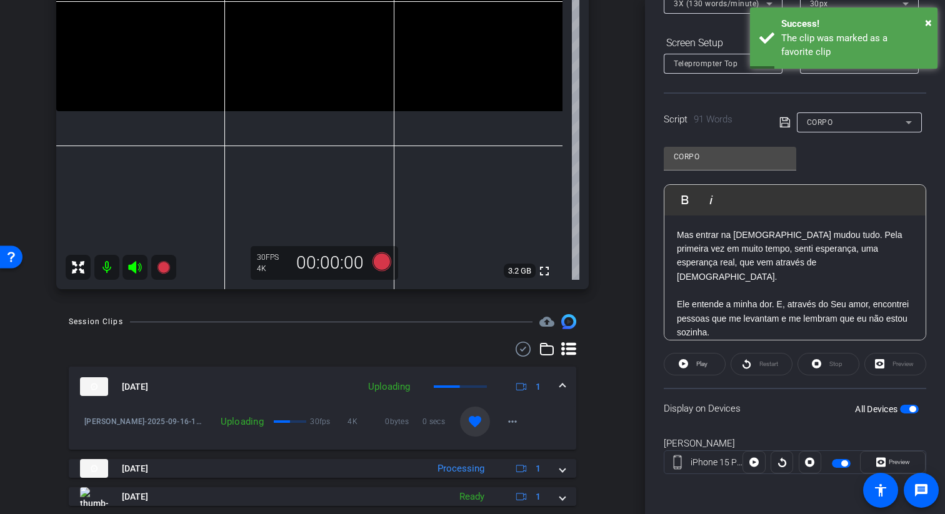
click at [100, 386] on img at bounding box center [94, 386] width 28 height 19
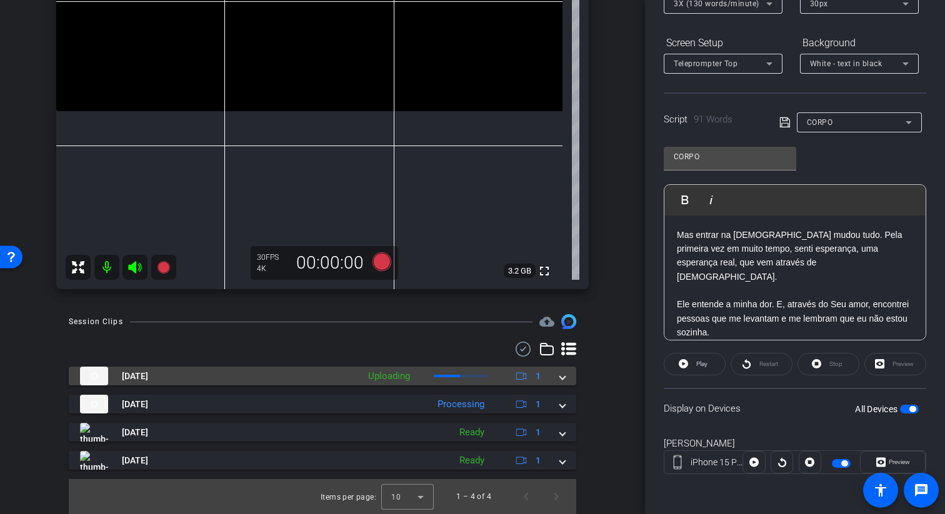
click at [92, 375] on img at bounding box center [94, 376] width 28 height 19
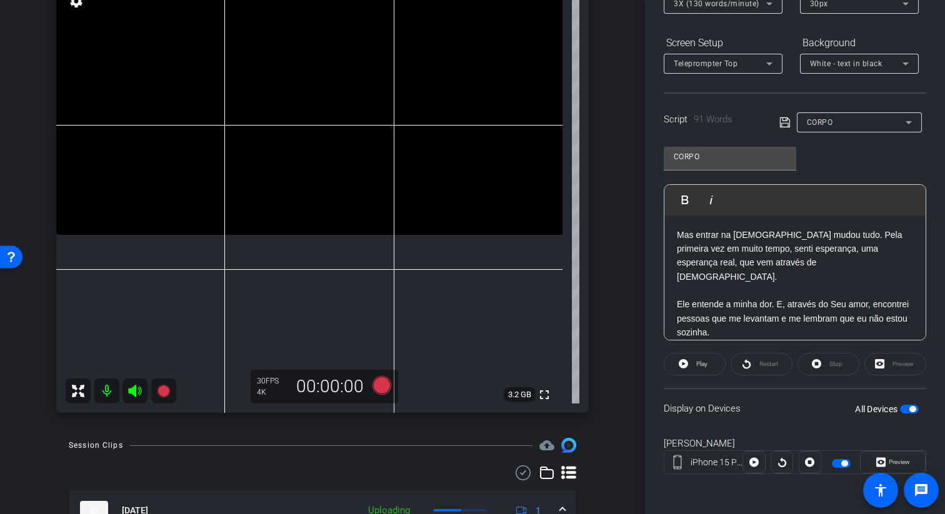
scroll to position [156, 0]
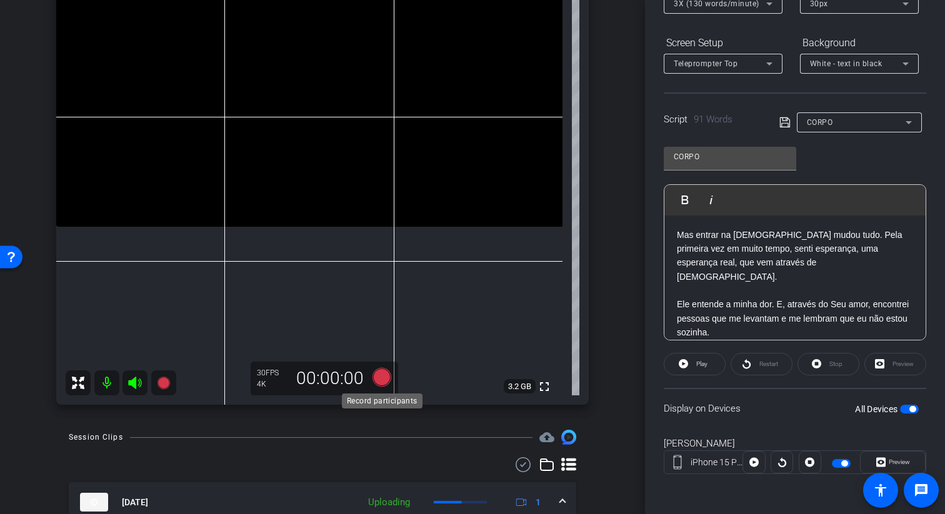
click at [378, 384] on icon at bounding box center [381, 377] width 19 height 19
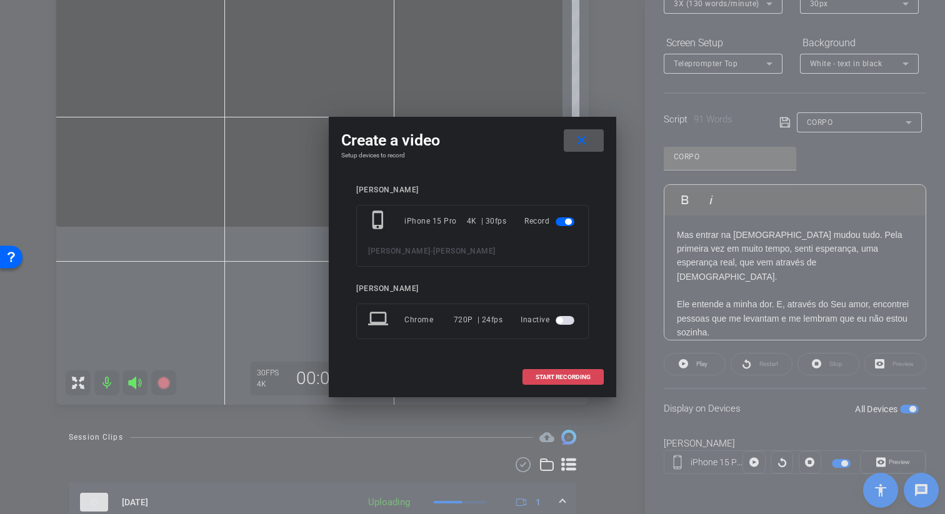
click at [564, 374] on span "START RECORDING" at bounding box center [562, 377] width 55 height 6
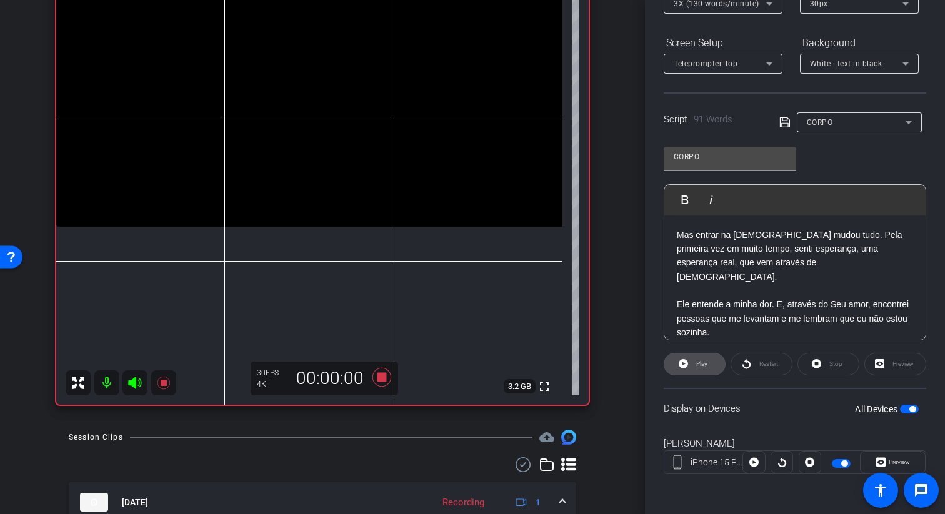
click at [703, 368] on span "Play" at bounding box center [700, 363] width 14 height 17
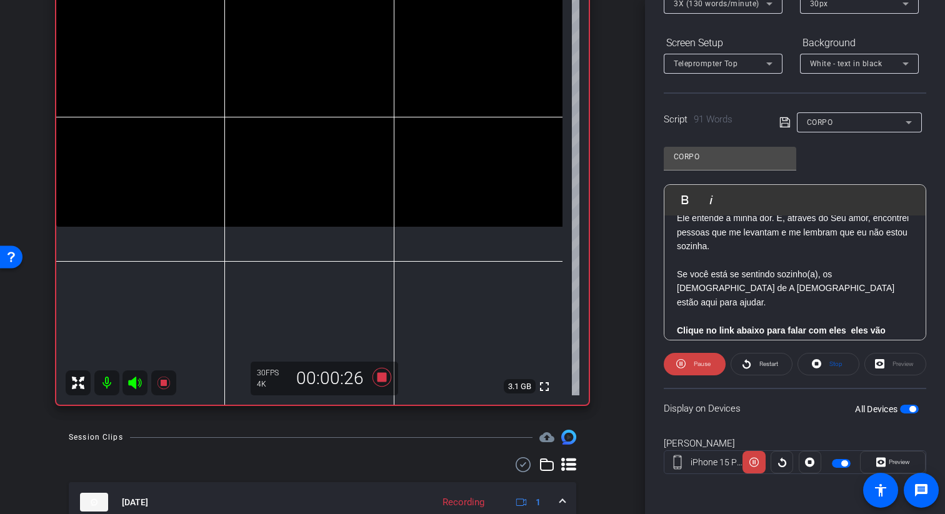
scroll to position [93, 0]
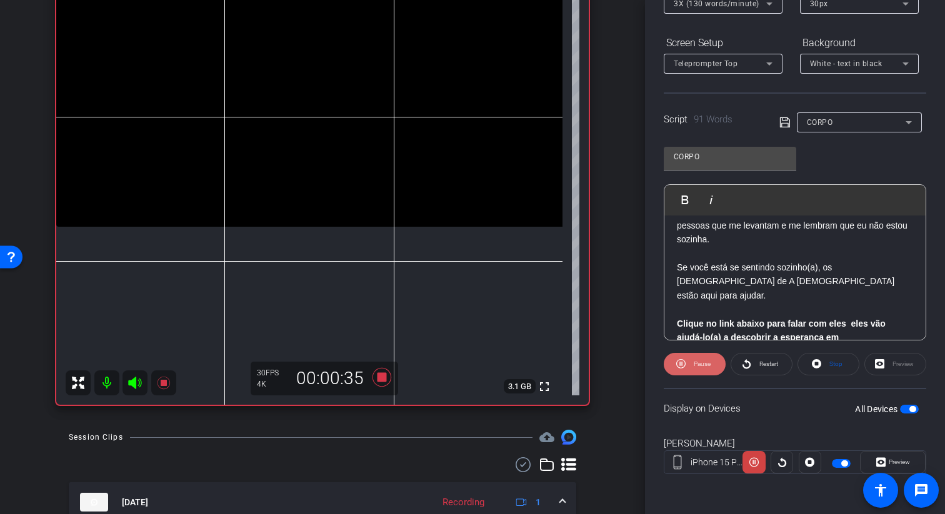
click at [700, 365] on span "Pause" at bounding box center [701, 363] width 17 height 7
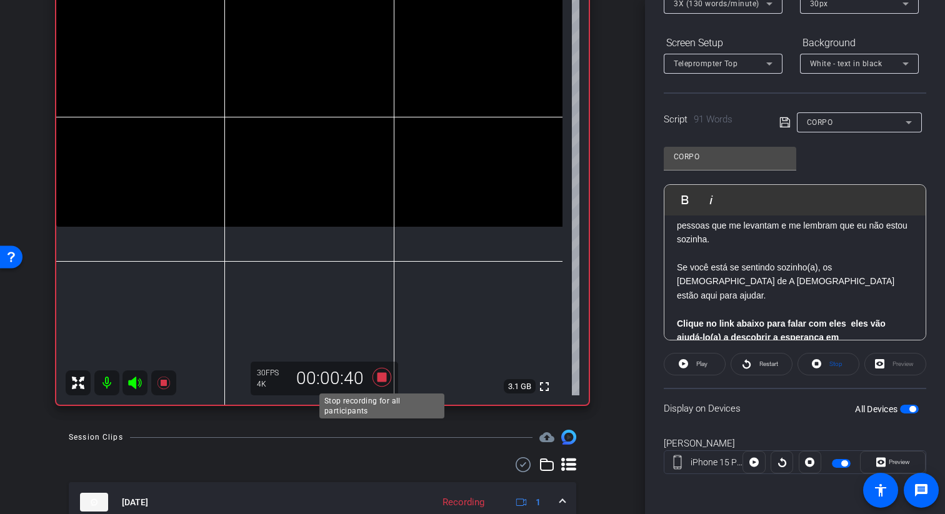
click at [389, 377] on icon at bounding box center [382, 377] width 30 height 22
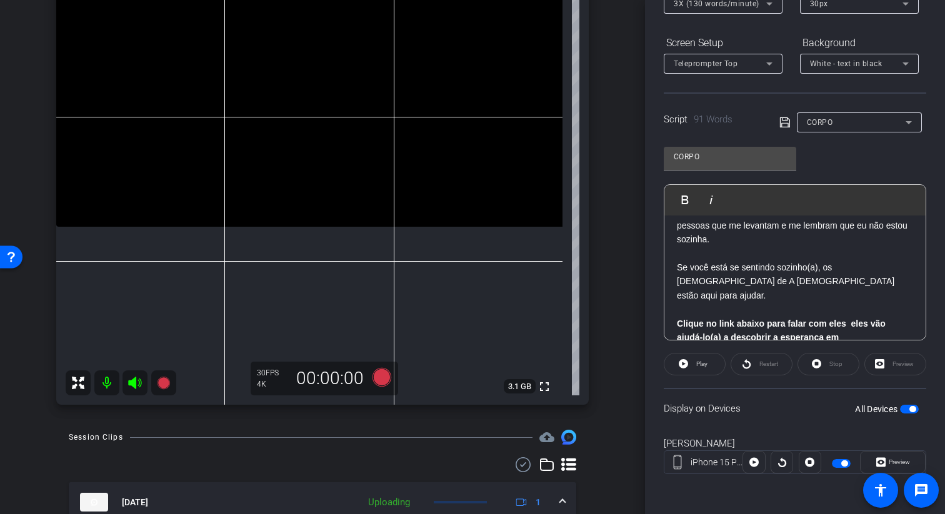
scroll to position [0, 0]
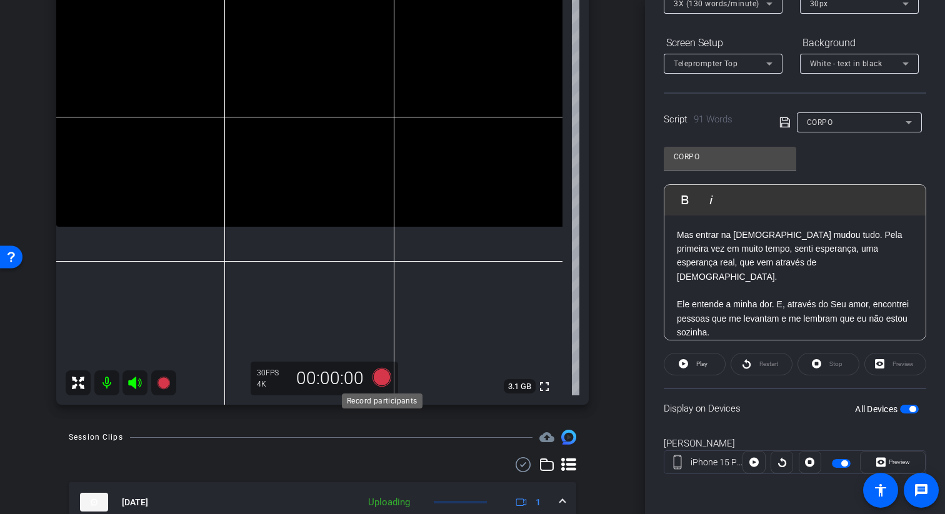
click at [390, 376] on icon at bounding box center [382, 377] width 30 height 22
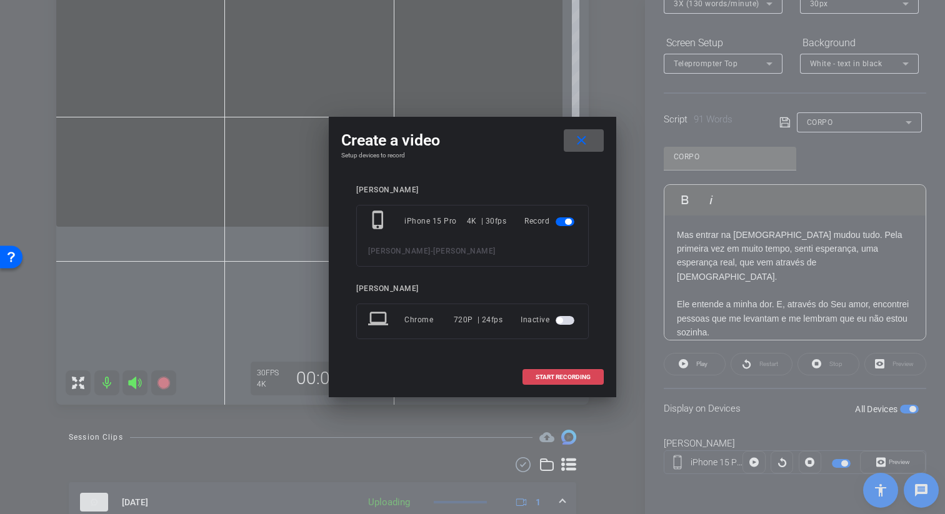
click at [540, 377] on span "START RECORDING" at bounding box center [562, 377] width 55 height 6
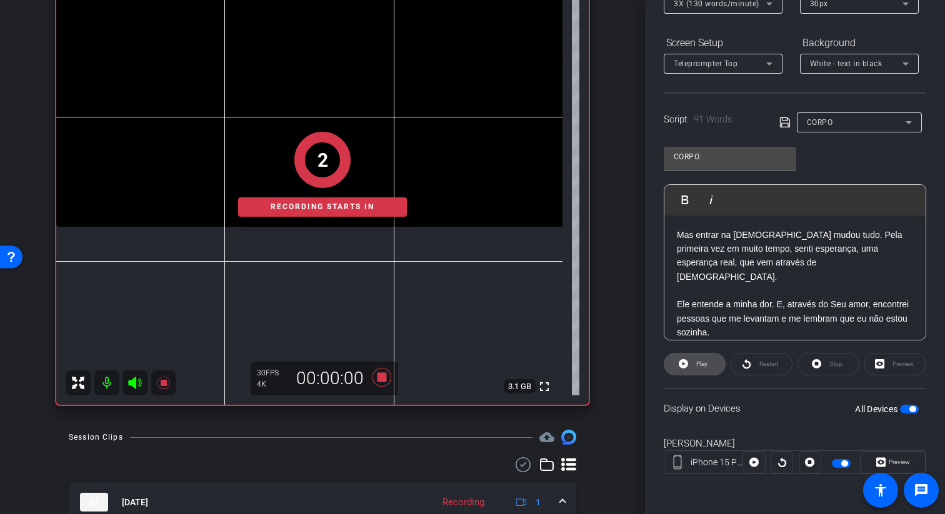
click at [689, 367] on span at bounding box center [694, 364] width 61 height 30
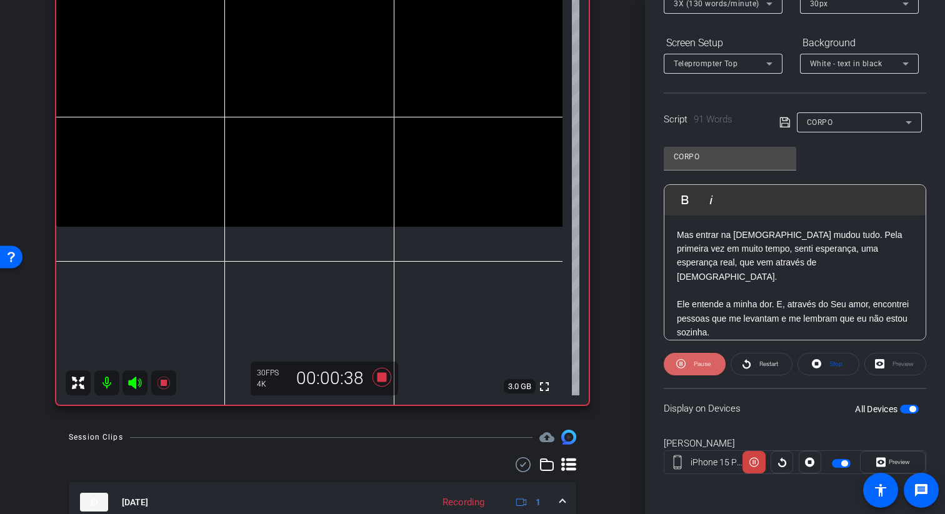
click at [701, 364] on span "Pause" at bounding box center [701, 363] width 17 height 7
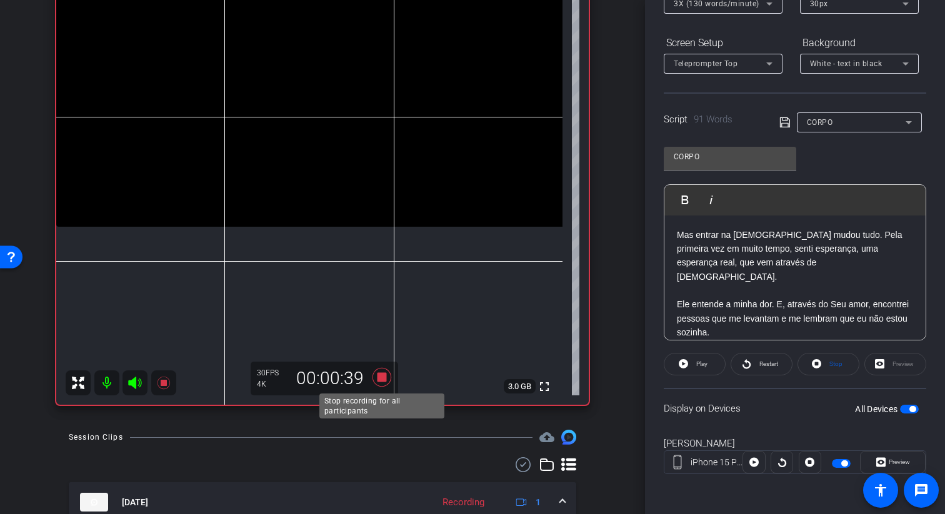
click at [377, 380] on icon at bounding box center [382, 377] width 30 height 22
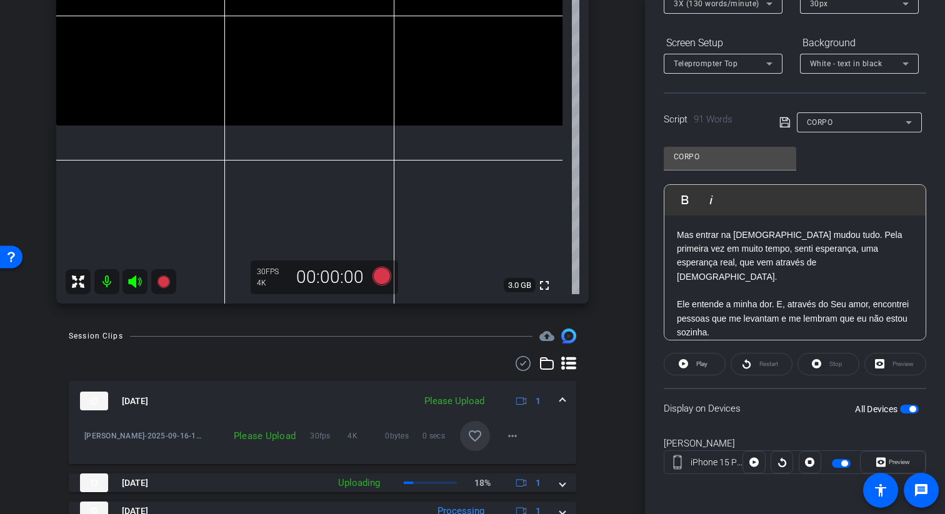
scroll to position [260, 0]
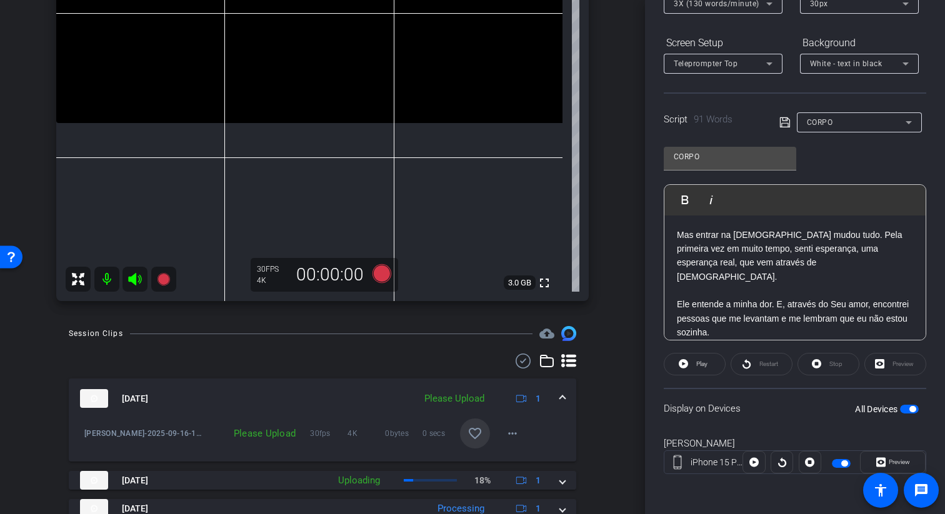
click at [475, 435] on mat-icon "favorite_border" at bounding box center [474, 433] width 15 height 15
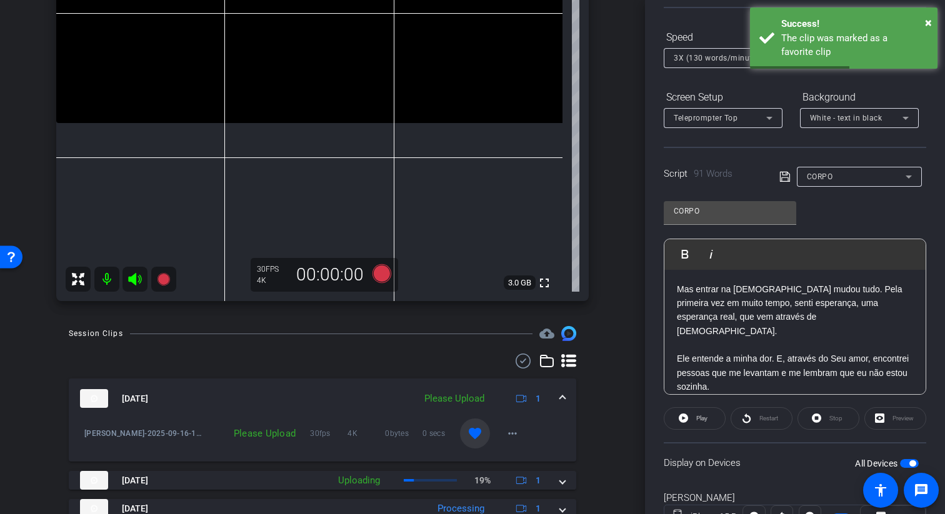
scroll to position [97, 0]
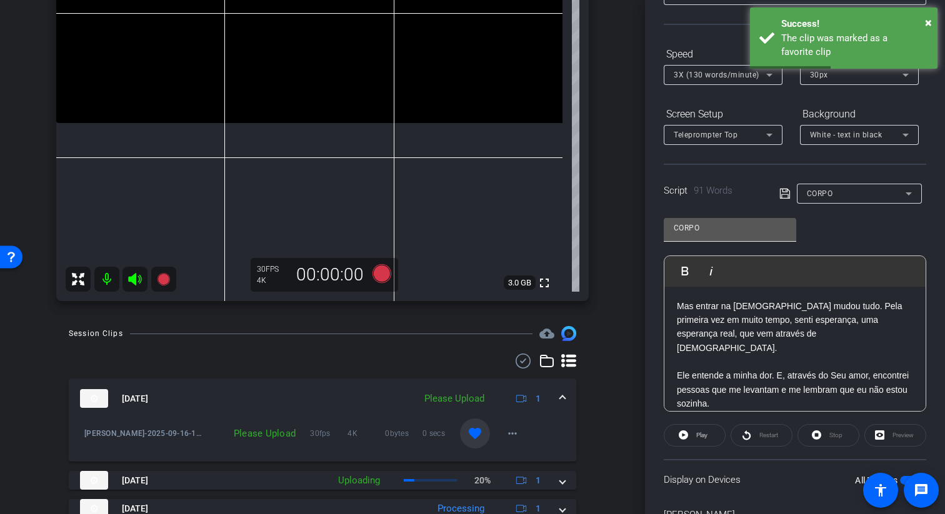
click at [722, 231] on input "CORPO" at bounding box center [729, 228] width 112 height 15
click at [804, 236] on div "CORPO Play Play from this location Play Selected Play and display the selected …" at bounding box center [794, 310] width 262 height 203
click at [820, 194] on span "CORPO" at bounding box center [820, 193] width 26 height 9
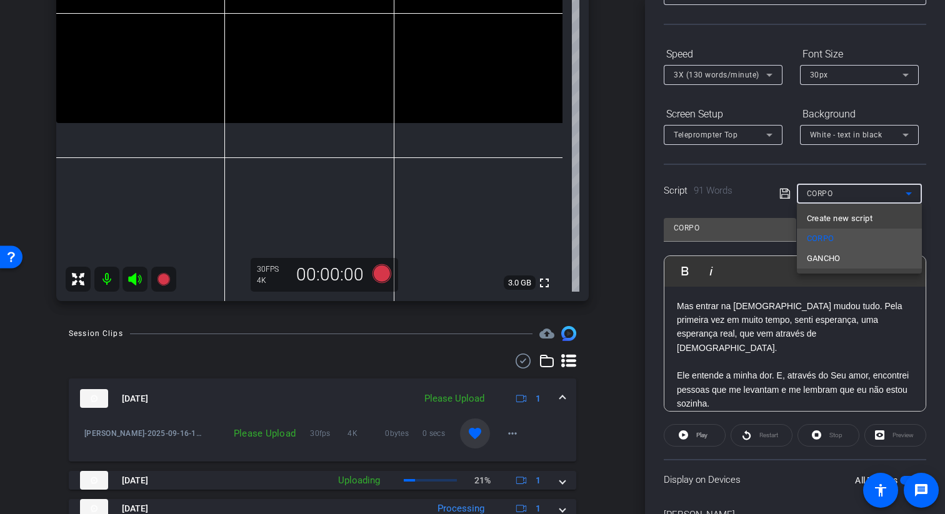
click at [835, 259] on span "GANCHO" at bounding box center [824, 258] width 34 height 15
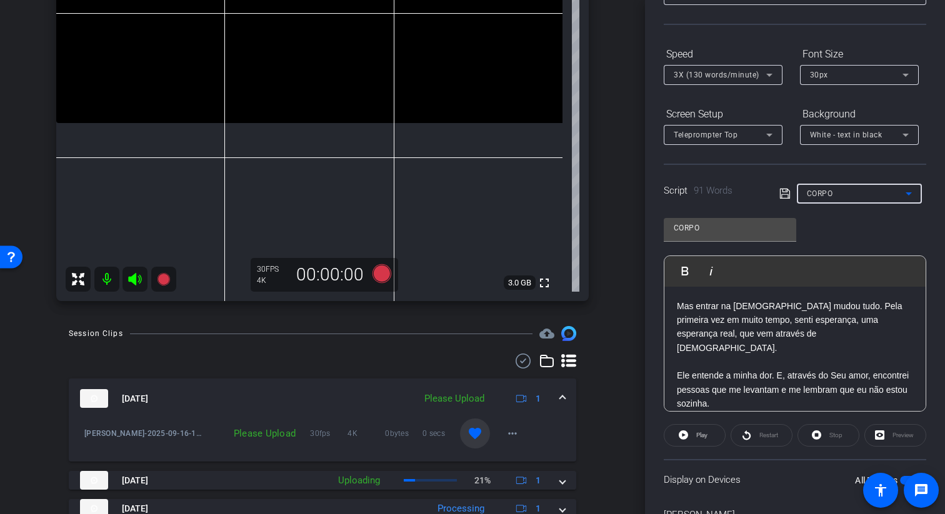
type input "GANCHO"
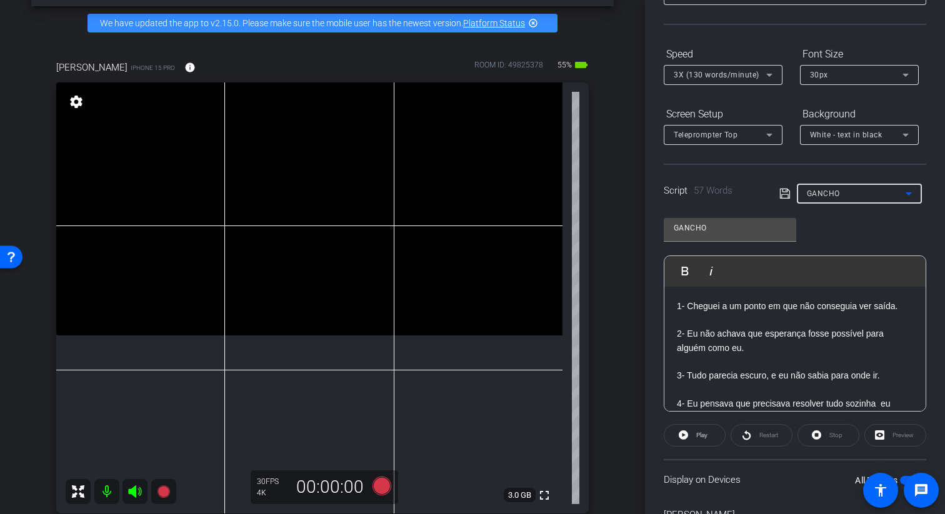
scroll to position [36, 0]
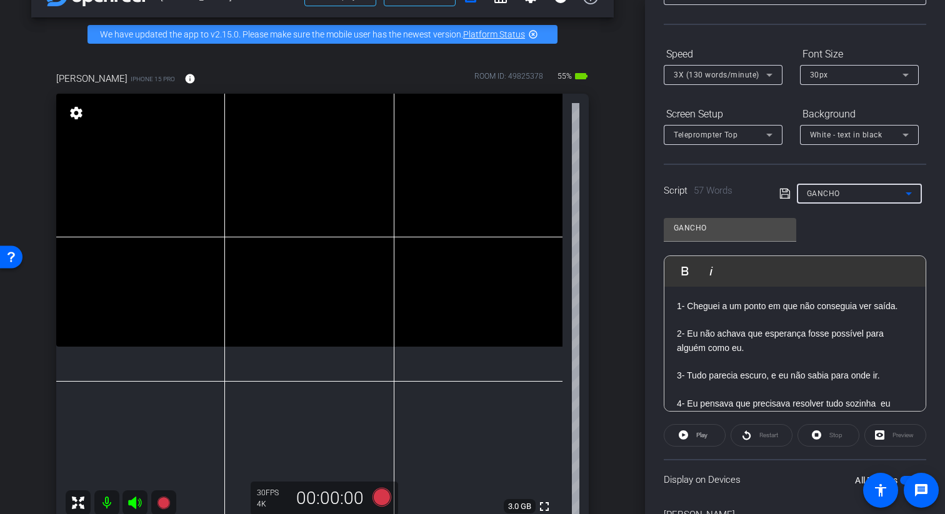
click at [715, 319] on p at bounding box center [795, 320] width 236 height 14
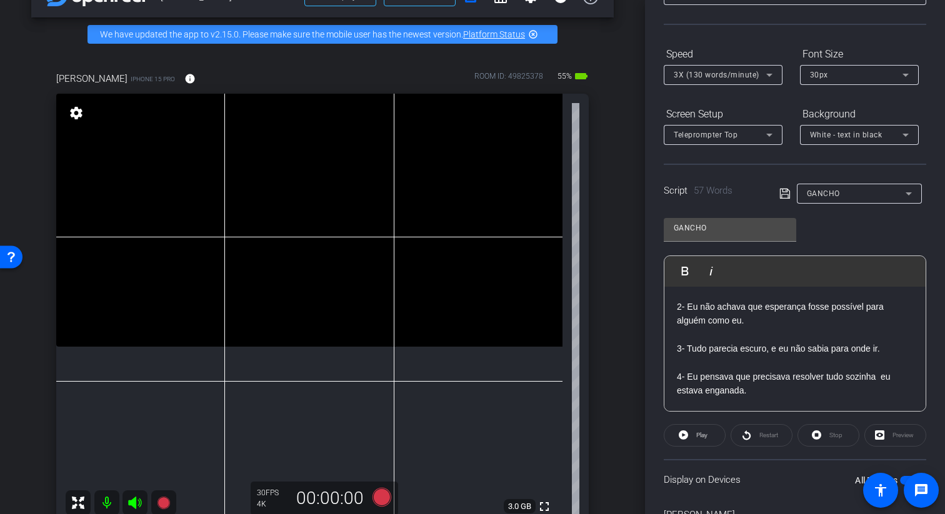
scroll to position [49, 0]
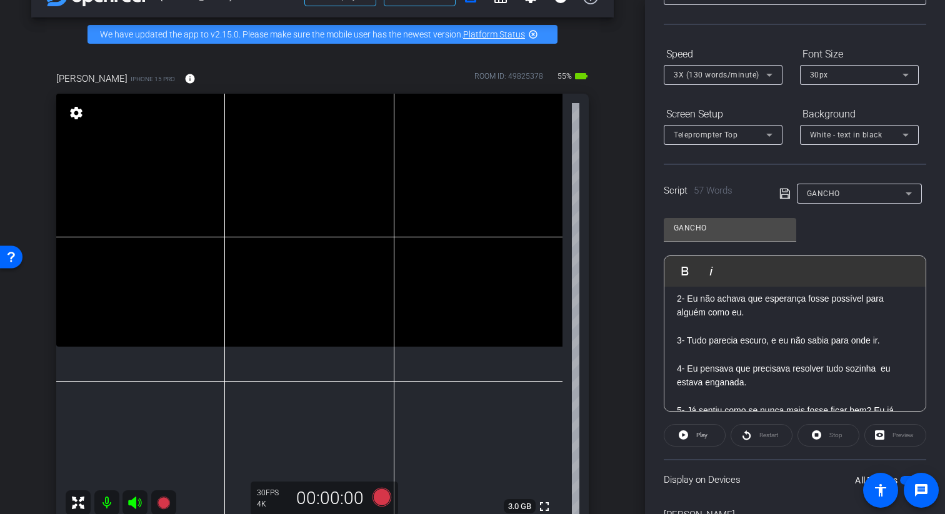
click at [757, 320] on p at bounding box center [795, 326] width 236 height 14
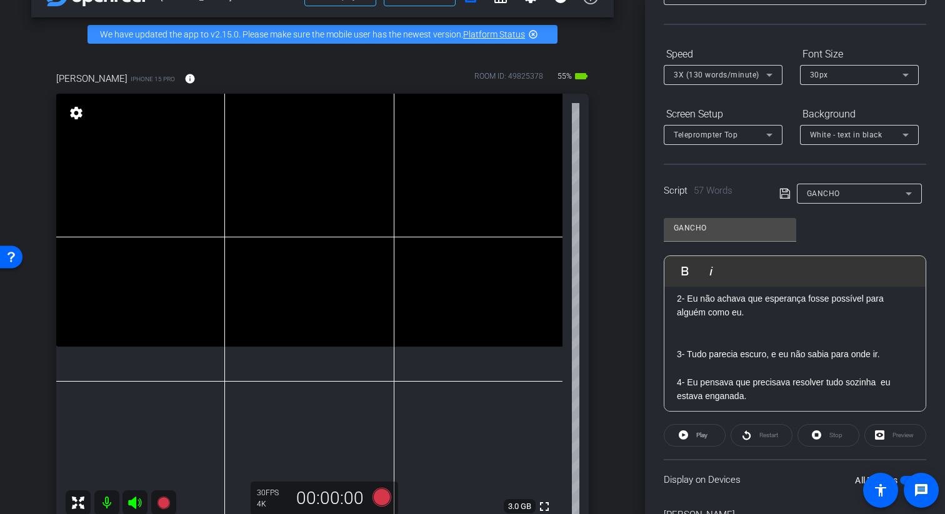
scroll to position [82, 0]
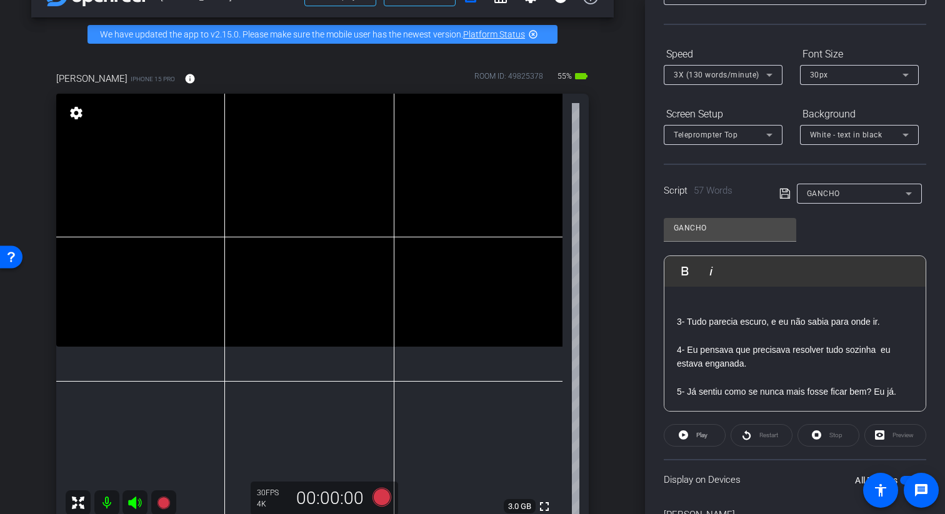
click at [899, 329] on p at bounding box center [795, 336] width 236 height 14
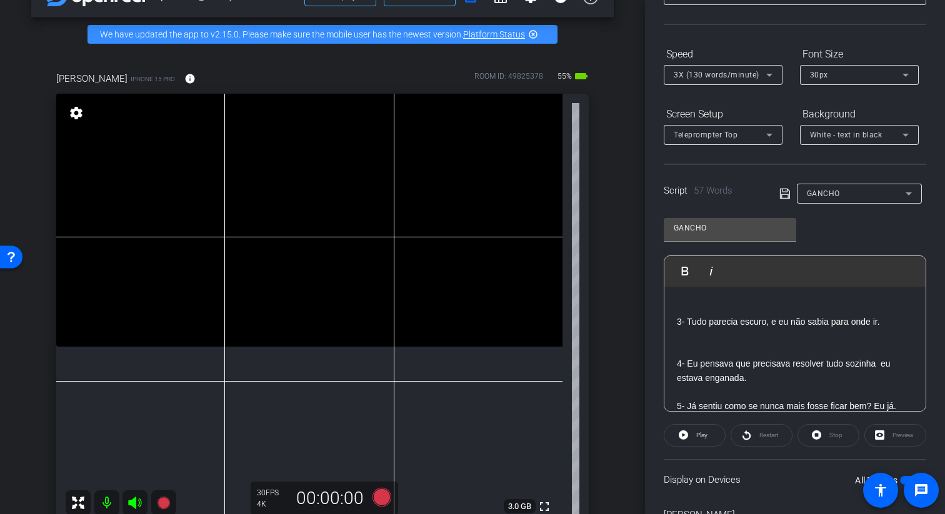
scroll to position [96, 0]
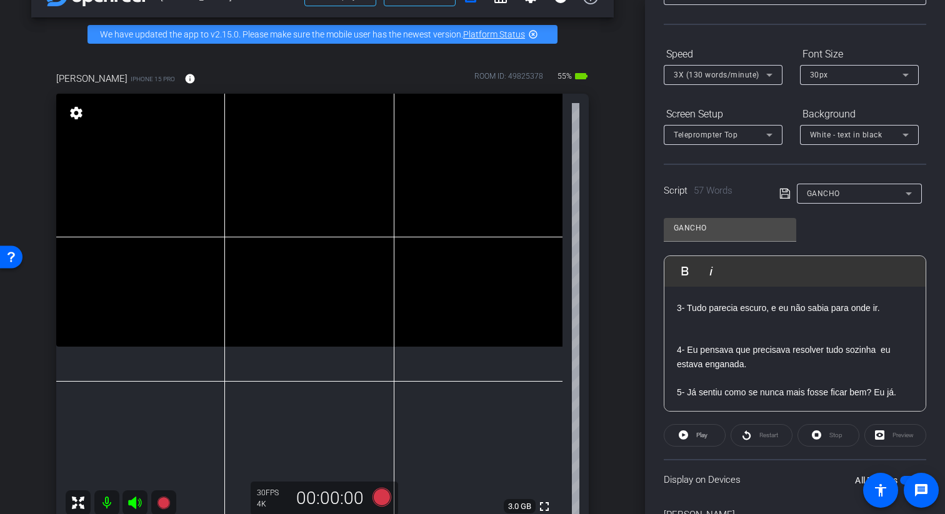
click at [848, 369] on p "4- Eu pensava que precisava resolver tudo sozinha eu estava enganada." at bounding box center [795, 357] width 236 height 28
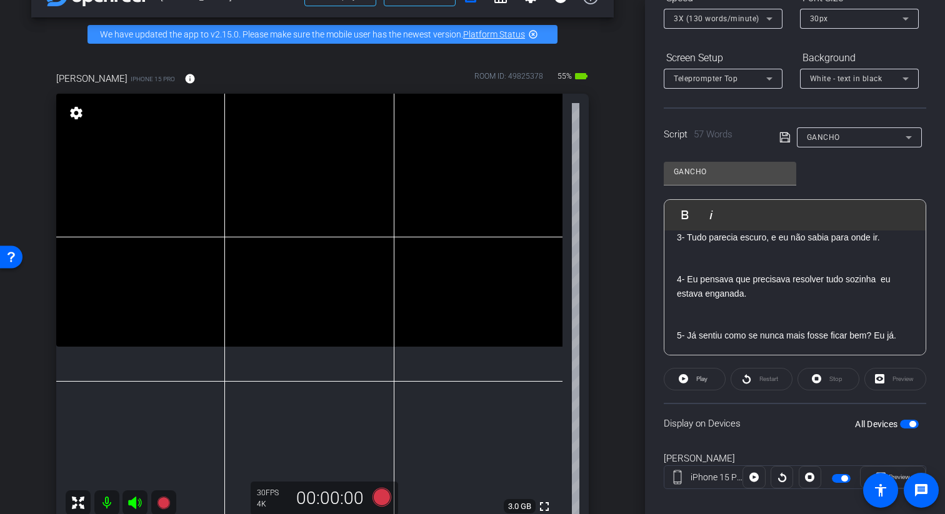
scroll to position [169, 0]
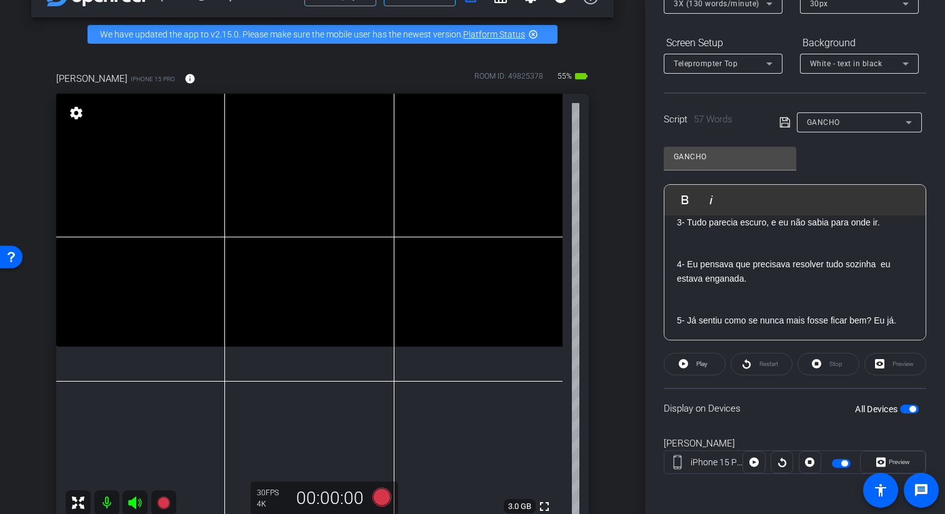
click at [852, 321] on p "5- Já sentiu como se nunca mais fosse ficar bem? Eu já." at bounding box center [795, 321] width 236 height 14
click at [897, 320] on p "5- Já sentiu como se nunca mais fosse ficar tudo bem? Eu já." at bounding box center [795, 328] width 236 height 28
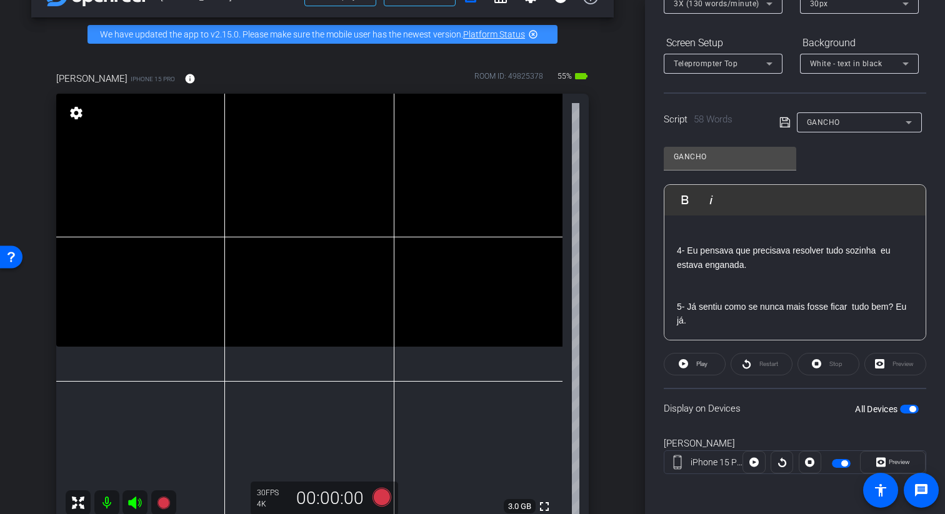
scroll to position [0, 0]
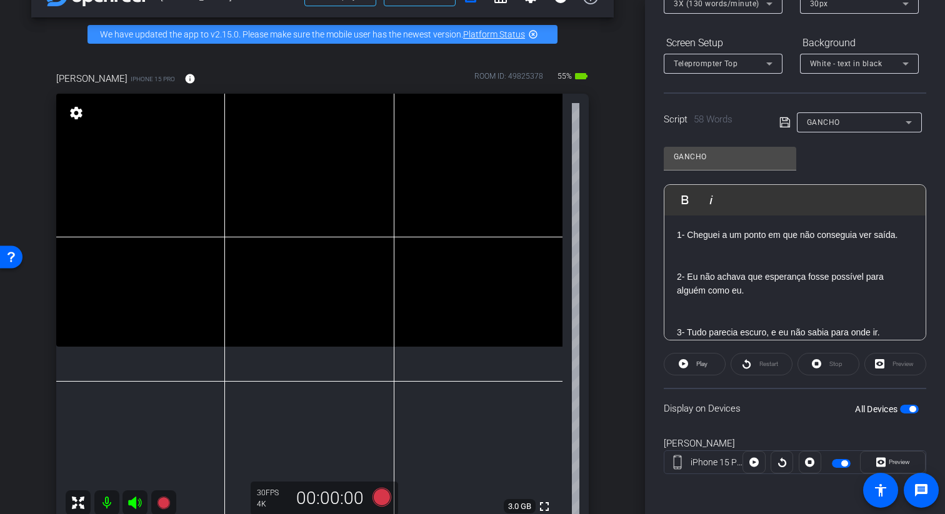
click at [886, 172] on div "GANCHO Play Play from this location Play Selected Play and display the selected…" at bounding box center [794, 238] width 262 height 203
click at [888, 120] on div "GANCHO" at bounding box center [856, 122] width 99 height 16
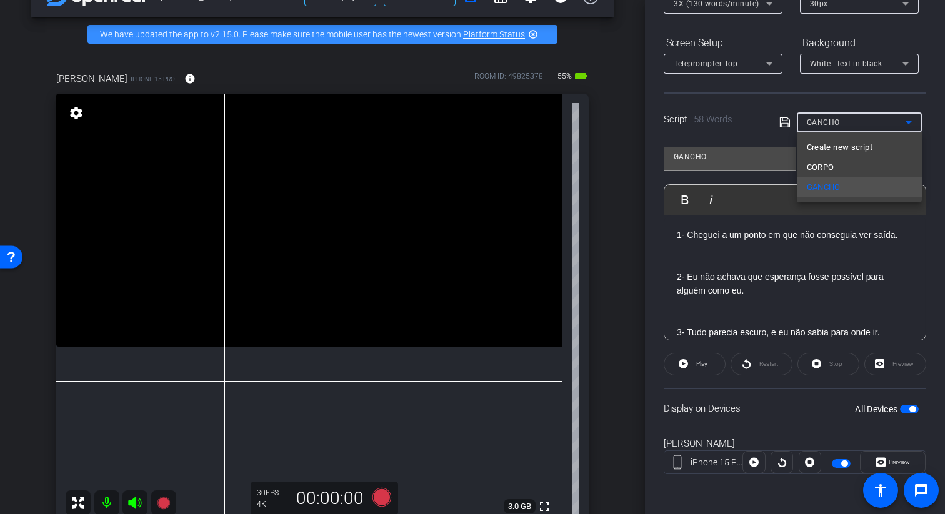
click at [892, 120] on div at bounding box center [472, 257] width 945 height 514
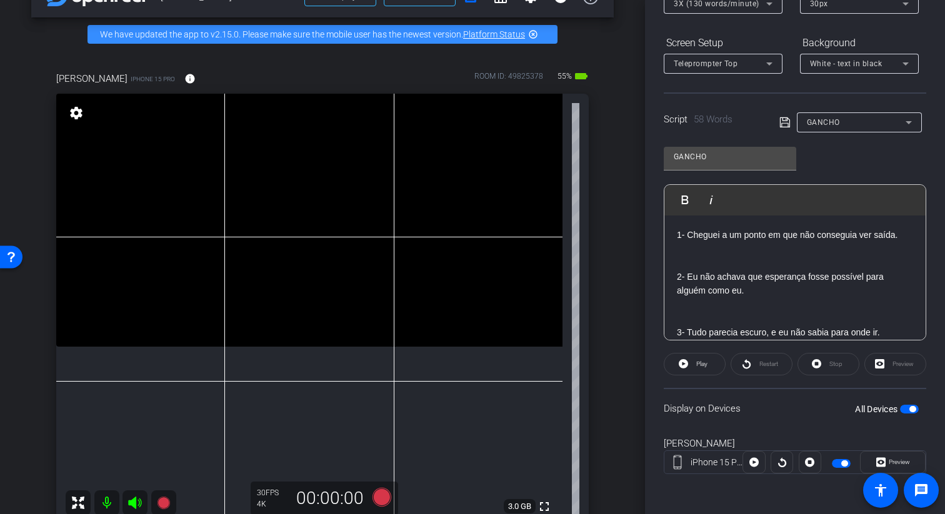
drag, startPoint x: 695, startPoint y: 364, endPoint x: 876, endPoint y: 339, distance: 183.0
click at [878, 344] on openreel-capture-teleprompter "Speed 3X (130 words/minute) Font Size 30px Screen Setup Teleprompter Top Backgr…" at bounding box center [794, 235] width 262 height 524
click at [375, 501] on icon at bounding box center [381, 497] width 19 height 19
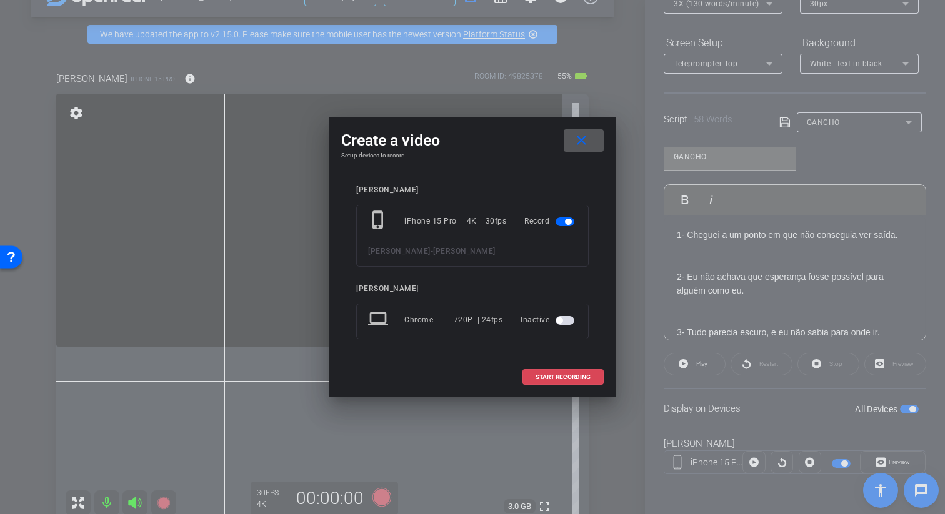
click at [579, 375] on span "START RECORDING" at bounding box center [562, 377] width 55 height 6
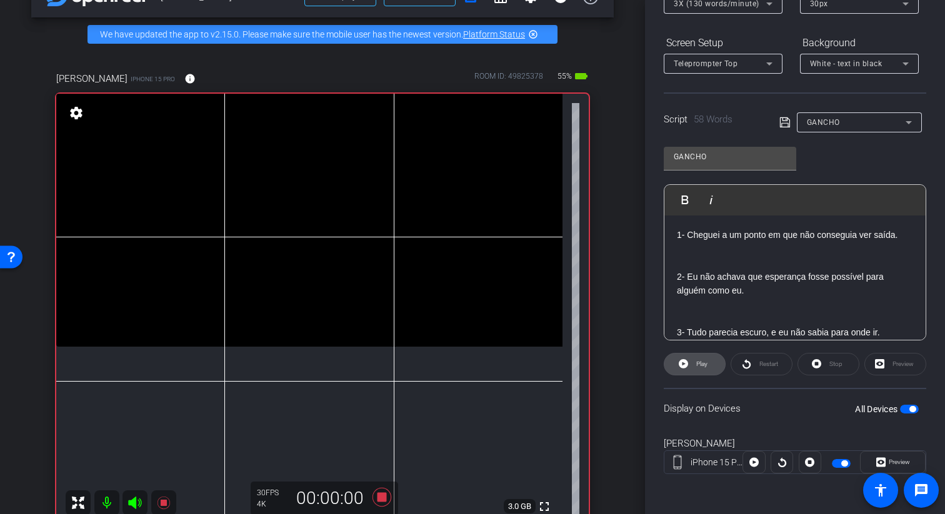
click at [689, 364] on span at bounding box center [694, 364] width 61 height 30
click at [696, 365] on span "Pause" at bounding box center [701, 363] width 17 height 7
click at [381, 498] on icon at bounding box center [381, 497] width 19 height 19
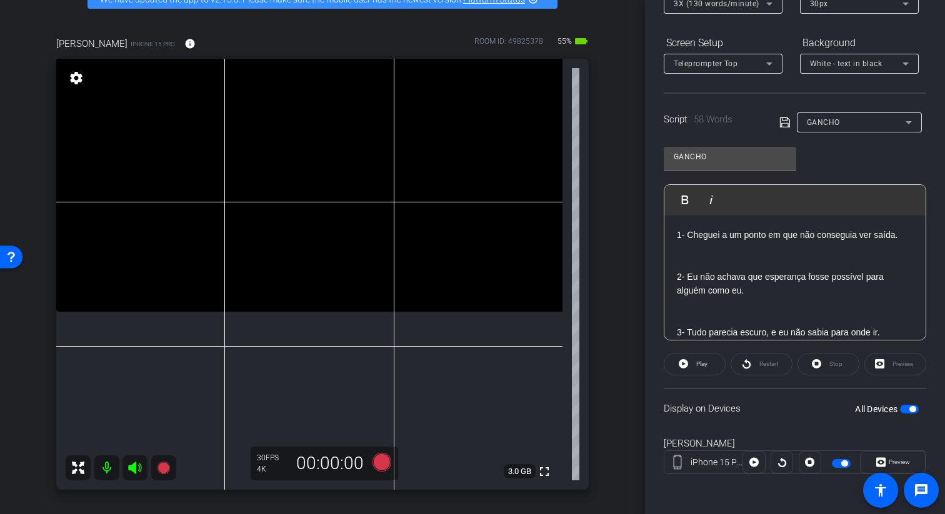
scroll to position [62, 0]
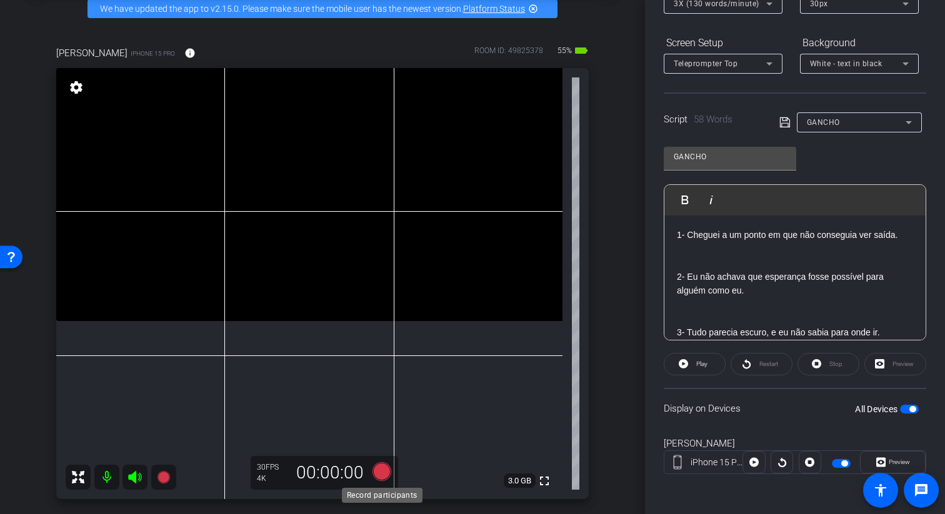
click at [379, 469] on icon at bounding box center [381, 471] width 19 height 19
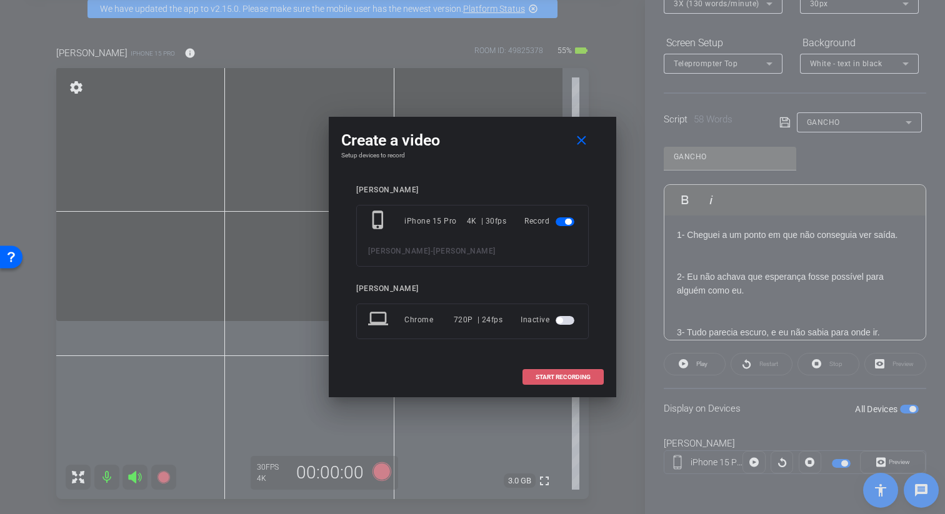
click at [580, 372] on span at bounding box center [563, 377] width 80 height 30
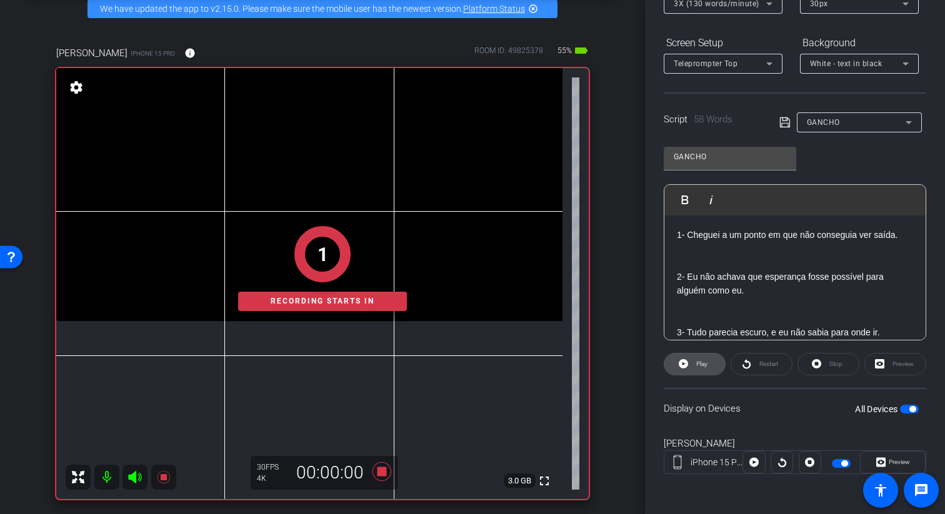
click at [683, 365] on icon at bounding box center [682, 363] width 9 height 9
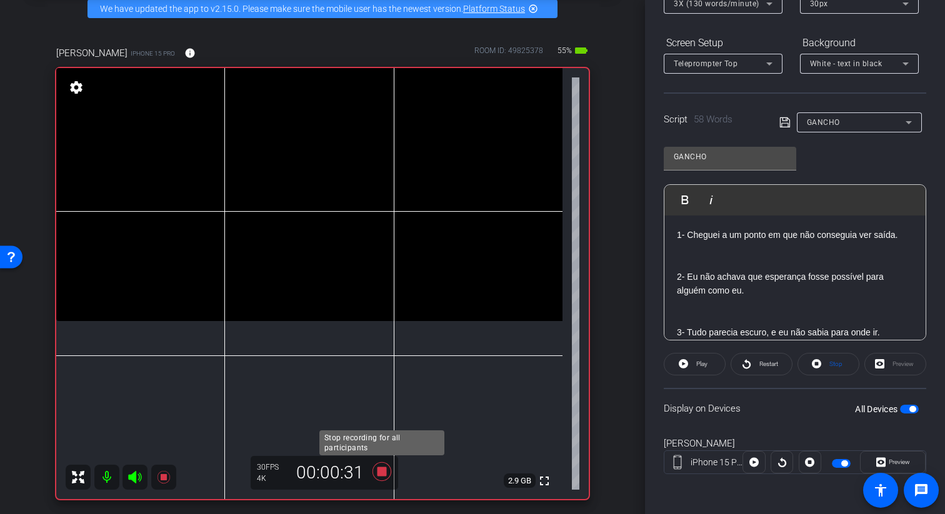
click at [384, 472] on icon at bounding box center [381, 471] width 19 height 19
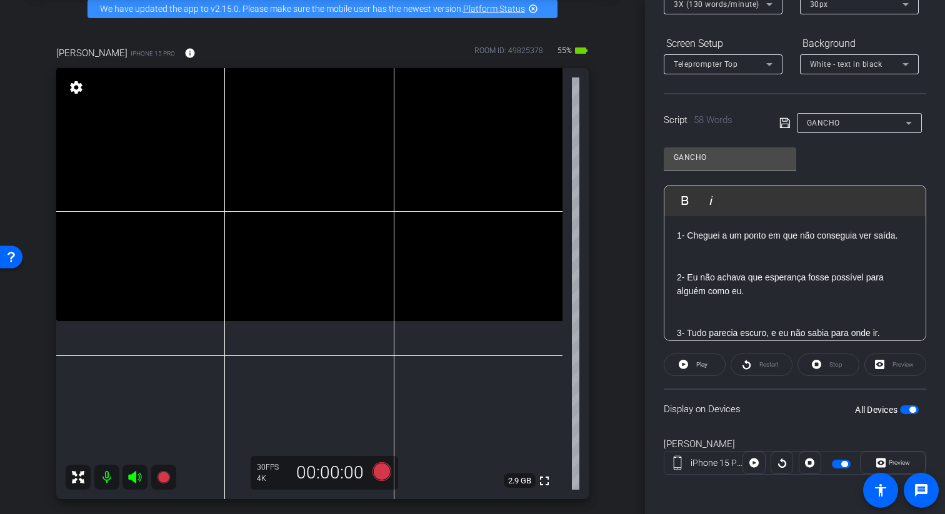
scroll to position [169, 0]
click at [386, 480] on icon at bounding box center [382, 471] width 30 height 22
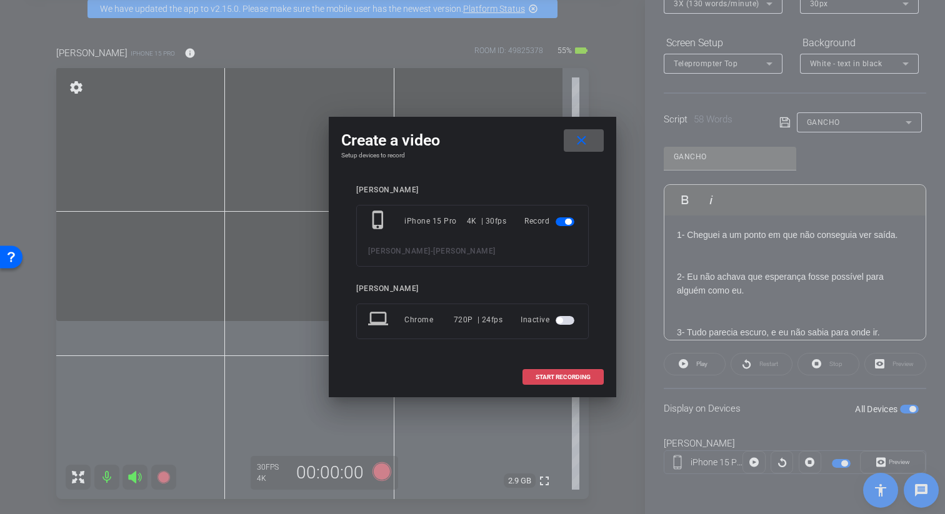
click at [583, 372] on span at bounding box center [563, 377] width 80 height 30
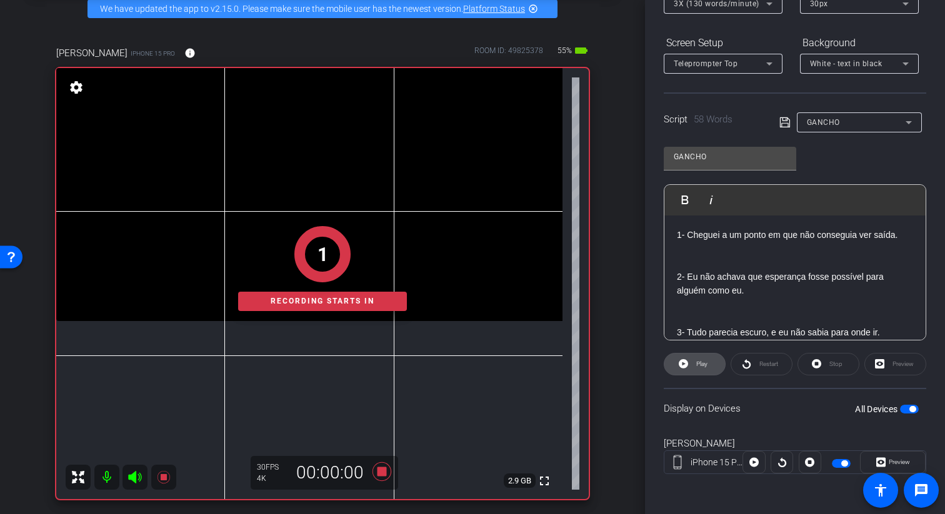
click at [700, 359] on span "Play" at bounding box center [700, 363] width 14 height 17
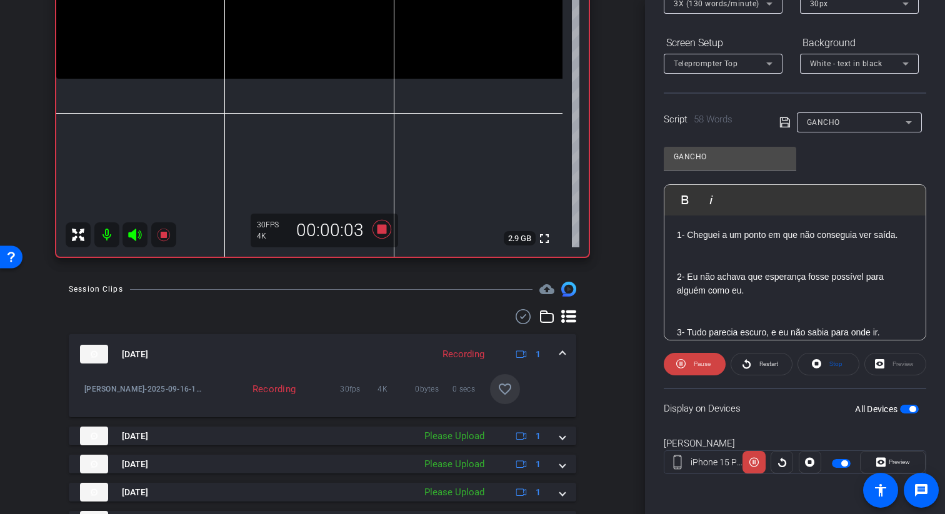
scroll to position [325, 0]
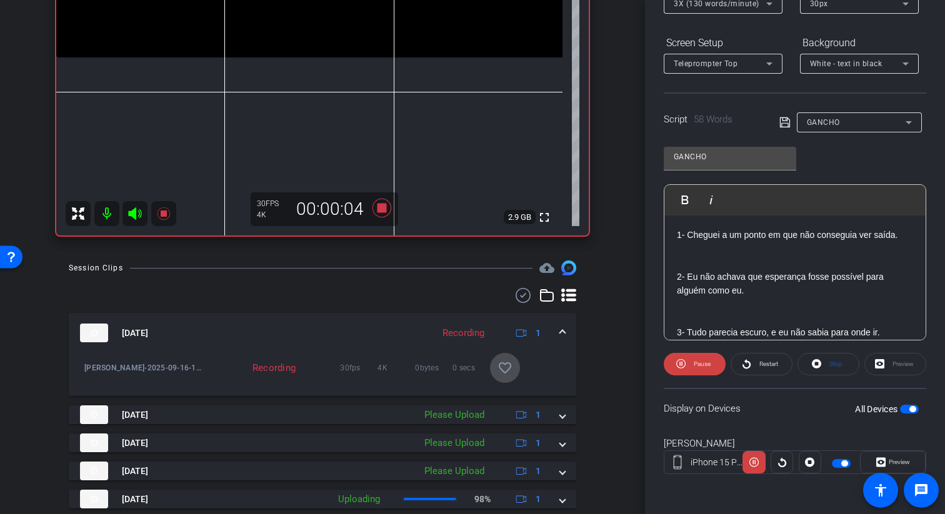
click at [506, 375] on span at bounding box center [505, 368] width 30 height 30
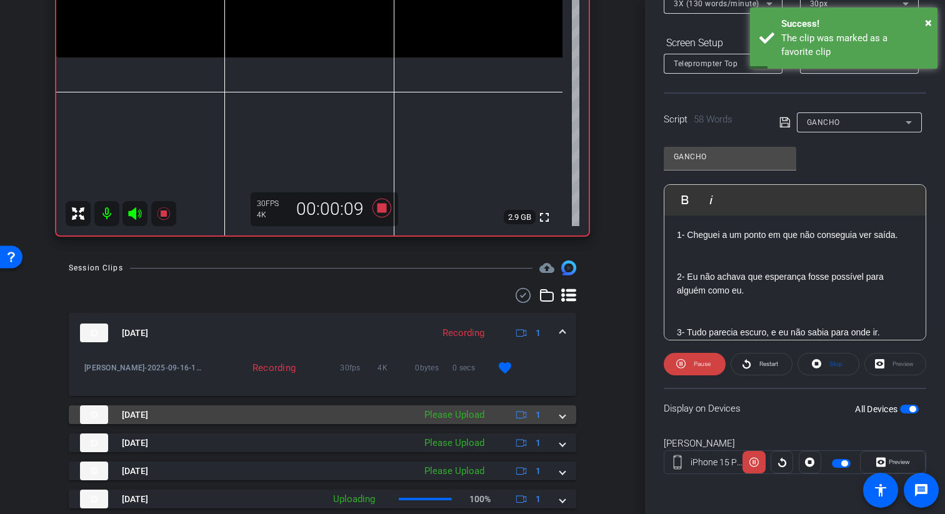
click at [565, 414] on mat-expansion-panel-header "Sep 16, 2025 Please Upload 1" at bounding box center [322, 414] width 507 height 19
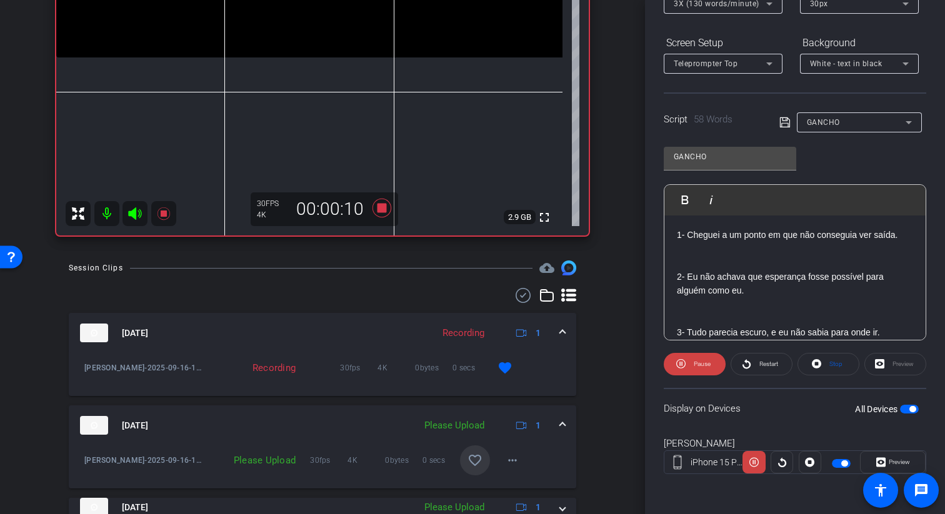
click at [479, 456] on mat-icon "favorite_border" at bounding box center [474, 460] width 15 height 15
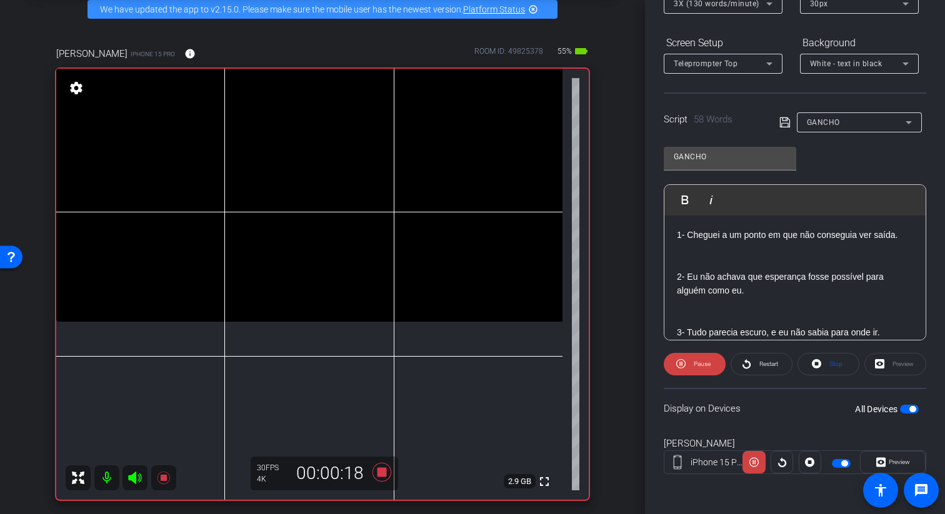
scroll to position [82, 0]
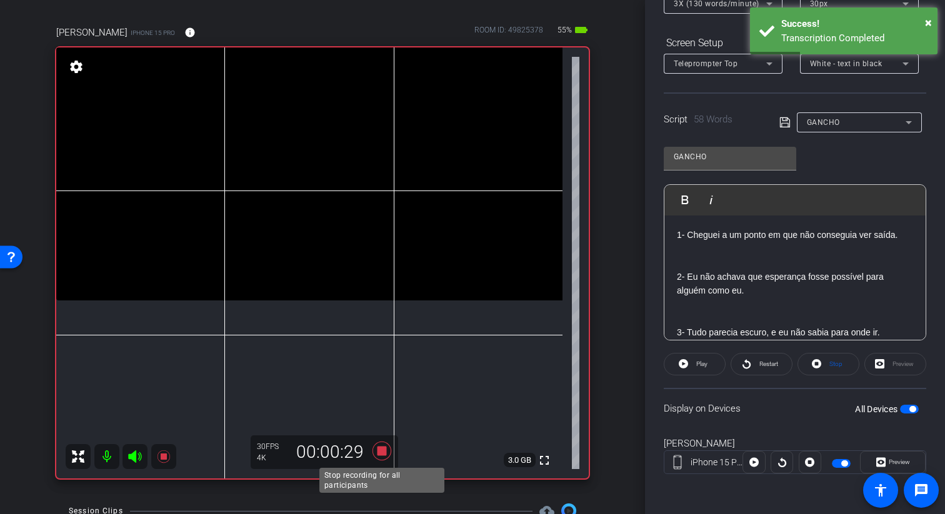
click at [382, 447] on icon at bounding box center [381, 451] width 19 height 19
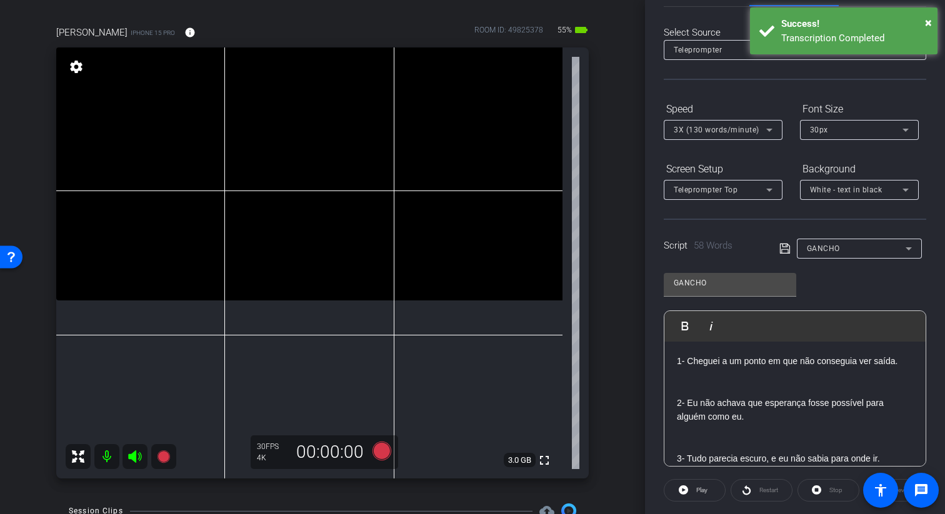
scroll to position [0, 0]
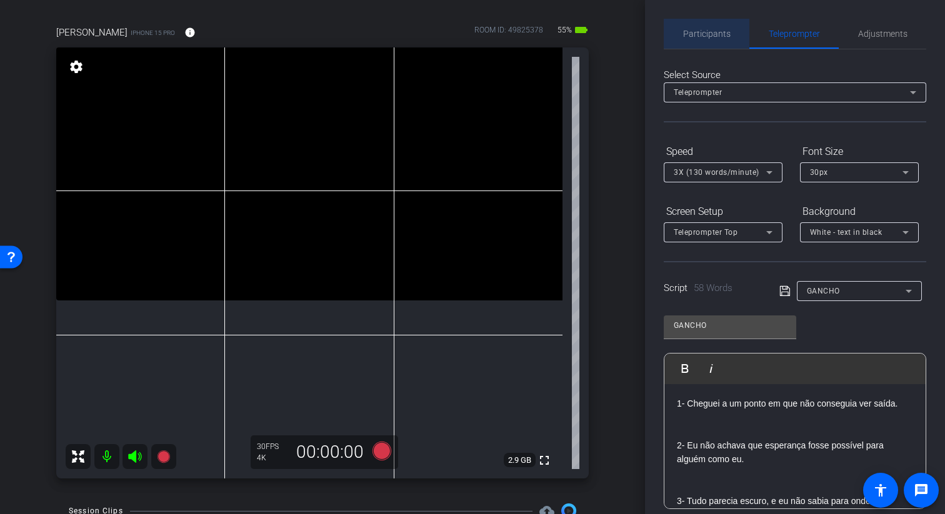
click at [718, 31] on span "Participants" at bounding box center [706, 33] width 47 height 9
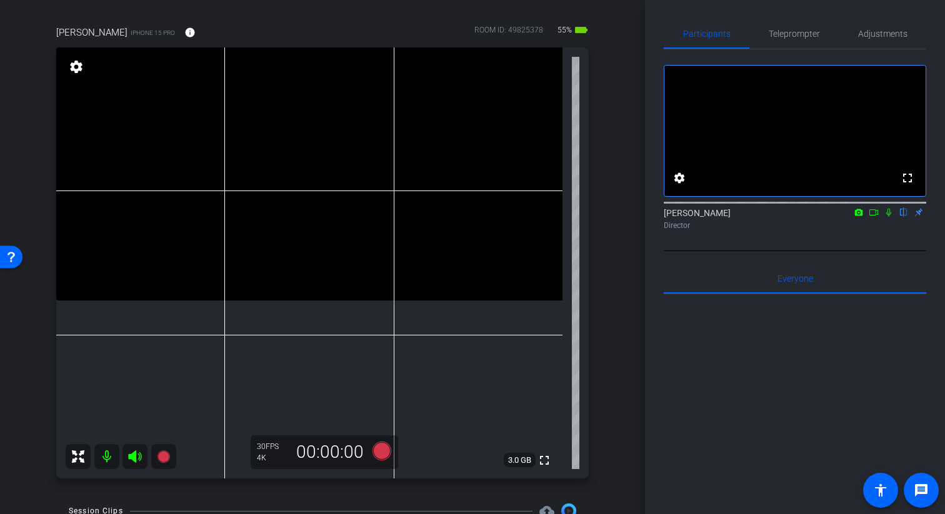
click at [627, 192] on div "arrow_back Natasha Back to project Send invite account_box grid_on settings inf…" at bounding box center [322, 175] width 645 height 514
click at [828, 39] on div "Teleprompter" at bounding box center [793, 34] width 89 height 30
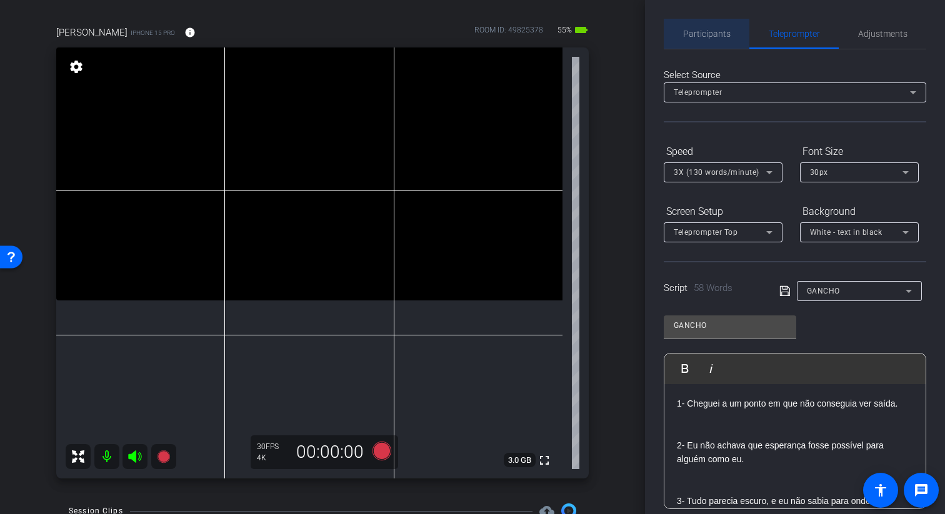
click at [733, 30] on div "Participants" at bounding box center [706, 34] width 86 height 30
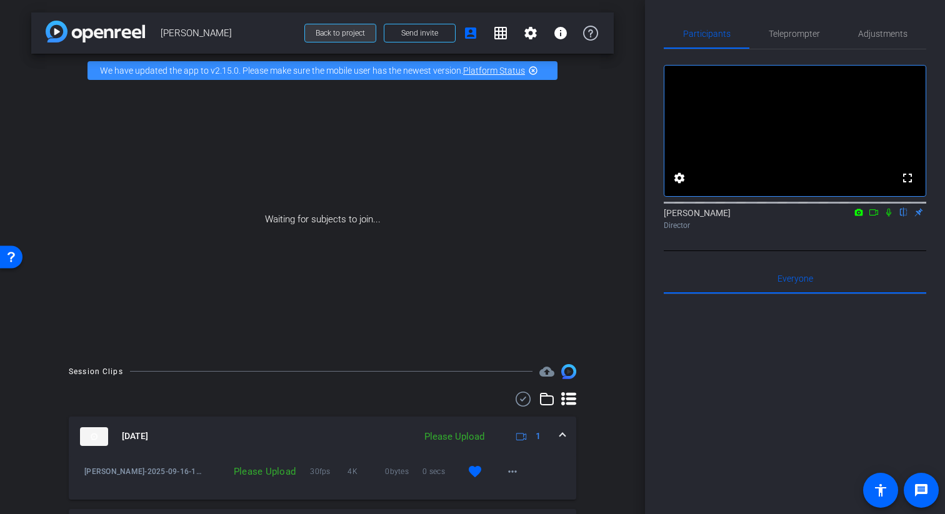
click at [349, 37] on span "Back to project" at bounding box center [339, 33] width 49 height 9
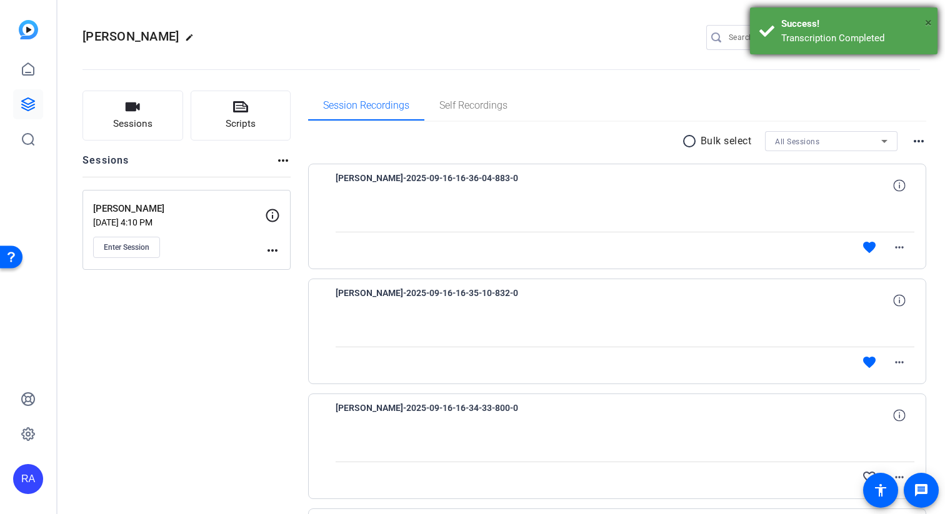
click at [931, 22] on span "×" at bounding box center [928, 22] width 7 height 15
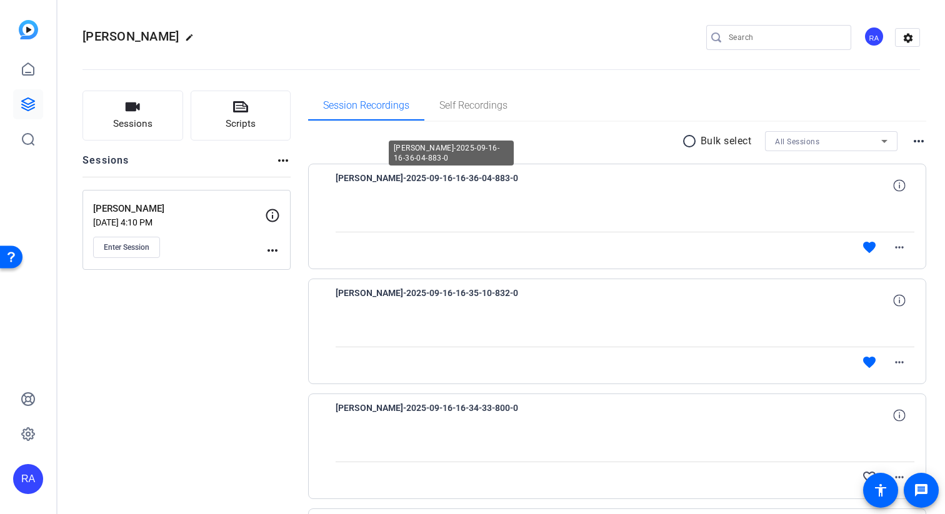
click at [390, 195] on span "[PERSON_NAME]-2025-09-16-16-36-04-883-0" at bounding box center [450, 186] width 231 height 30
click at [910, 185] on span at bounding box center [899, 186] width 30 height 30
click at [904, 246] on mat-icon "more_horiz" at bounding box center [898, 247] width 15 height 15
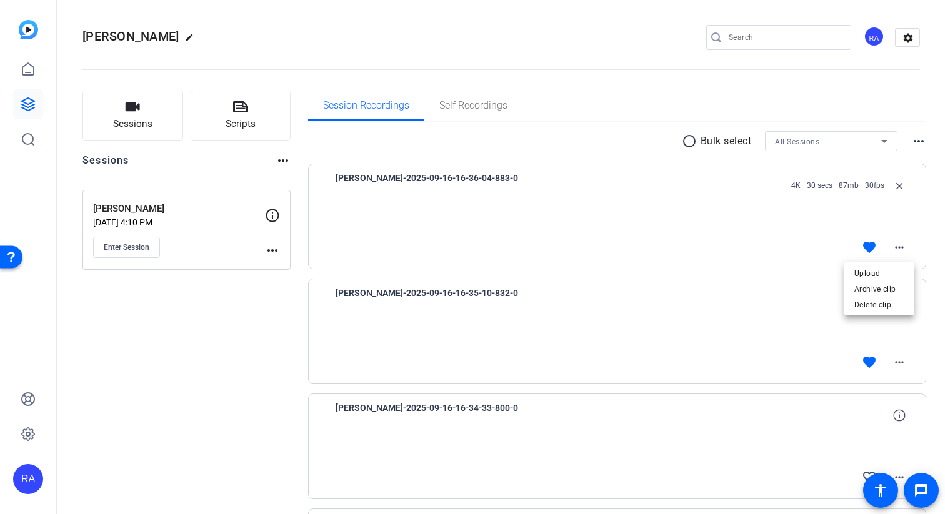
click at [733, 342] on div at bounding box center [472, 257] width 945 height 514
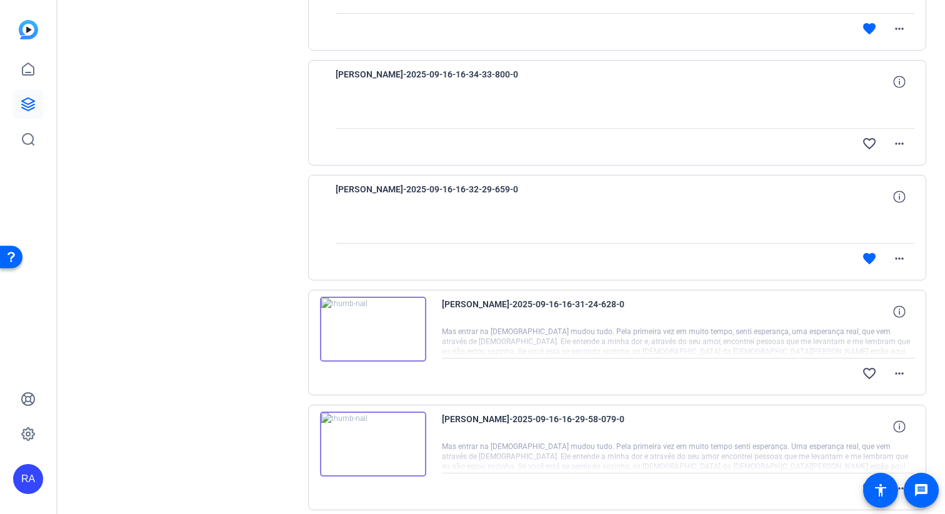
scroll to position [348, 0]
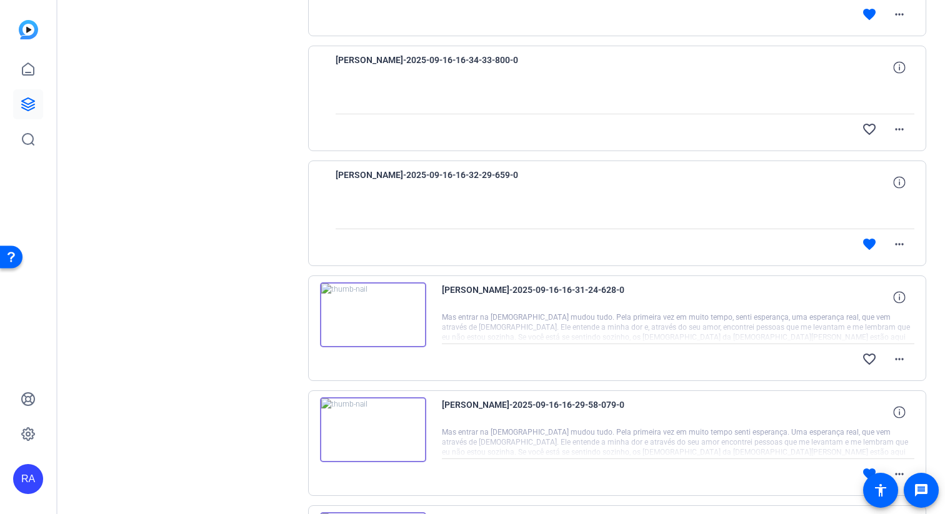
click at [378, 309] on img at bounding box center [373, 314] width 106 height 65
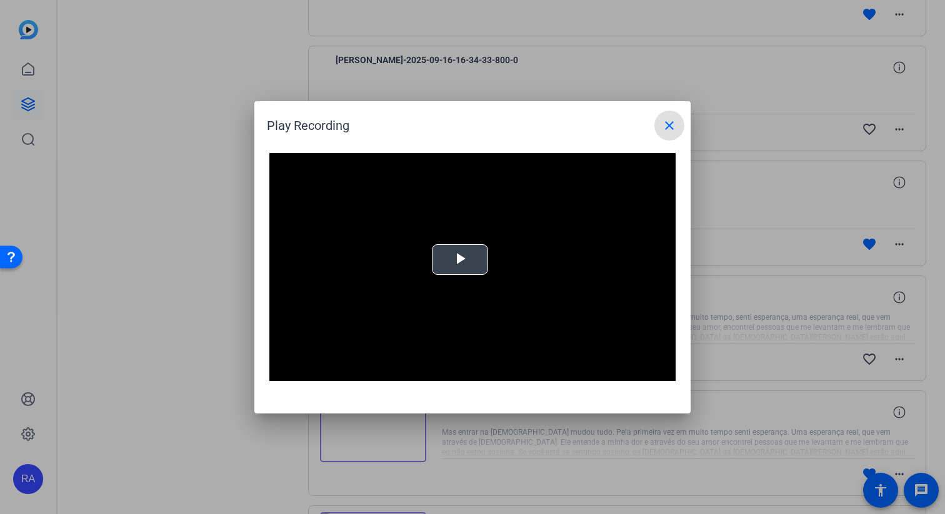
click at [460, 259] on span "Video Player" at bounding box center [460, 259] width 0 height 0
click at [667, 132] on mat-icon "close" at bounding box center [669, 125] width 15 height 15
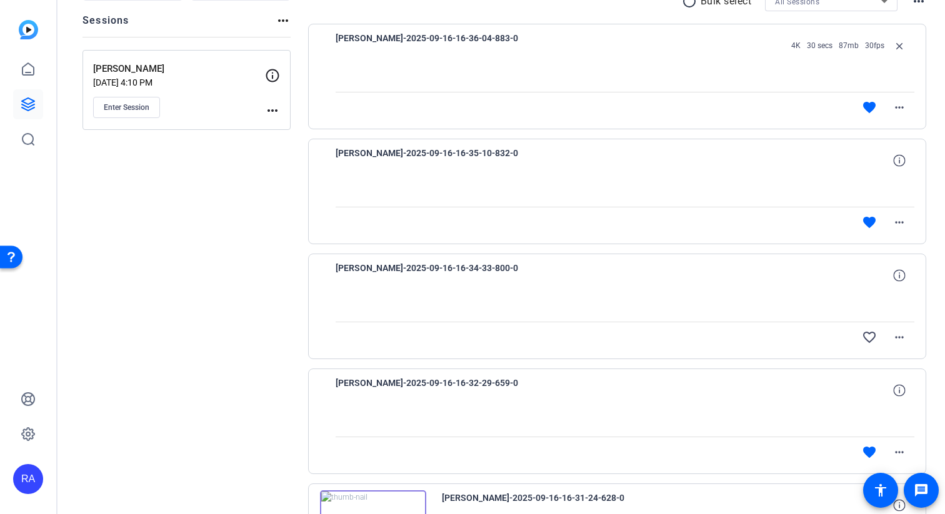
scroll to position [0, 0]
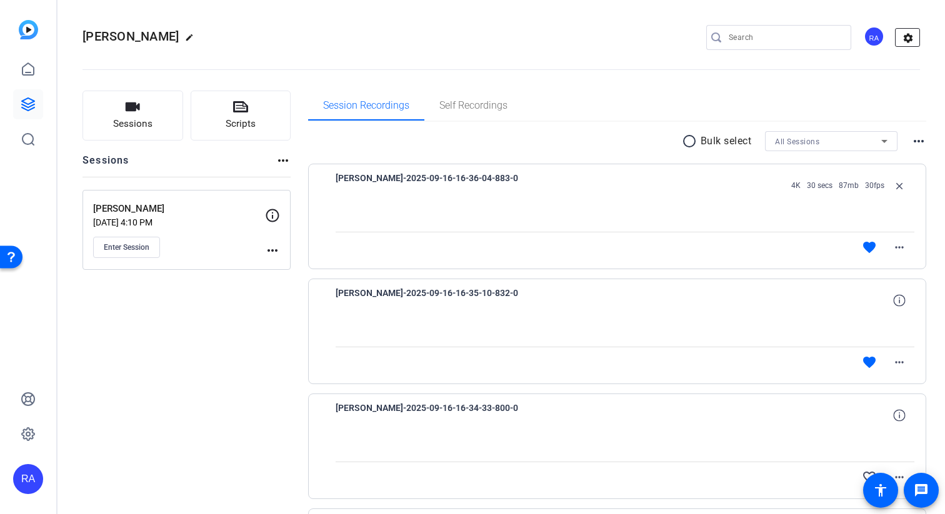
click at [905, 43] on mat-icon "settings" at bounding box center [907, 38] width 25 height 19
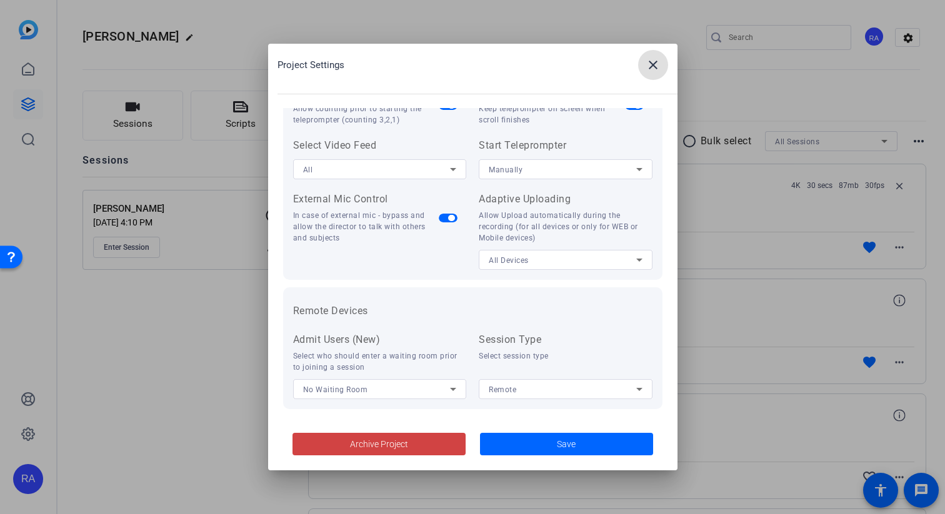
scroll to position [258, 0]
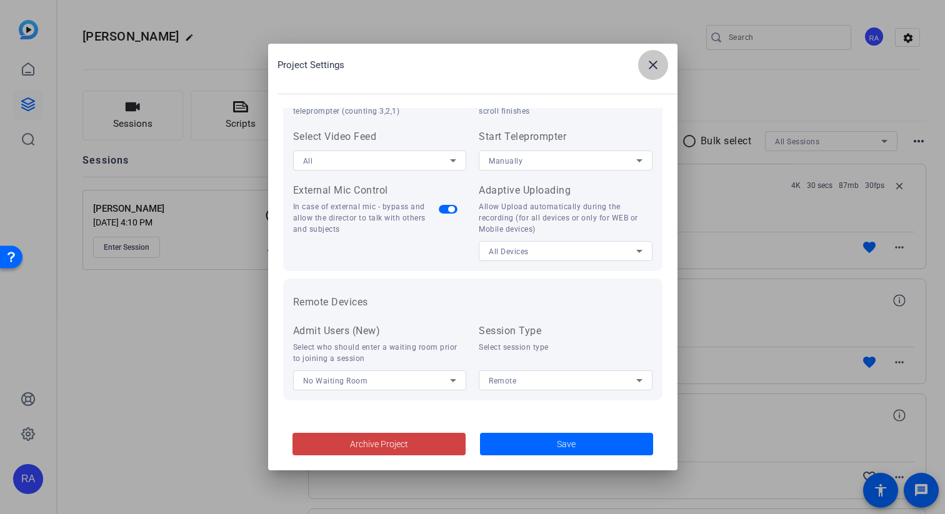
click at [657, 57] on mat-icon "close" at bounding box center [652, 64] width 15 height 15
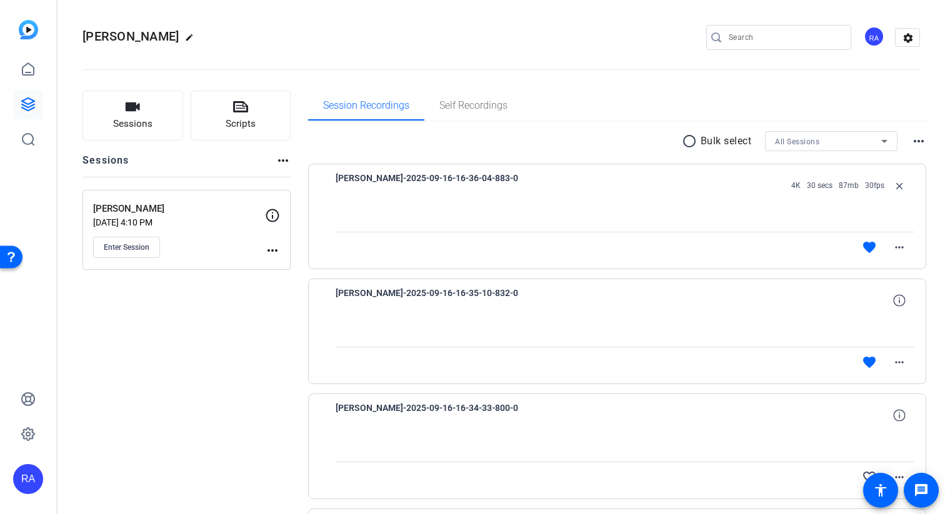
click at [920, 136] on mat-icon "more_horiz" at bounding box center [918, 141] width 15 height 15
click at [270, 224] on div at bounding box center [472, 257] width 945 height 514
click at [274, 216] on icon at bounding box center [272, 215] width 15 height 15
click at [274, 212] on icon at bounding box center [272, 215] width 15 height 15
click at [272, 252] on mat-icon "more_horiz" at bounding box center [272, 250] width 15 height 15
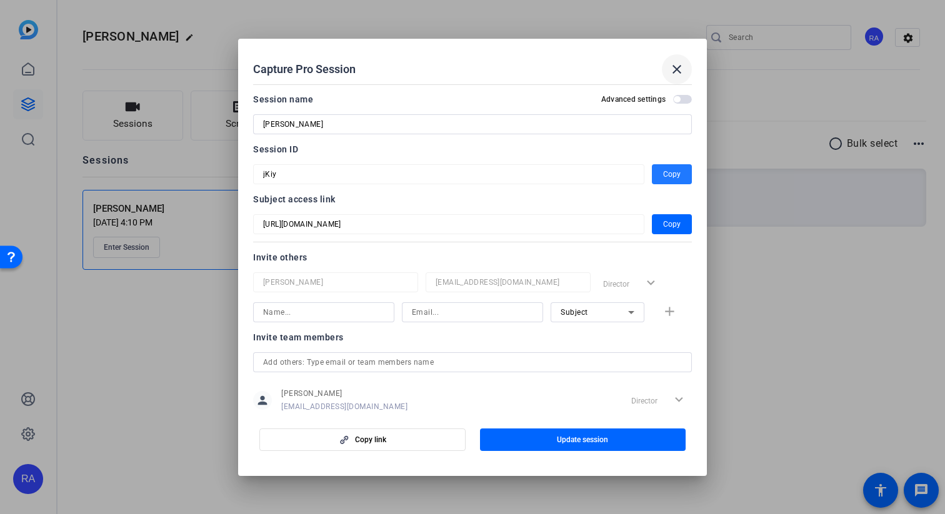
click at [677, 75] on mat-icon "close" at bounding box center [676, 69] width 15 height 15
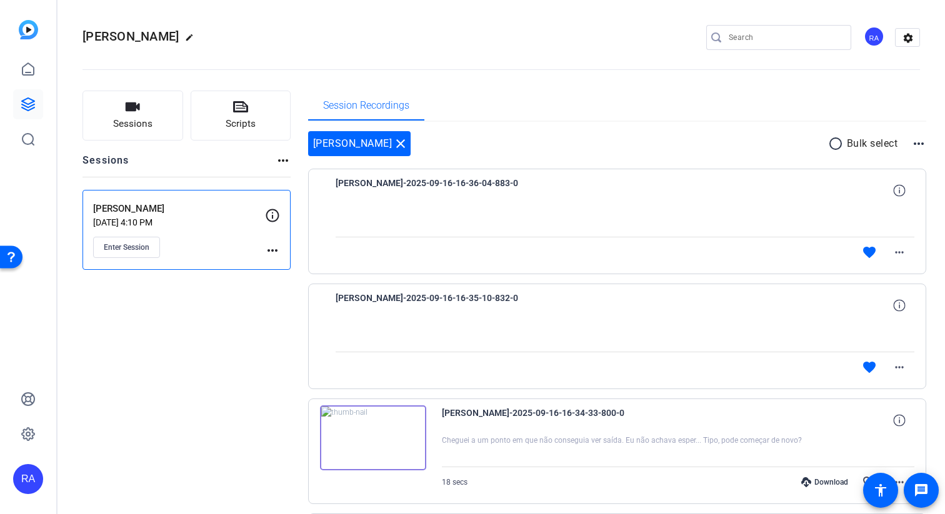
click at [271, 254] on mat-icon "more_horiz" at bounding box center [272, 250] width 15 height 15
